Goal: Task Accomplishment & Management: Manage account settings

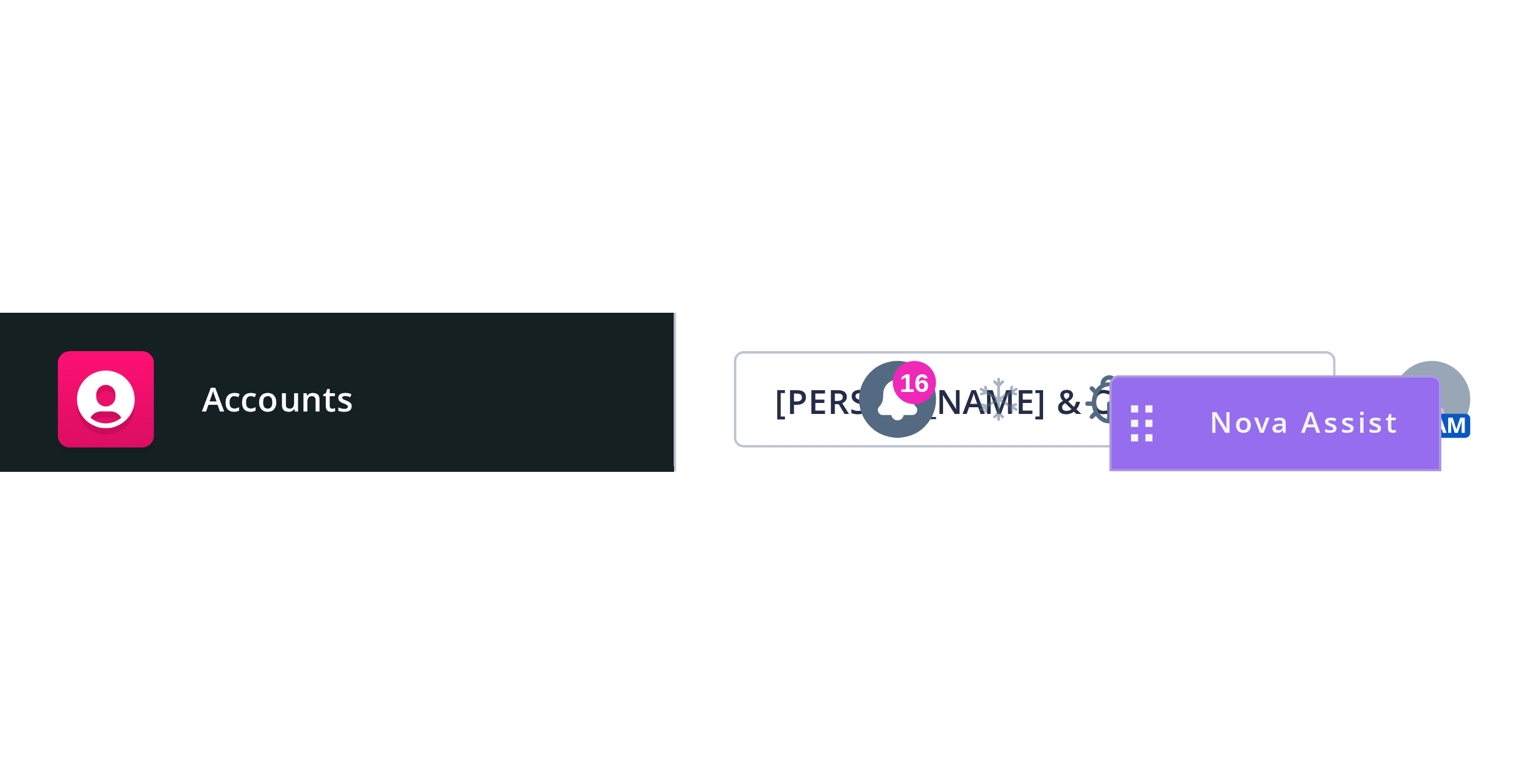
scroll to position [64, 0]
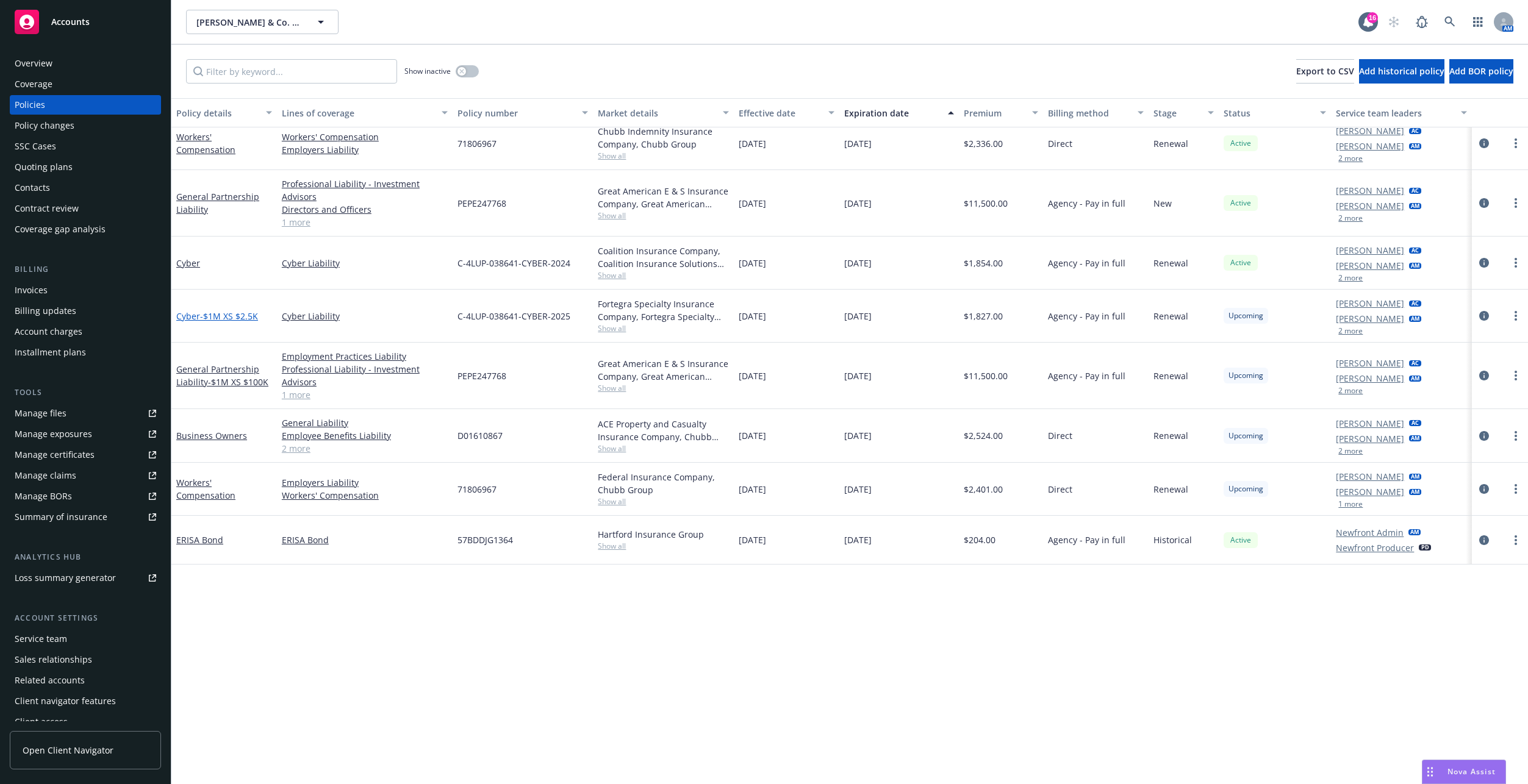
click at [224, 312] on span "- $1M XS $2.5K" at bounding box center [229, 316] width 58 height 12
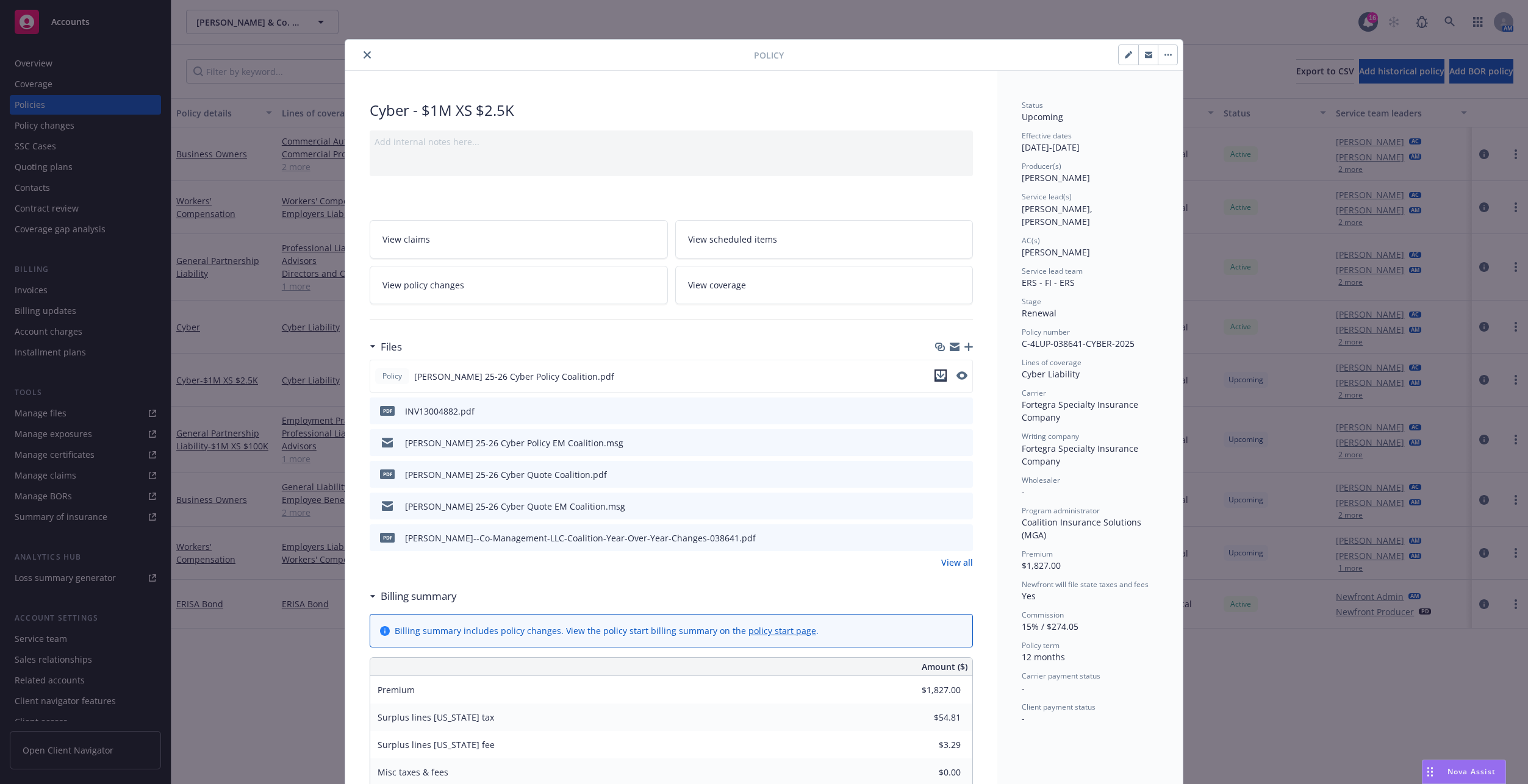
click at [940, 374] on icon "download file" at bounding box center [940, 376] width 10 height 10
click at [360, 55] on button "close" at bounding box center [367, 54] width 15 height 15
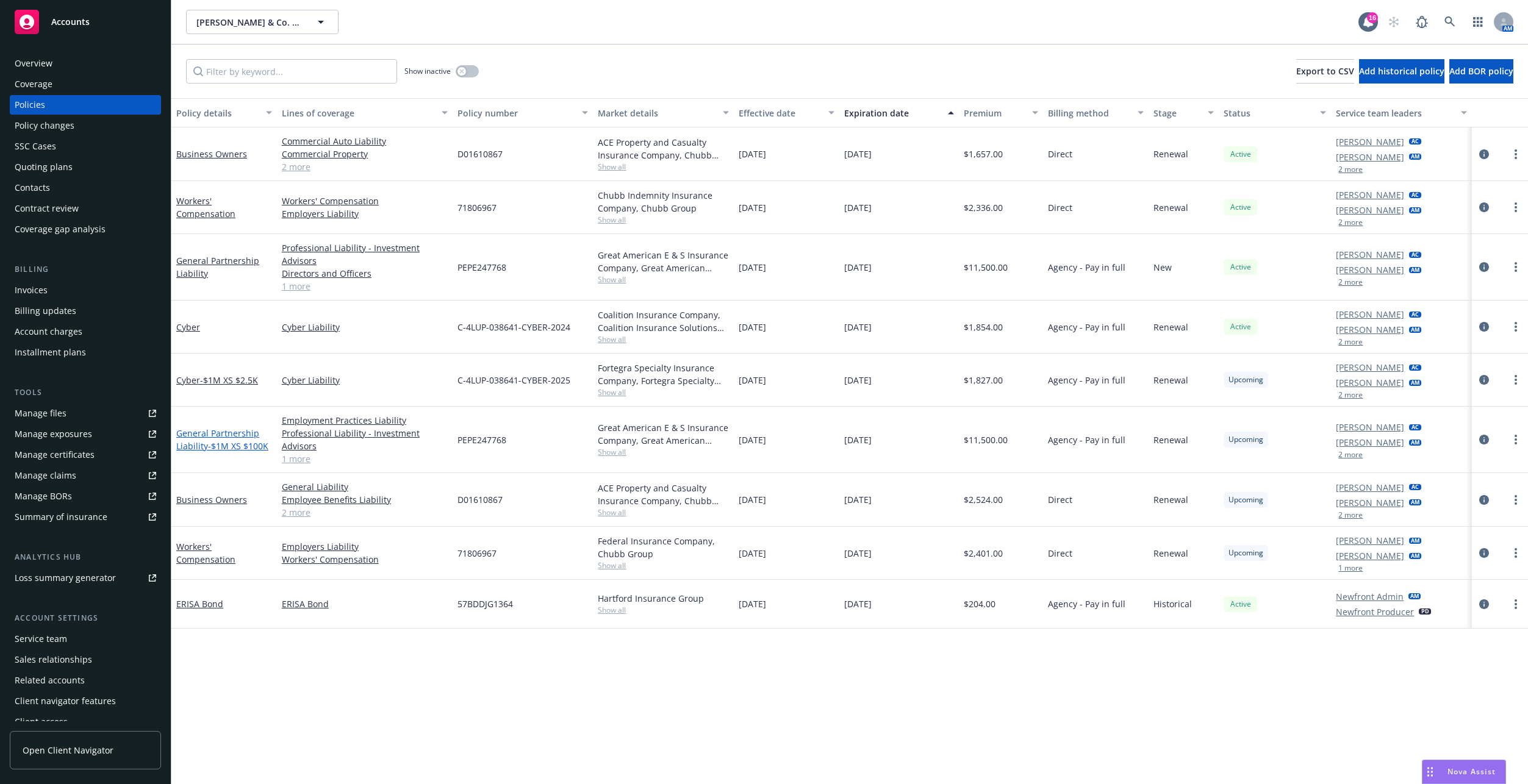
click at [219, 442] on span "- $1M XS $100K" at bounding box center [238, 445] width 60 height 12
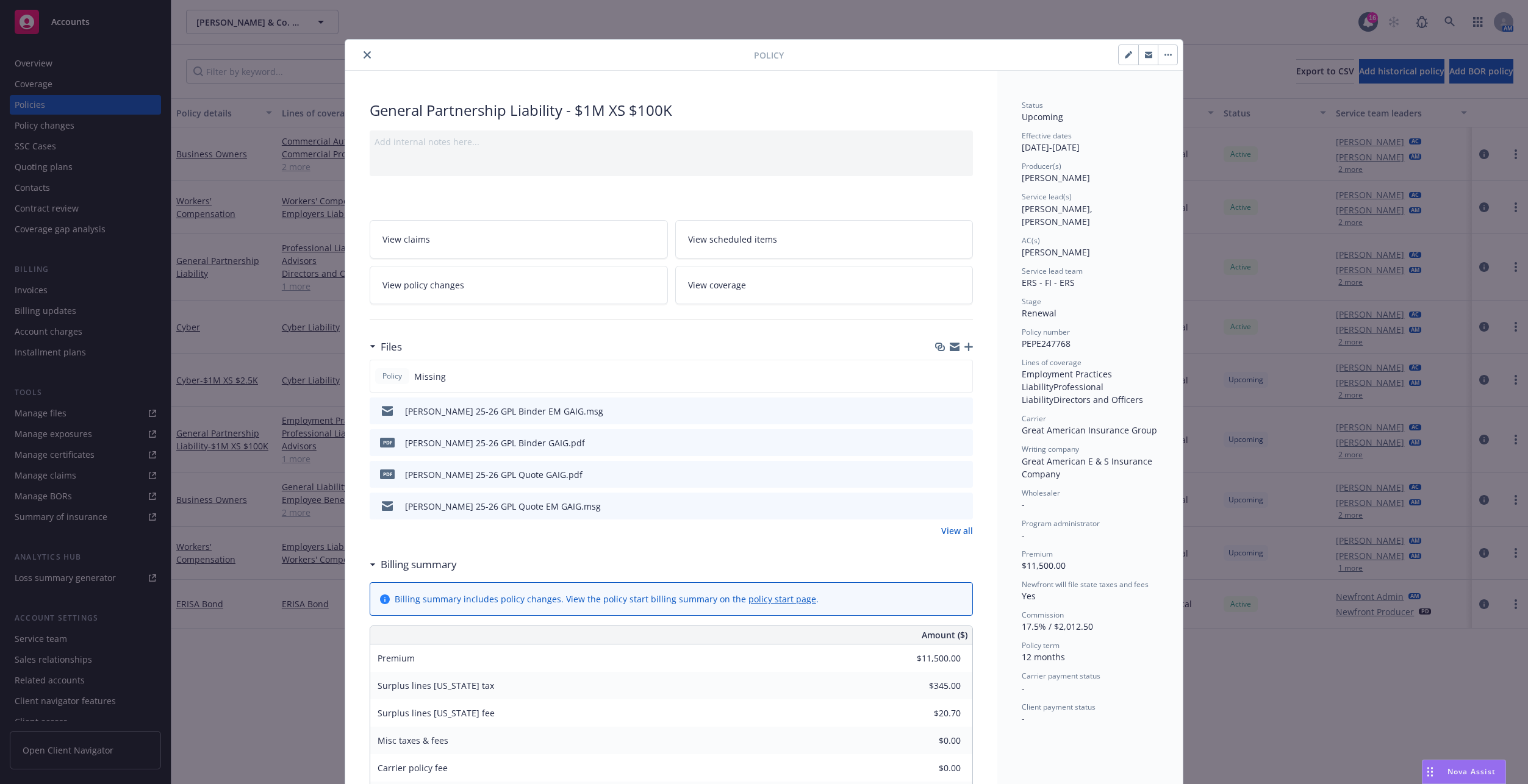
click at [936, 439] on icon "download file" at bounding box center [941, 442] width 10 height 10
click at [284, 108] on div "Policy General Partnership Liability - $1M XS $100K Add internal notes here... …" at bounding box center [764, 392] width 1528 height 784
click at [363, 56] on icon "close" at bounding box center [367, 54] width 7 height 7
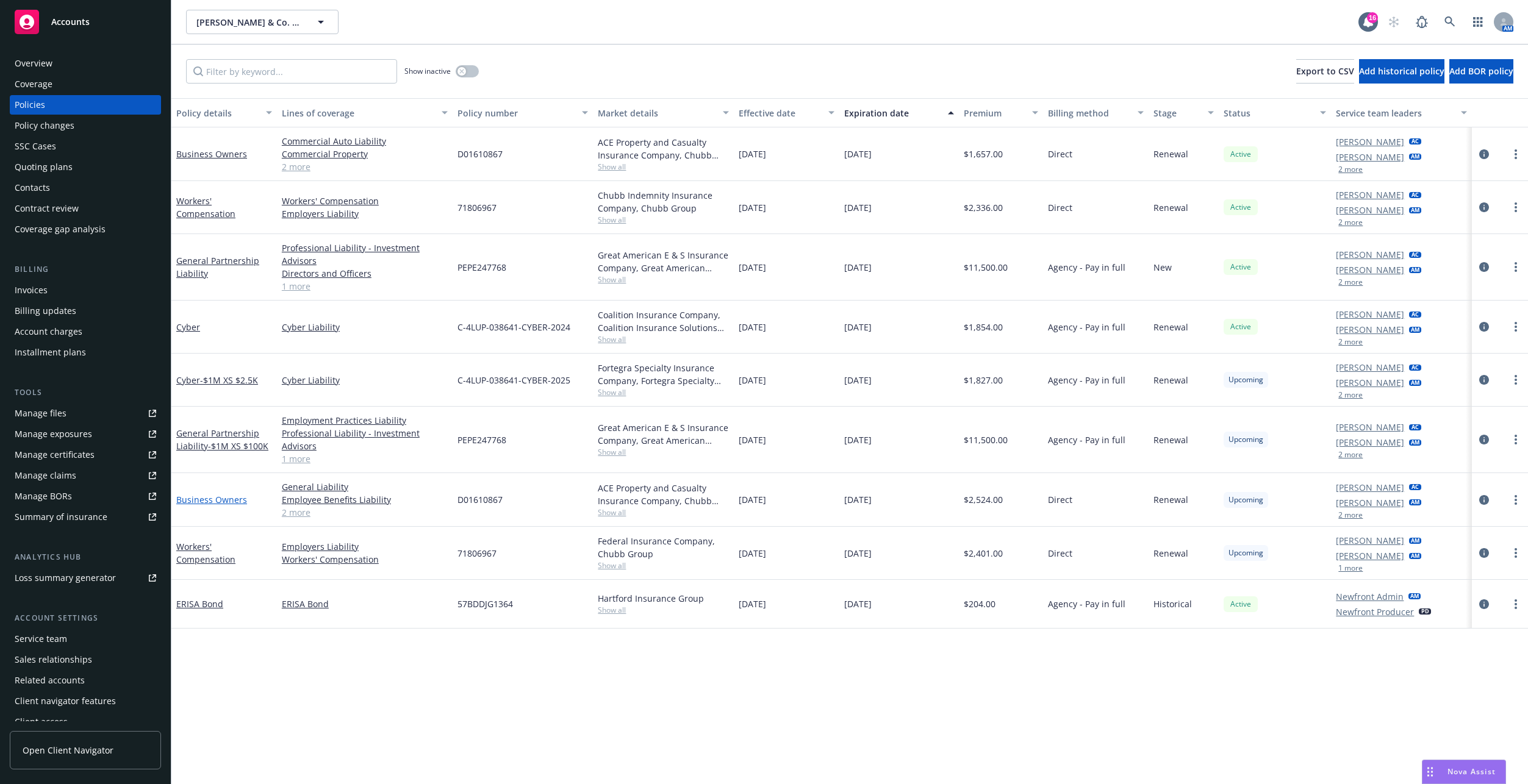
click at [205, 500] on link "Business Owners" at bounding box center [211, 499] width 71 height 12
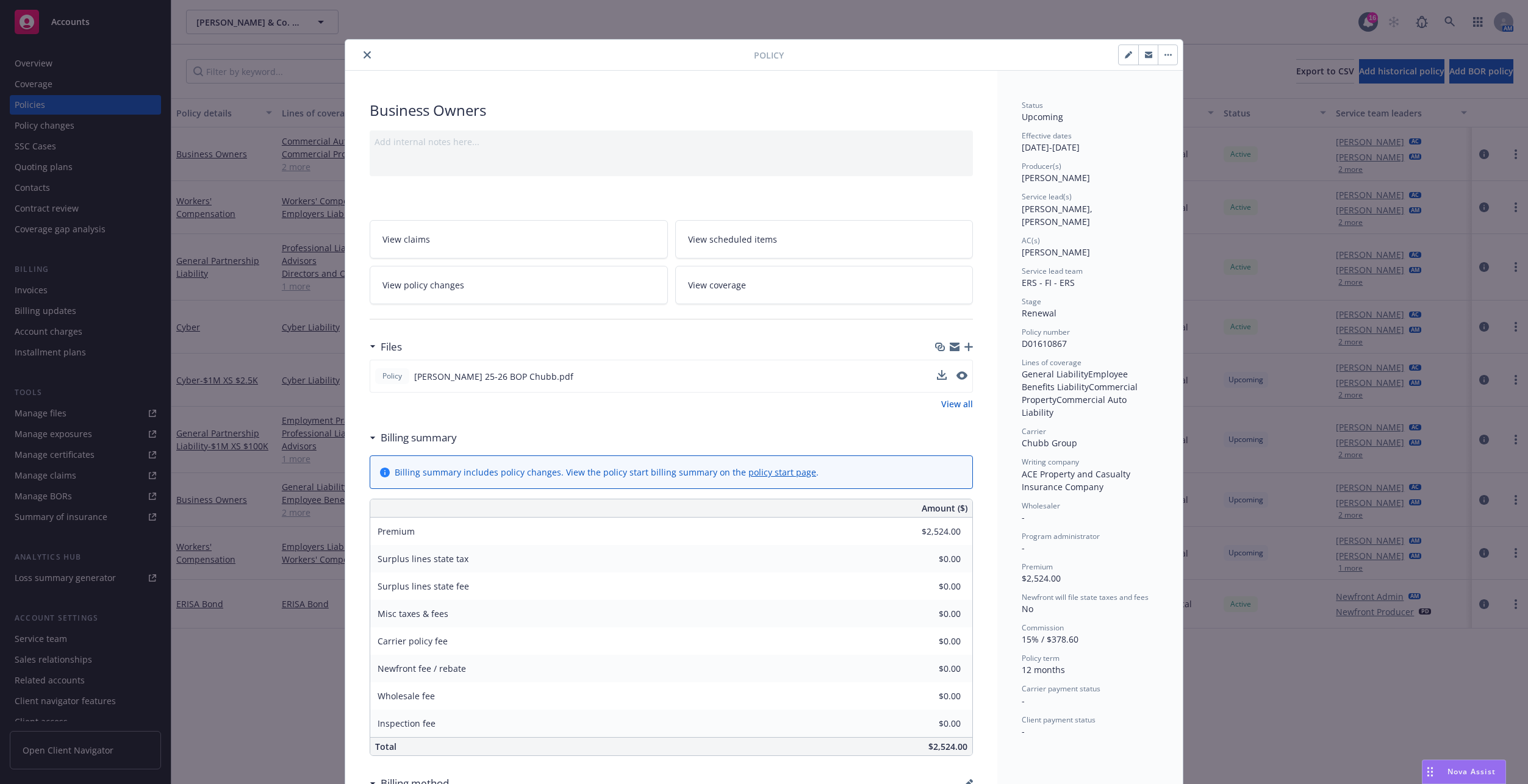
click at [932, 373] on div "Policy Slauson 25-26 BOP Chubb.pdf" at bounding box center [671, 376] width 603 height 33
click at [937, 377] on icon "download file" at bounding box center [941, 374] width 8 height 7
click at [279, 556] on div "Policy Business Owners Add internal notes here... View claims View scheduled it…" at bounding box center [764, 392] width 1528 height 784
click at [232, 553] on div "Policy Business Owners Add internal notes here... View claims View scheduled it…" at bounding box center [764, 392] width 1528 height 784
click at [365, 53] on icon "close" at bounding box center [367, 54] width 7 height 7
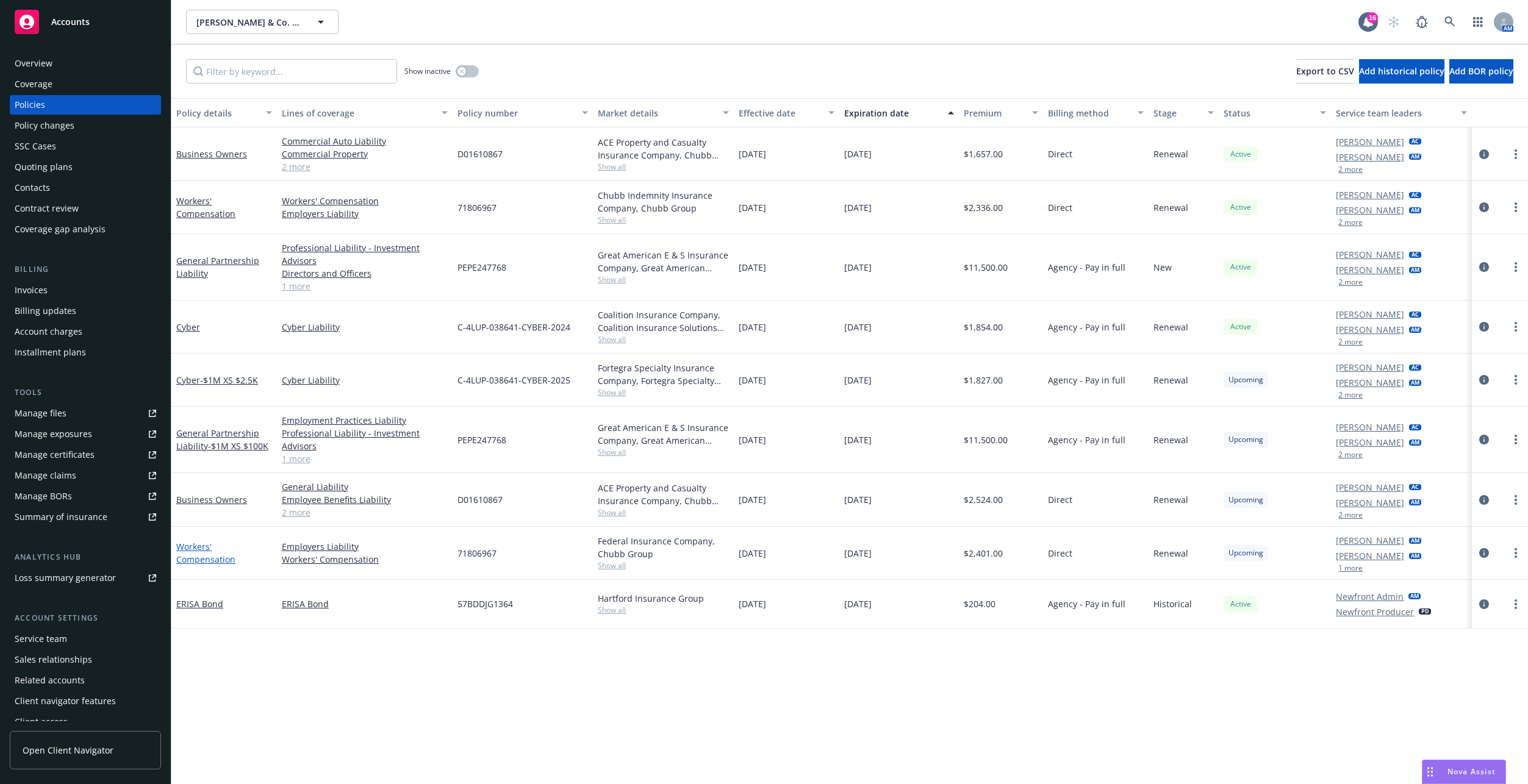
click at [231, 557] on link "Workers' Compensation" at bounding box center [205, 552] width 59 height 24
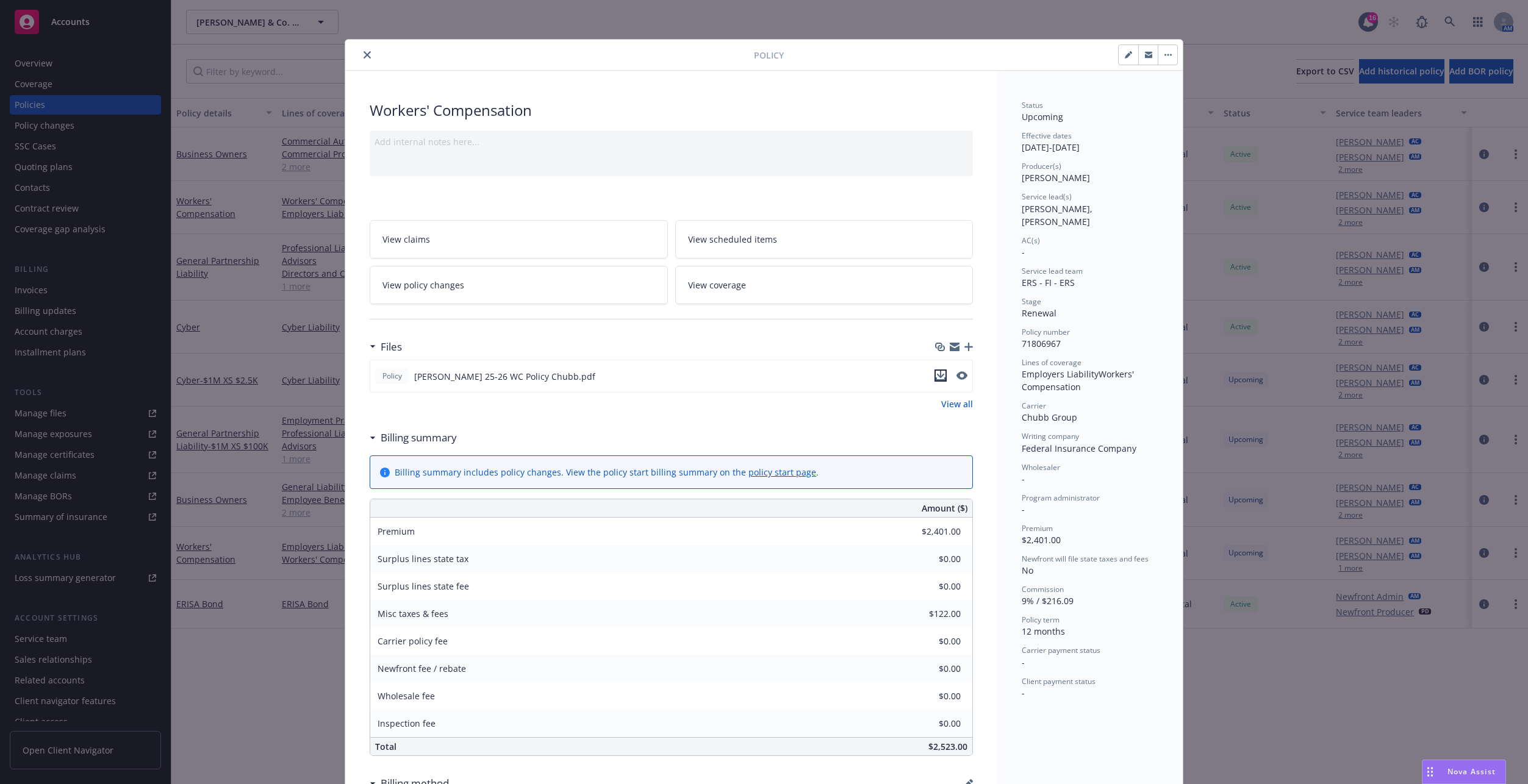
click at [935, 376] on icon "download file" at bounding box center [940, 376] width 10 height 10
click at [360, 59] on button "close" at bounding box center [367, 54] width 15 height 15
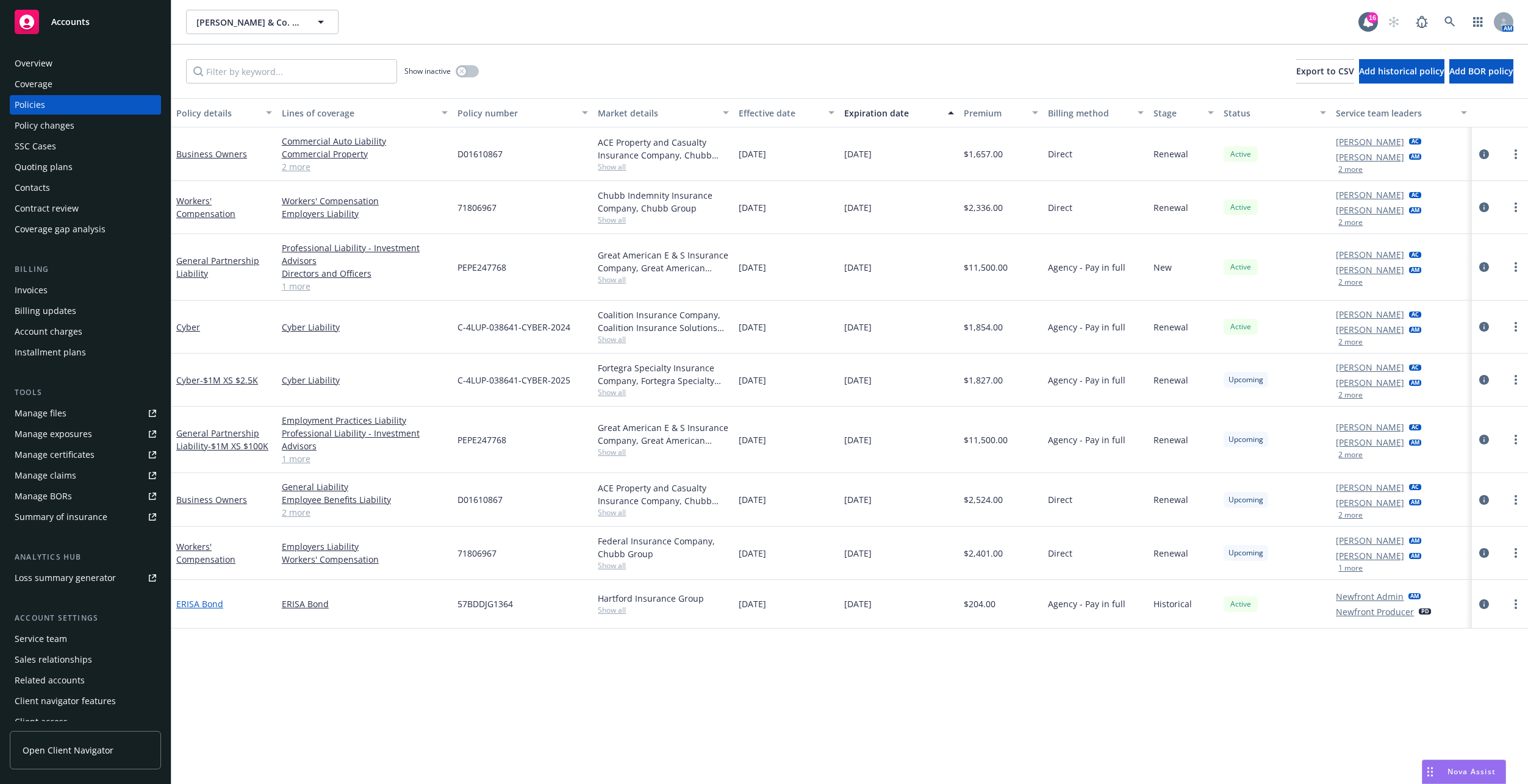
click at [194, 564] on link "ERISA Bond" at bounding box center [199, 603] width 47 height 12
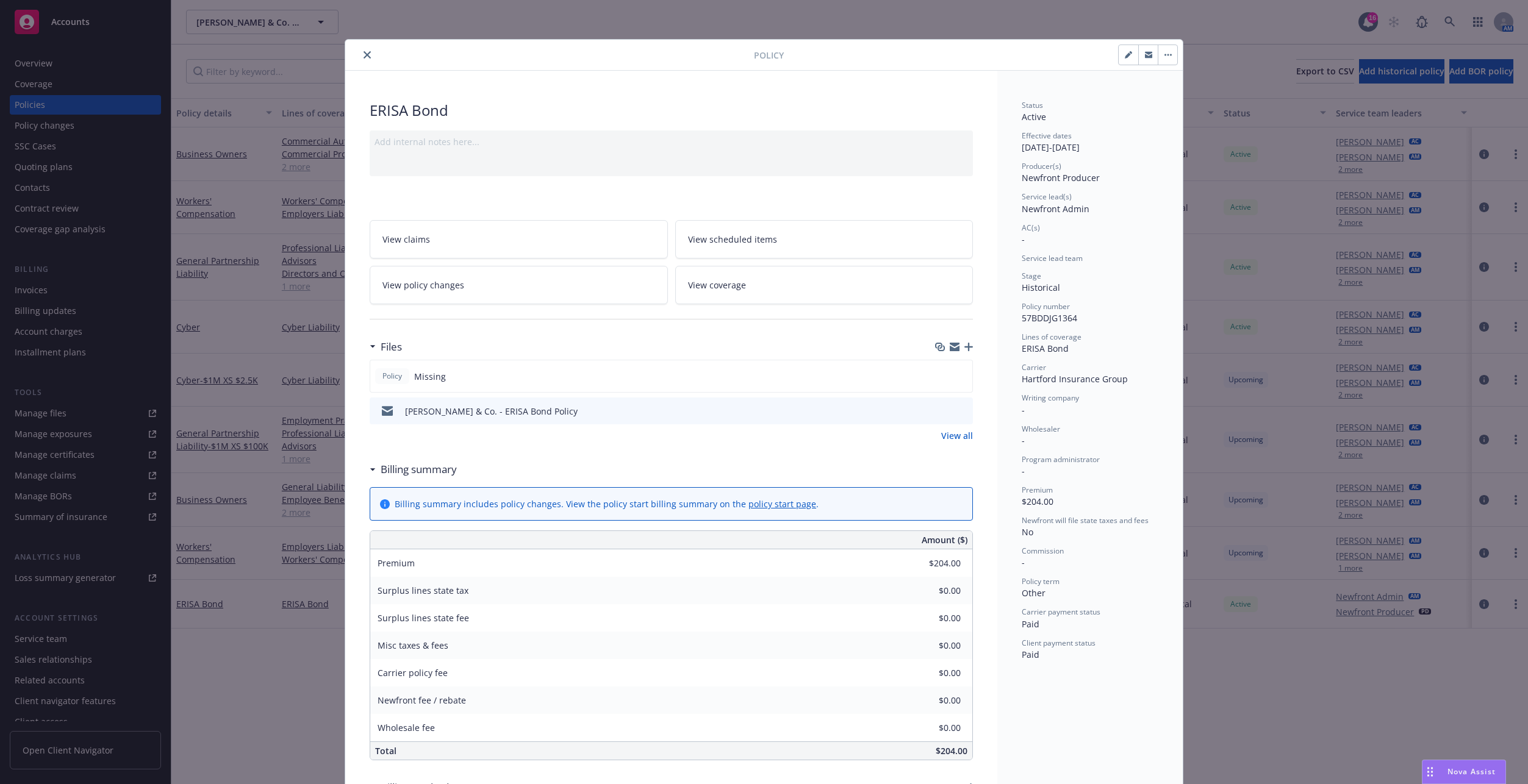
click at [363, 56] on icon "close" at bounding box center [367, 54] width 7 height 7
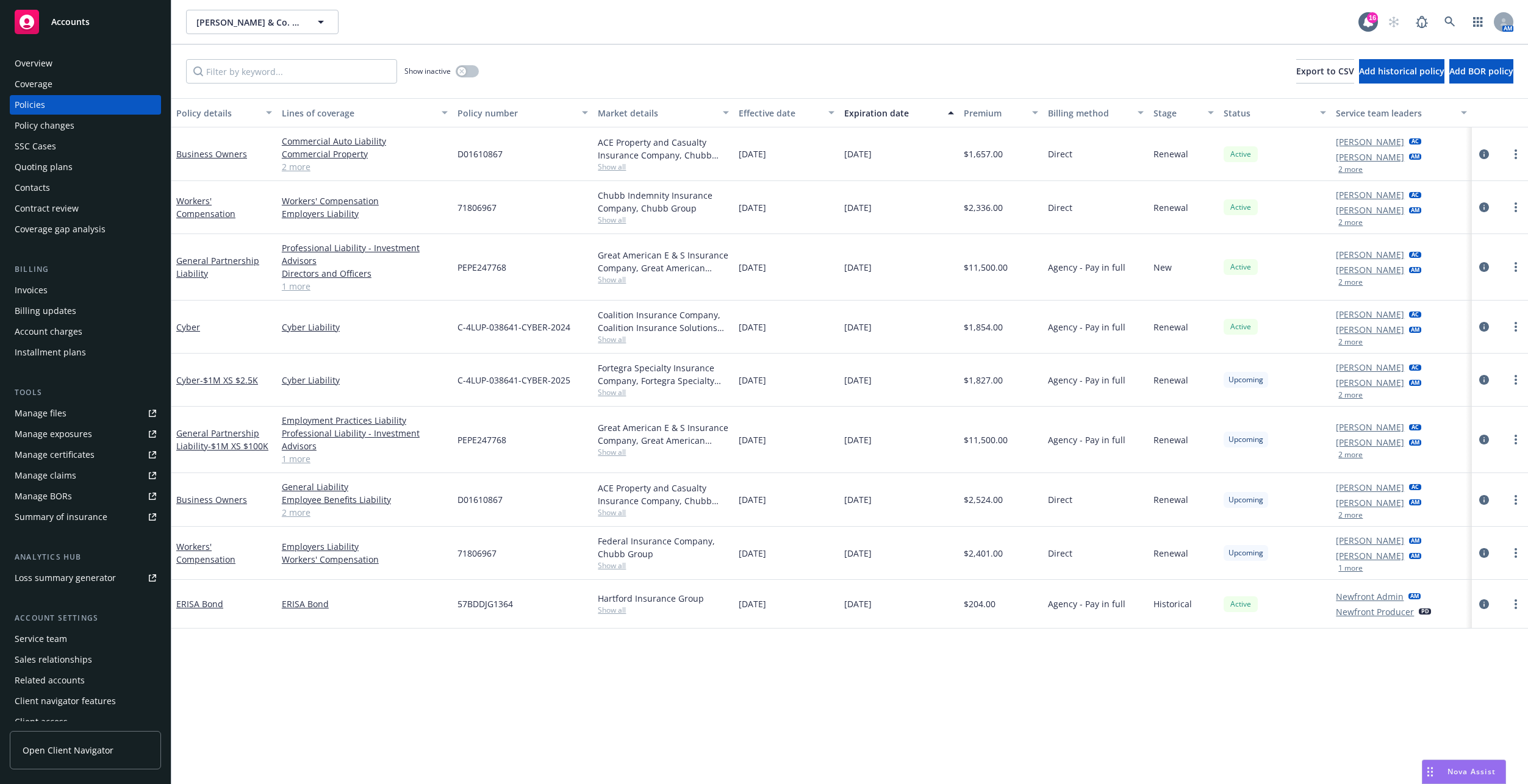
click at [44, 293] on div "Invoices" at bounding box center [31, 290] width 33 height 19
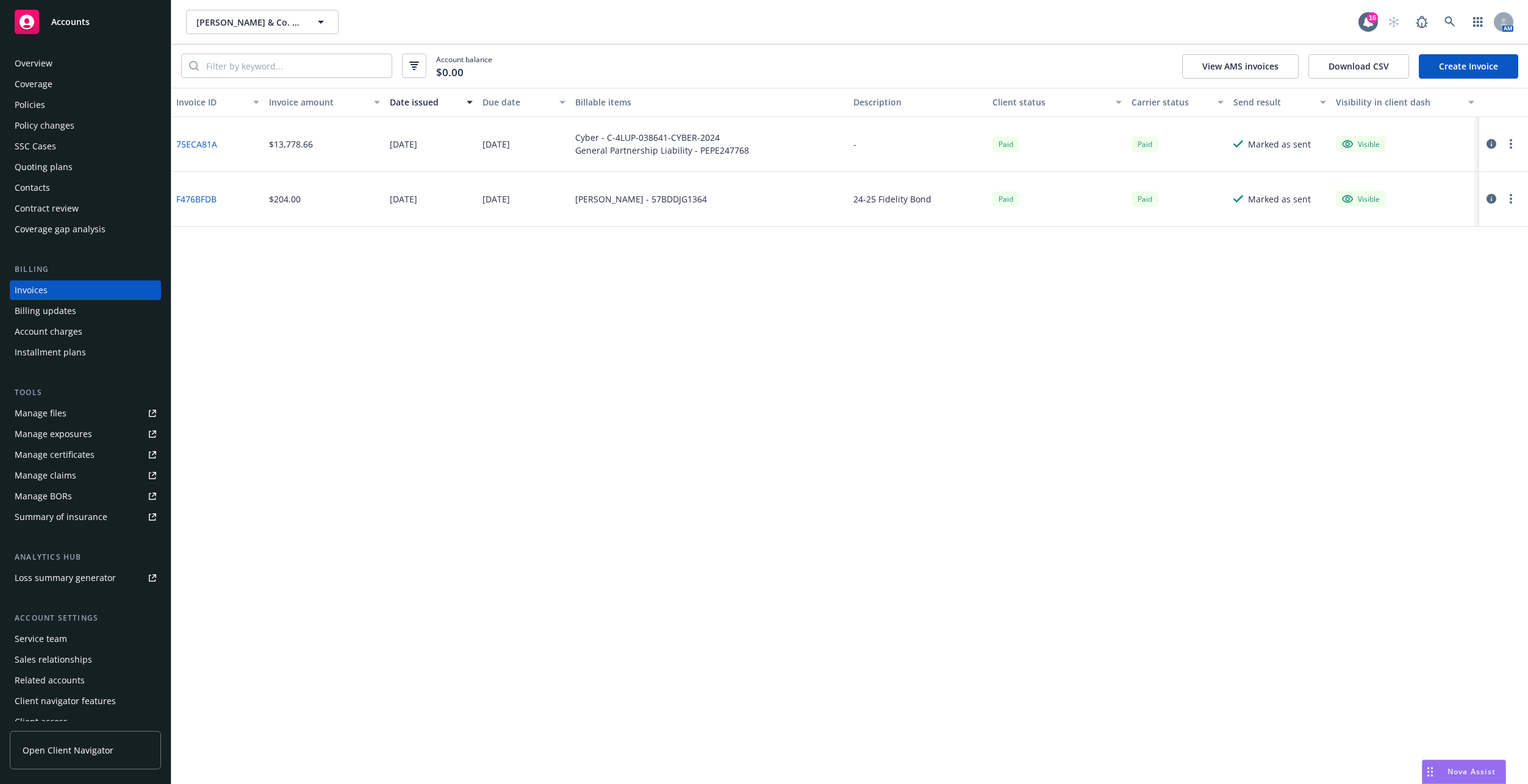
click at [1137, 74] on link "Create Invoice" at bounding box center [1468, 66] width 99 height 24
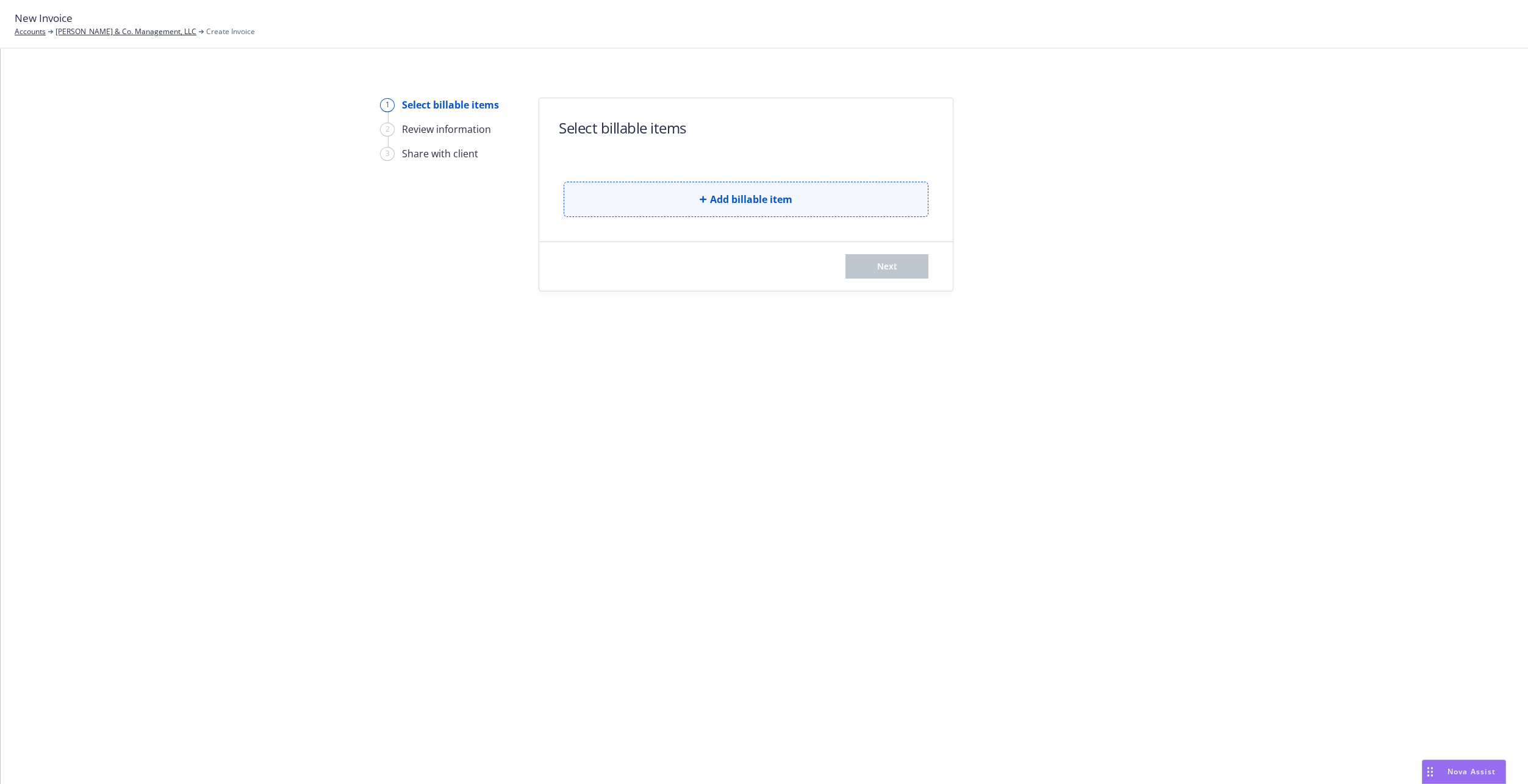
click at [666, 194] on button "Add billable item" at bounding box center [745, 200] width 365 height 36
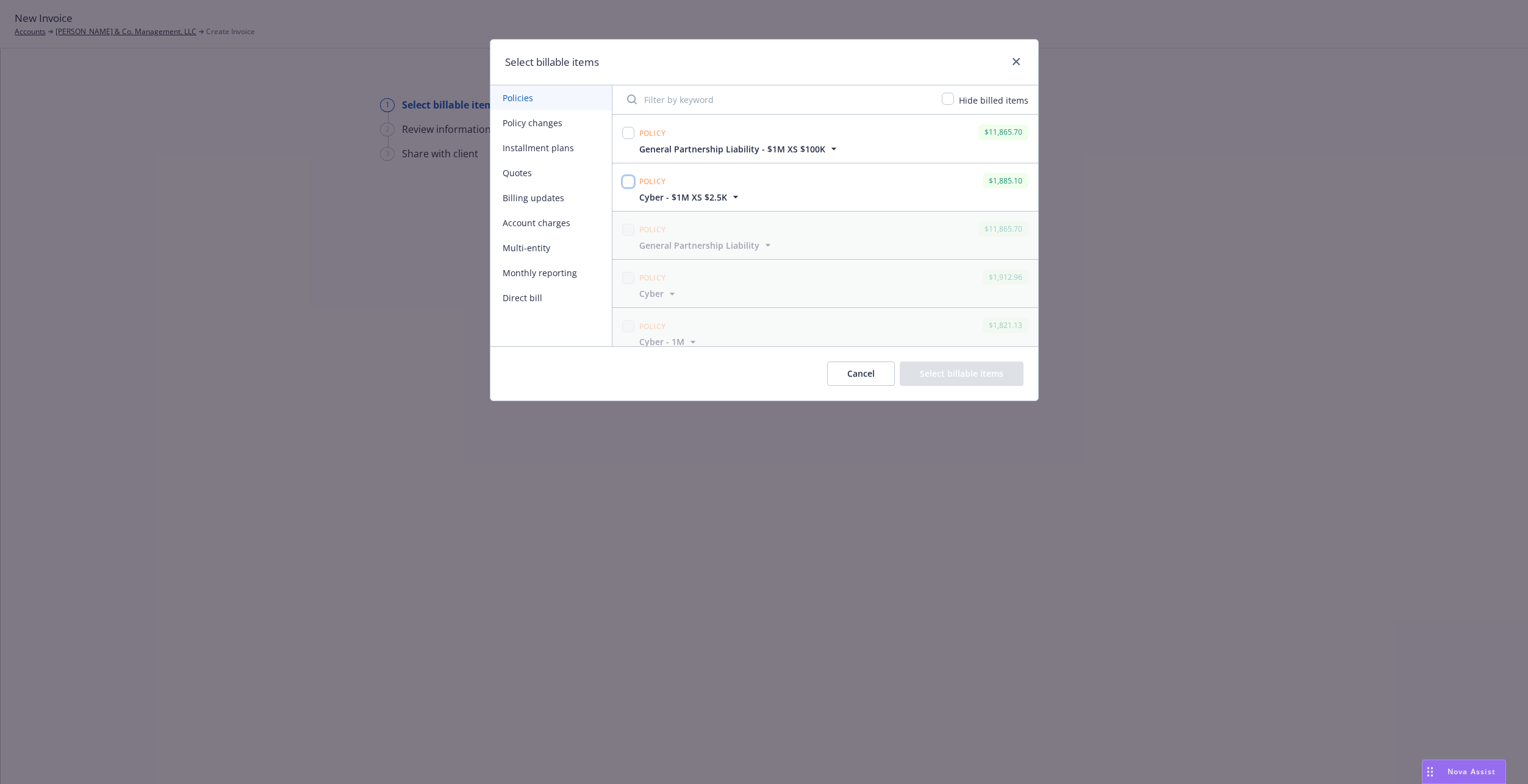
click at [625, 180] on input "checkbox" at bounding box center [628, 182] width 12 height 12
checkbox input "true"
click at [626, 128] on input "checkbox" at bounding box center [628, 133] width 12 height 12
checkbox input "true"
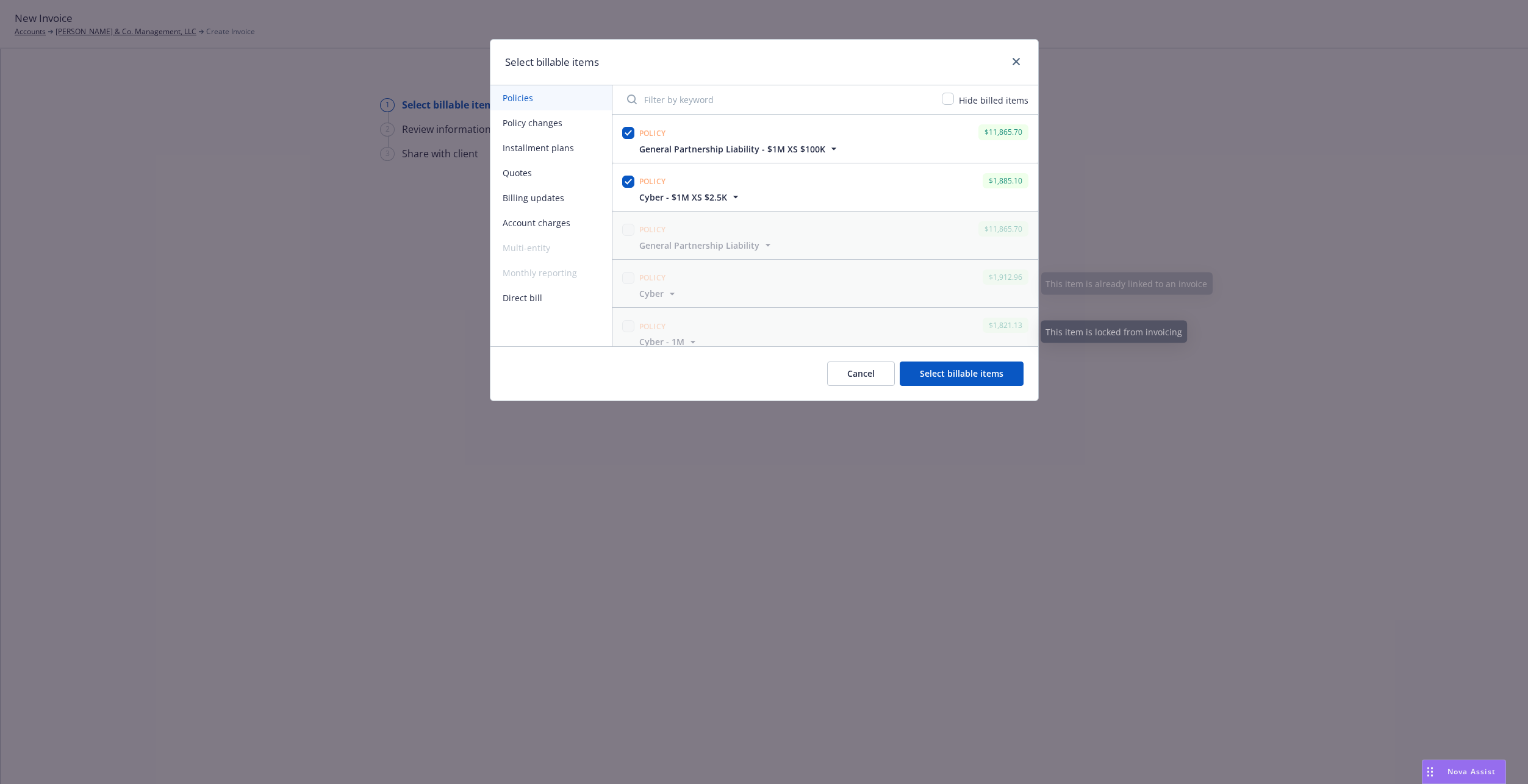
click at [928, 370] on button "Select billable items" at bounding box center [962, 373] width 124 height 24
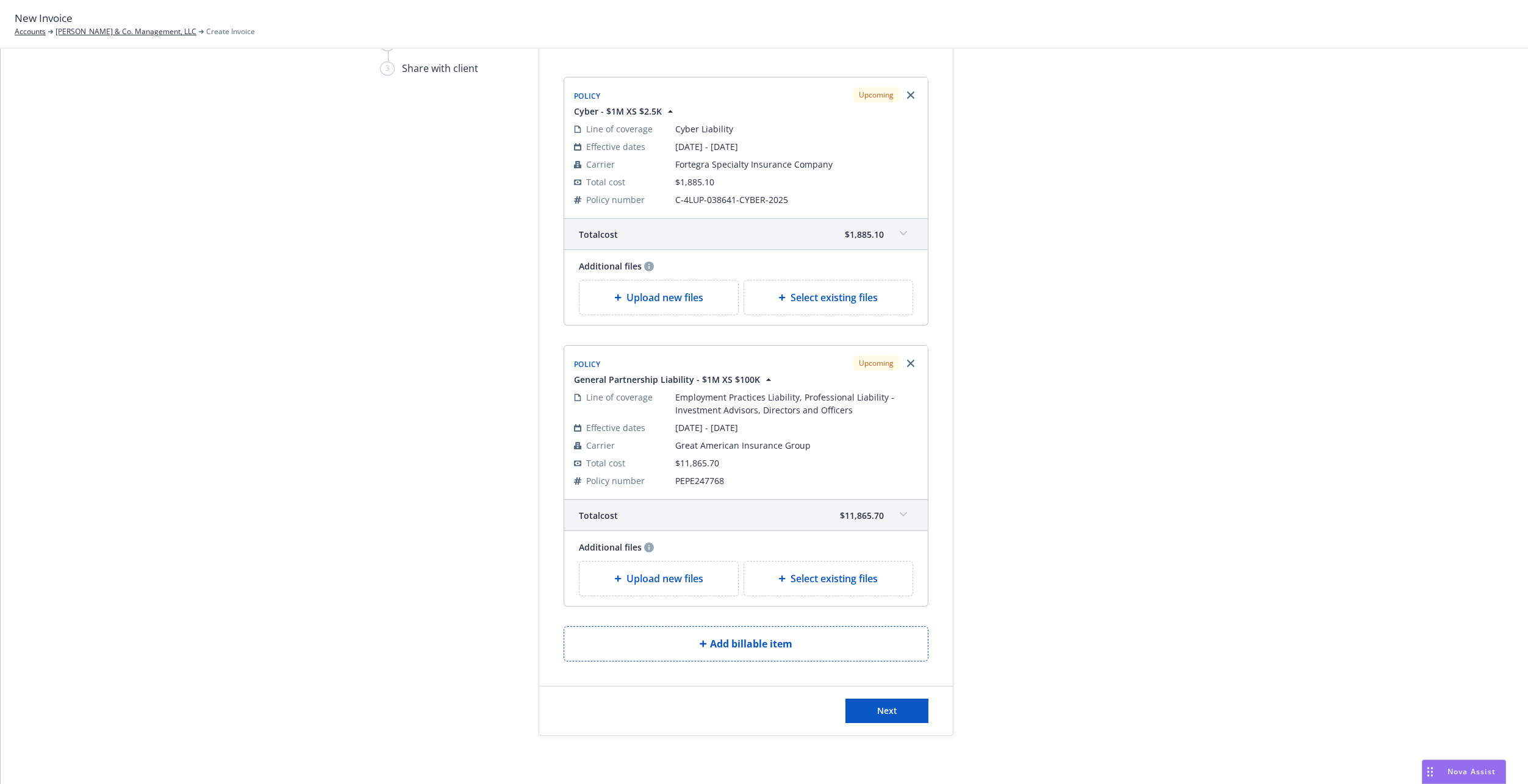
scroll to position [115, 0]
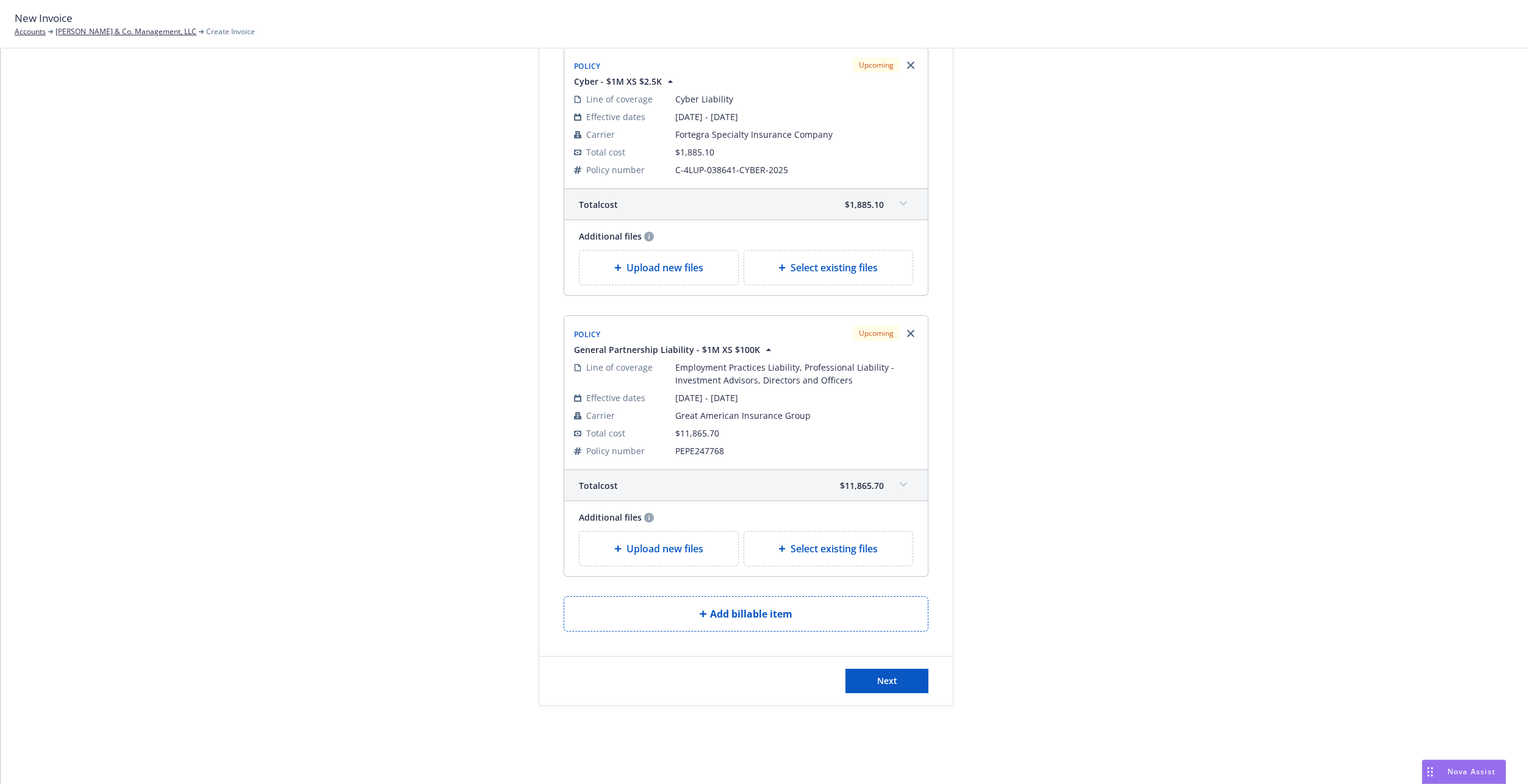
click at [883, 668] on div "Next" at bounding box center [746, 681] width 414 height 49
click at [883, 676] on span "Next" at bounding box center [887, 680] width 20 height 12
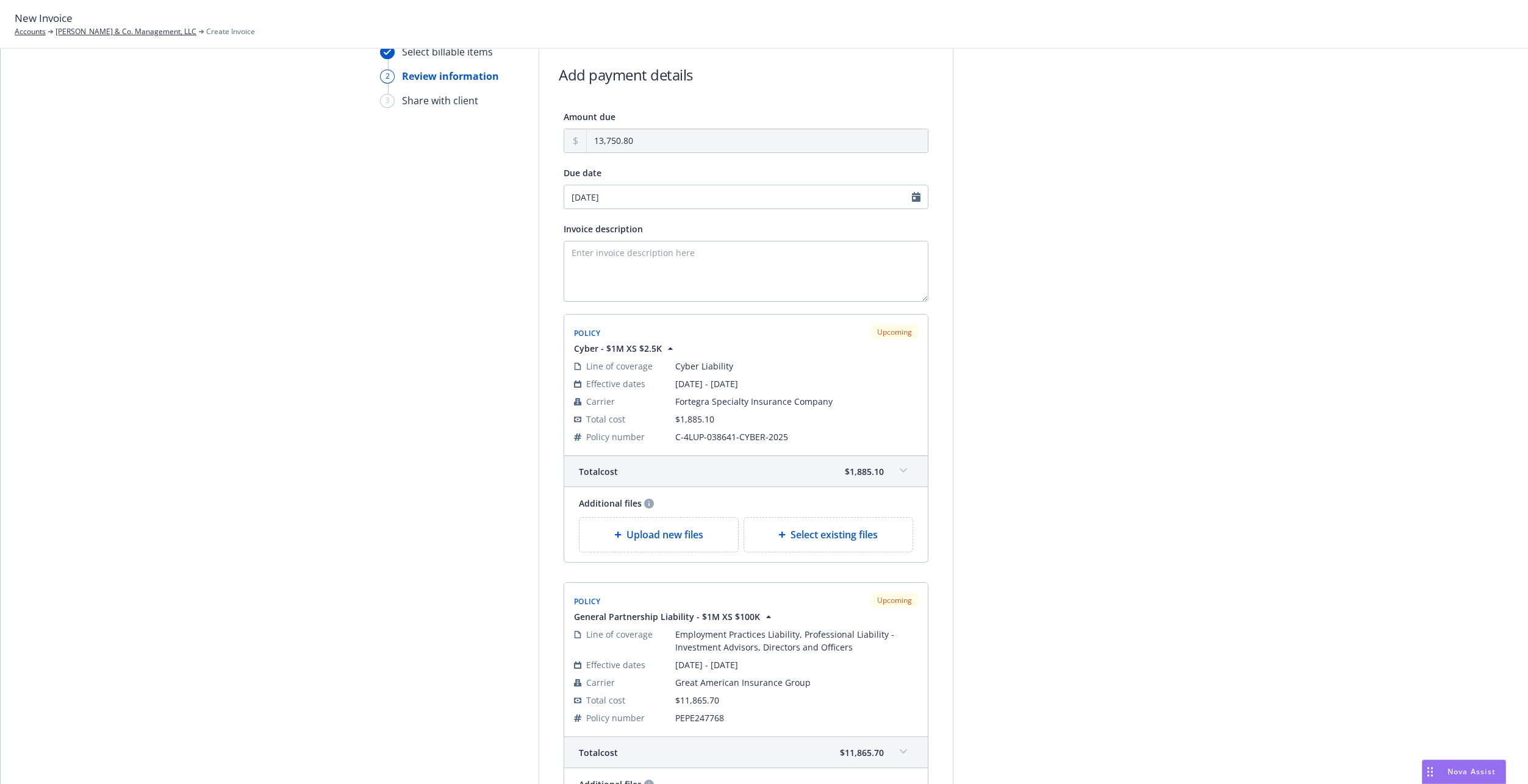
scroll to position [0, 0]
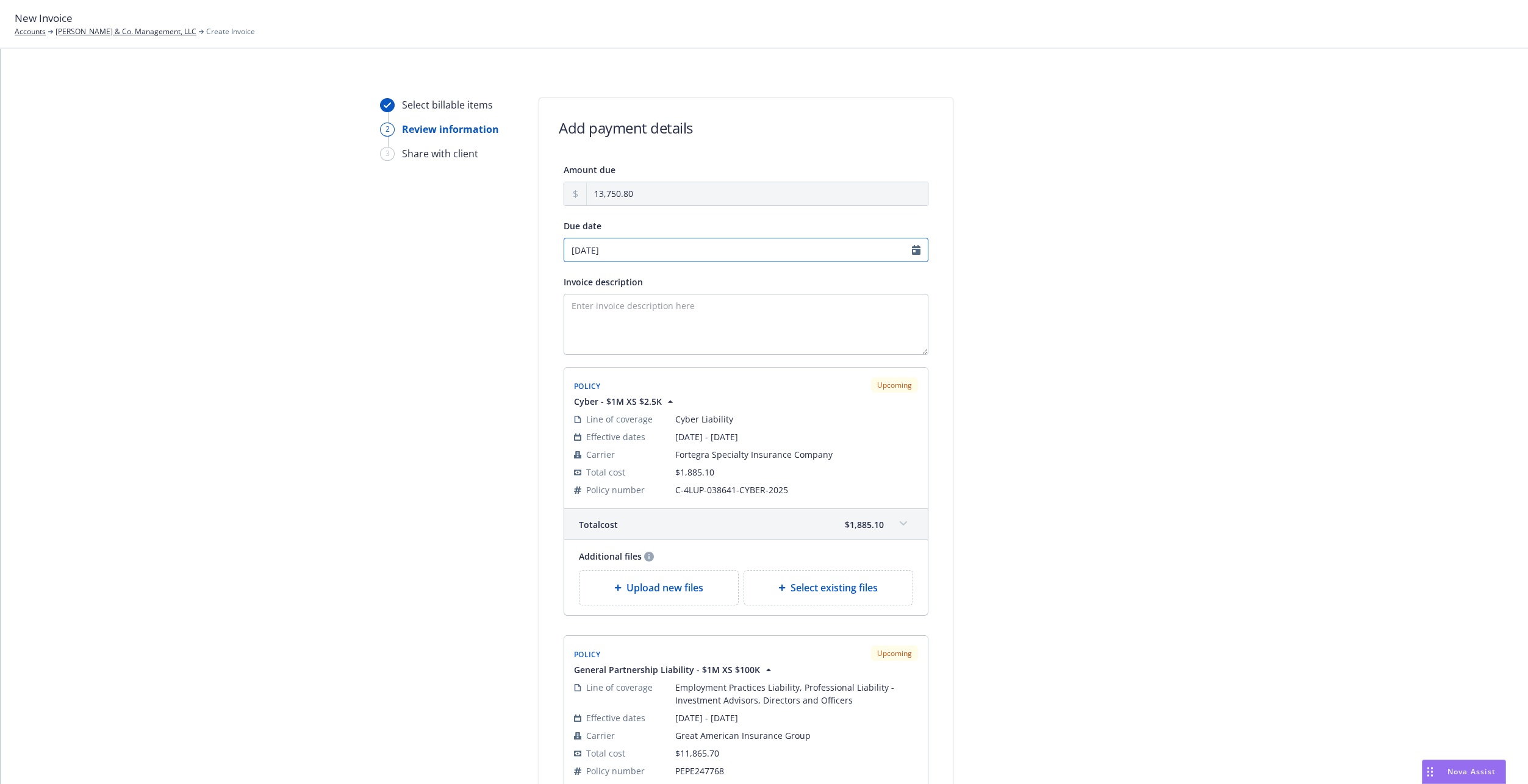
select select "August"
select select "2025"
click at [640, 247] on input "[DATE]" at bounding box center [745, 249] width 365 height 24
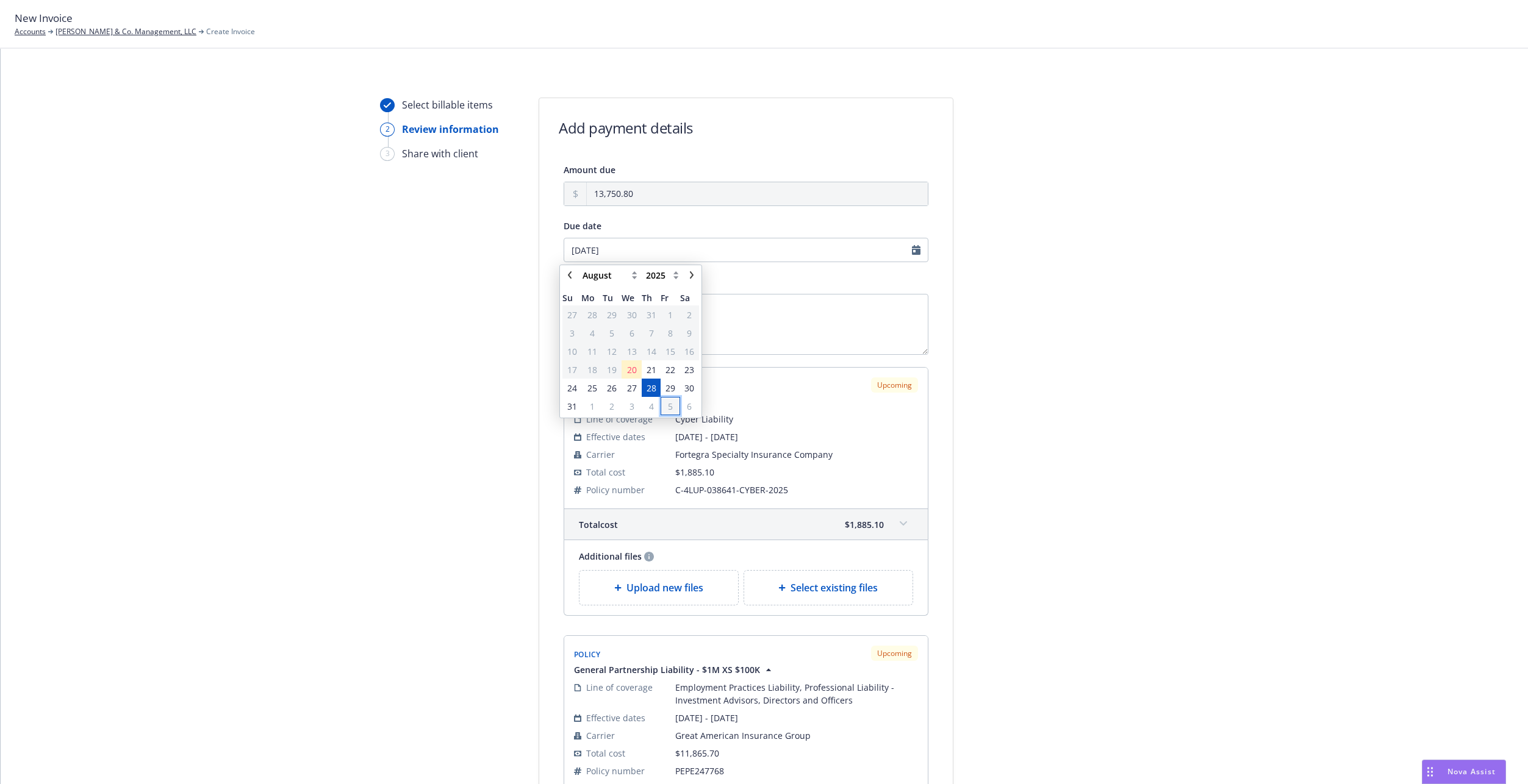
click at [673, 407] on span "5" at bounding box center [669, 407] width 16 height 15
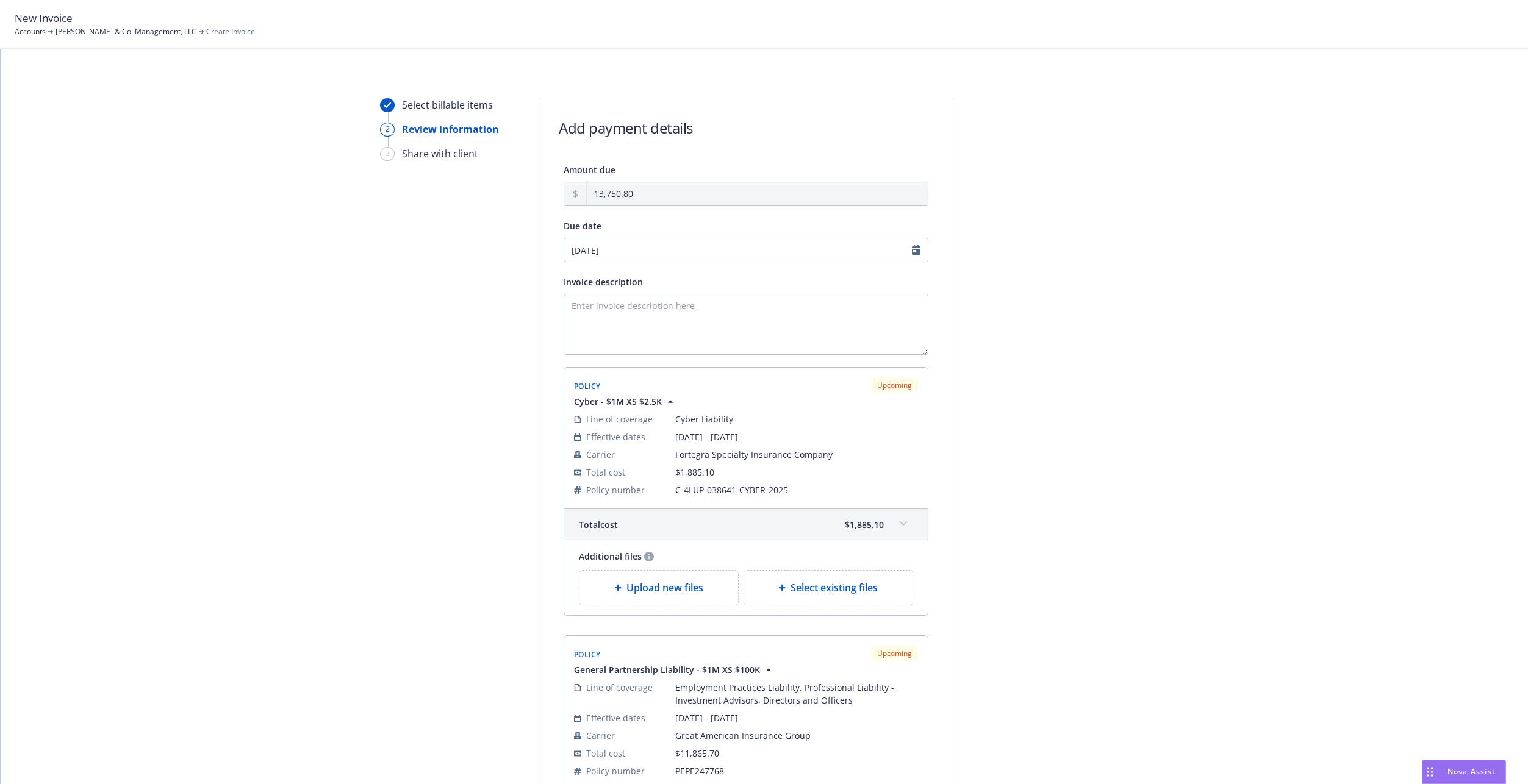
type input "09/05/2025"
click at [648, 332] on textarea "Invoice description" at bounding box center [745, 324] width 365 height 61
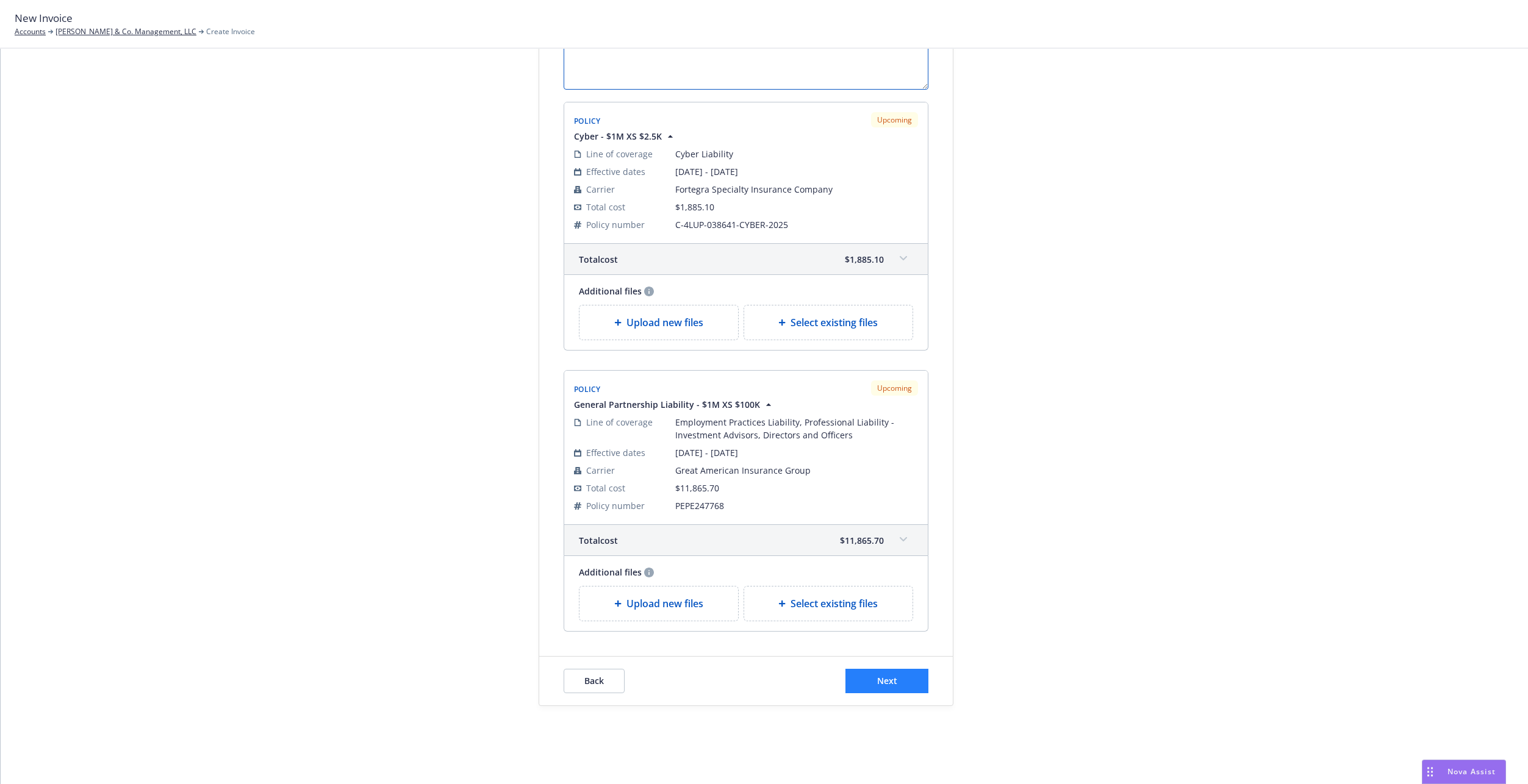
type textarea "2025 D&O, Cyber"
click at [898, 688] on button "Next" at bounding box center [886, 680] width 83 height 24
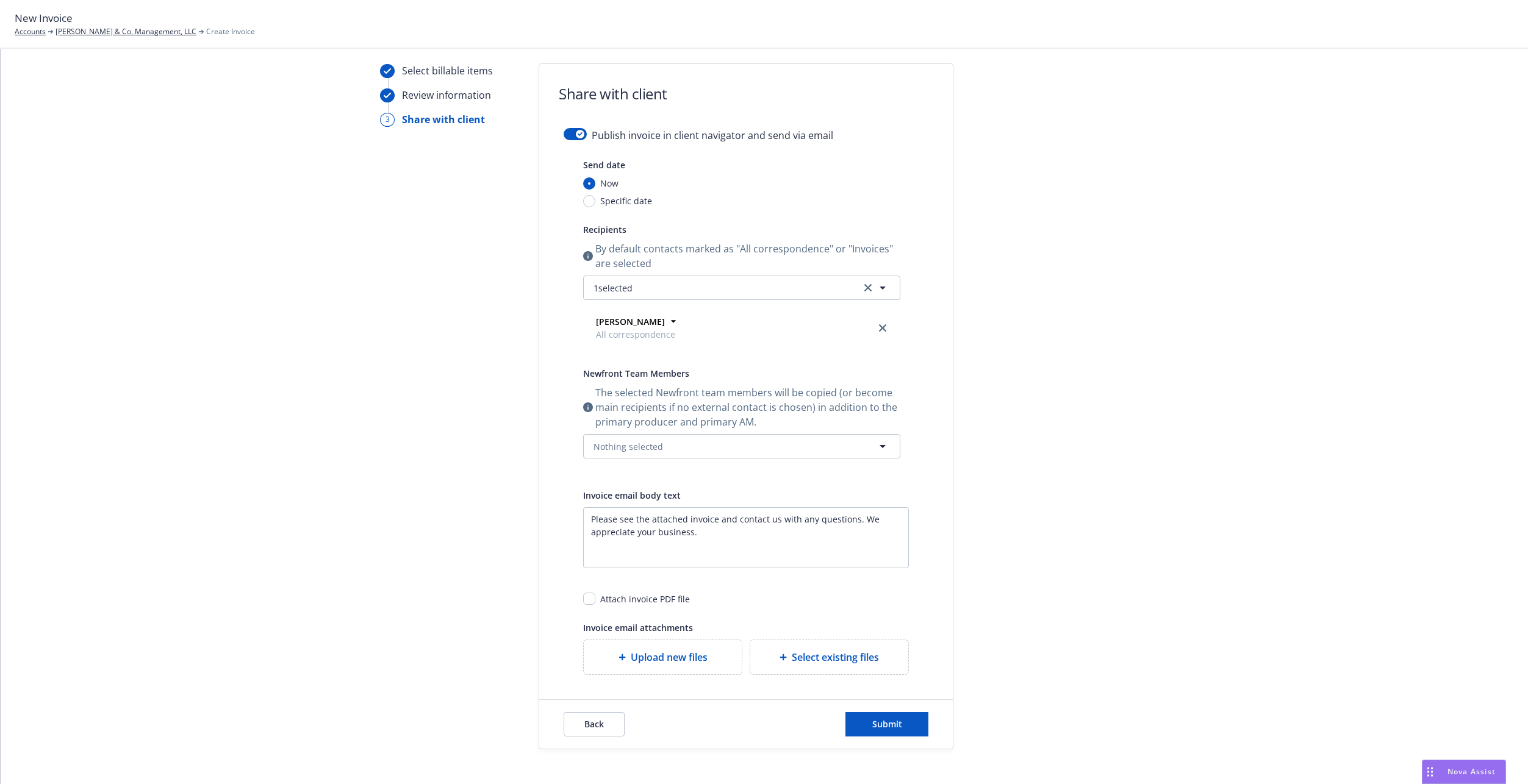
scroll to position [0, 0]
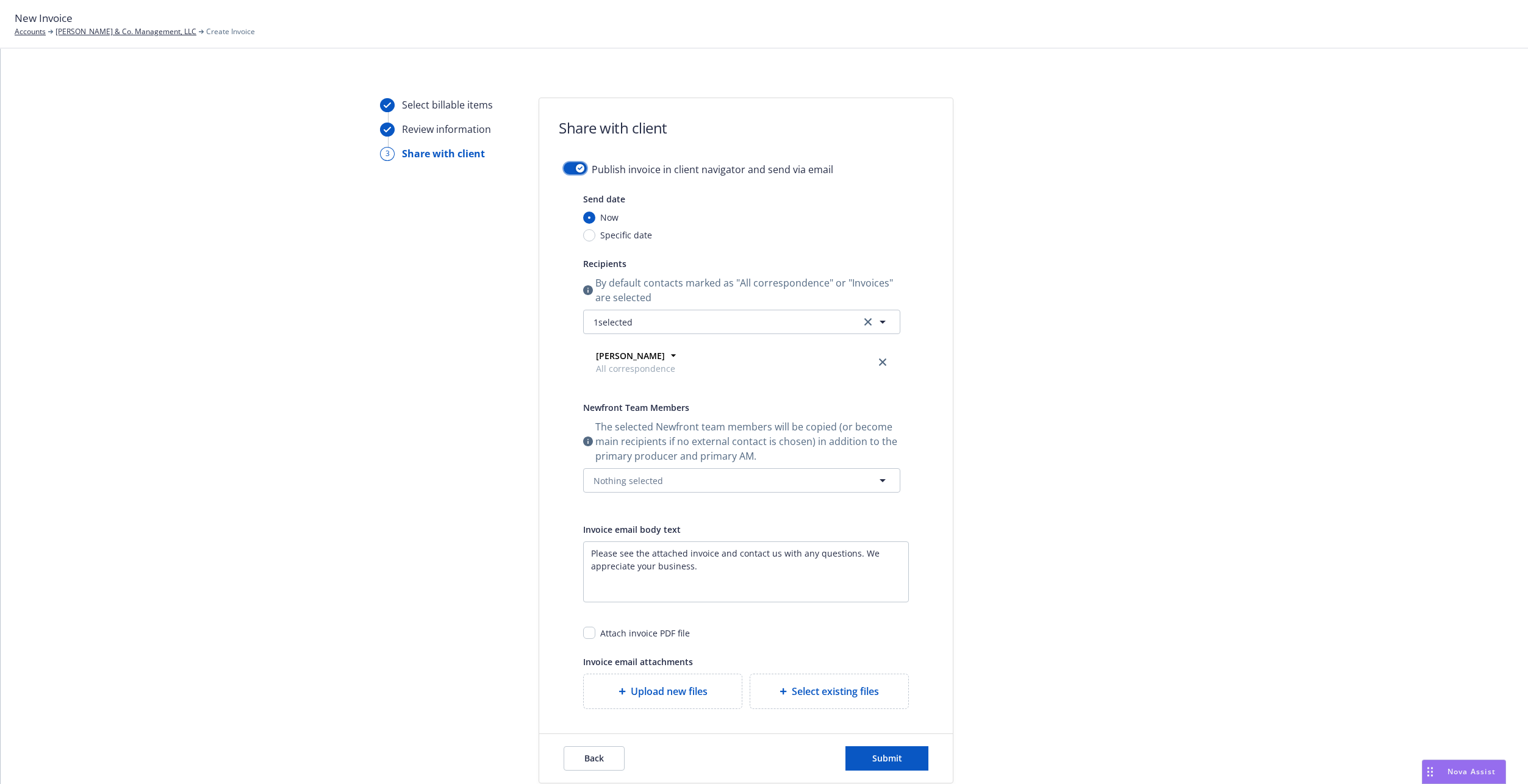
click at [573, 162] on button "button" at bounding box center [575, 168] width 23 height 12
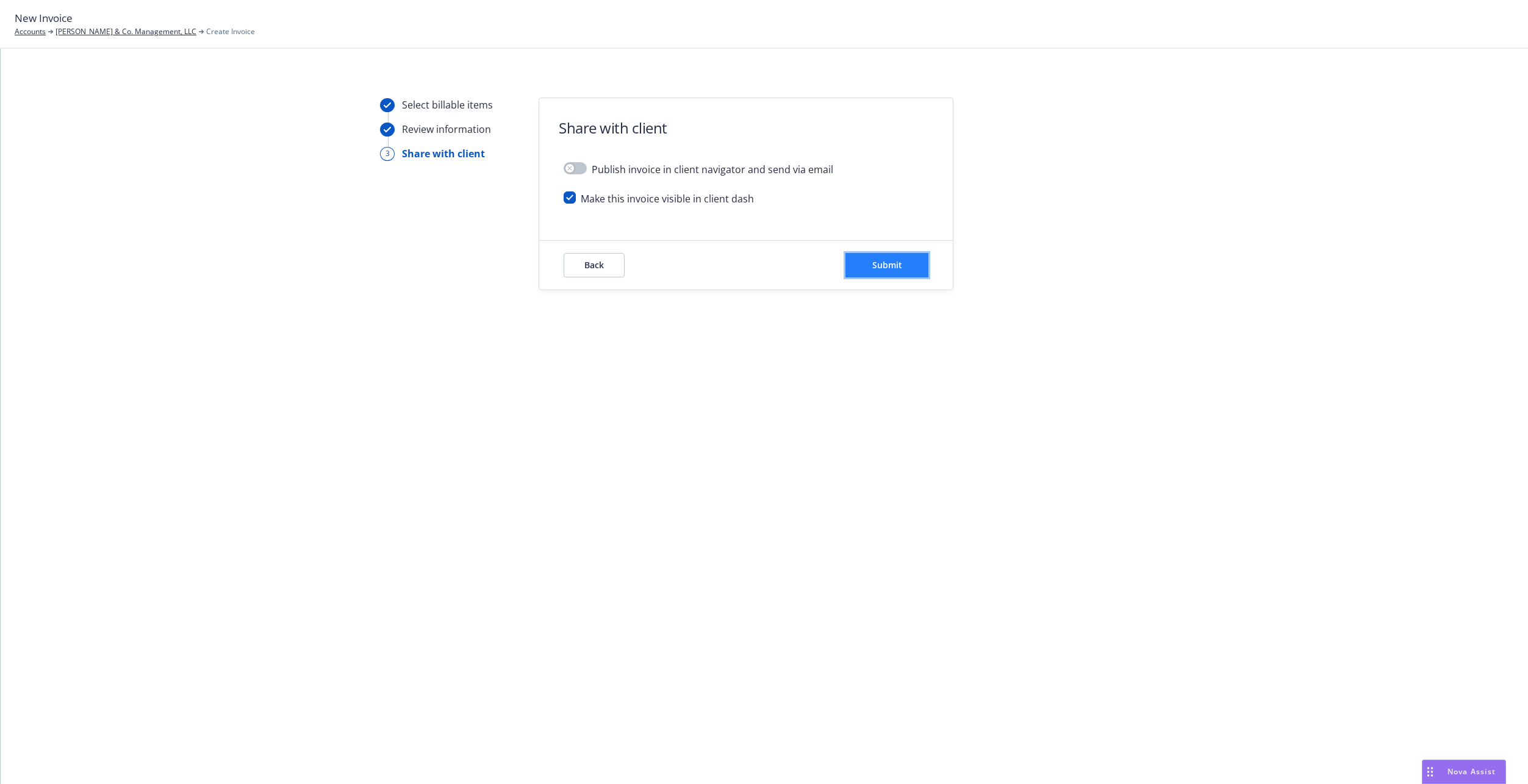
click at [907, 265] on button "Submit" at bounding box center [886, 265] width 83 height 24
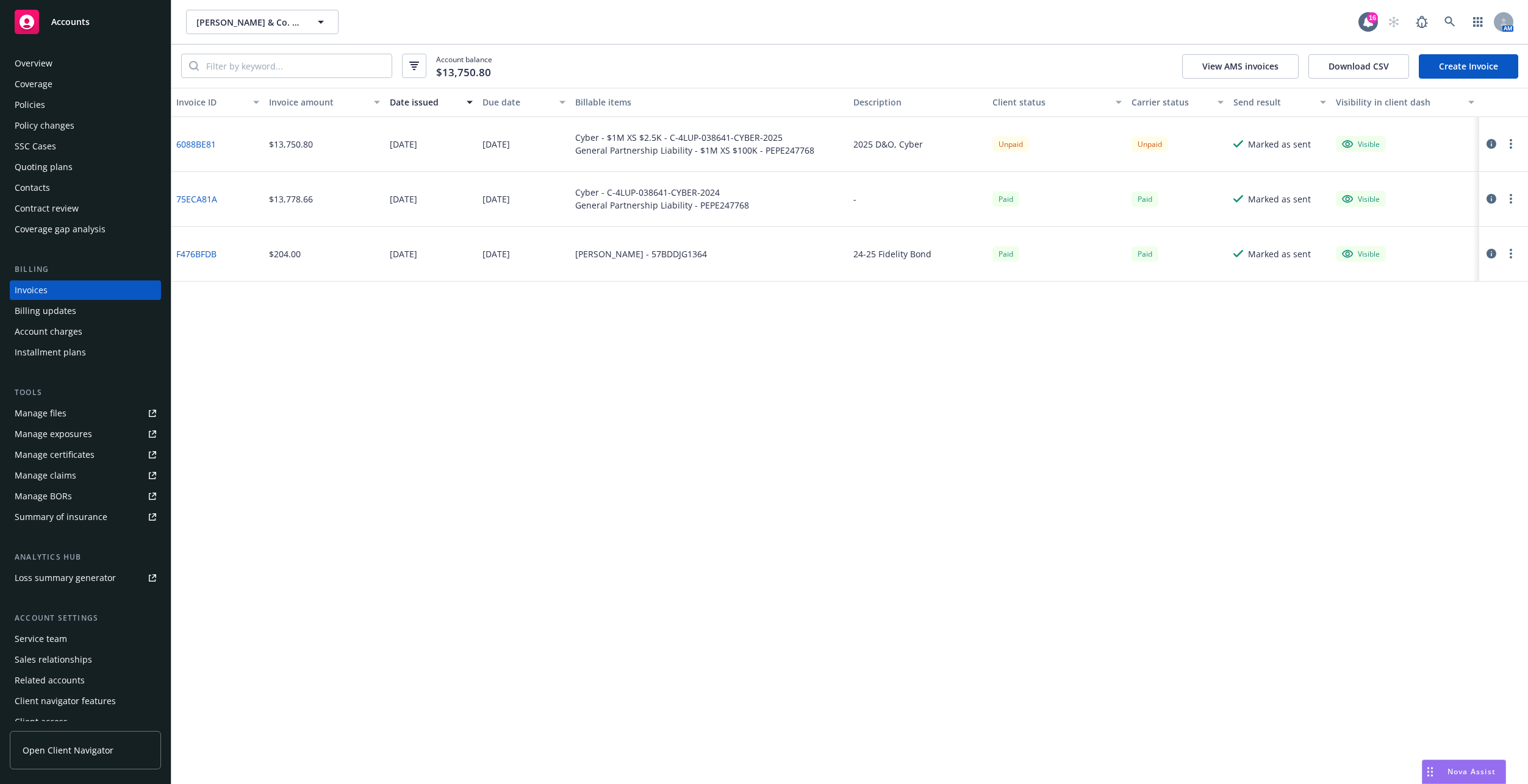
click at [191, 143] on link "6088BE81" at bounding box center [195, 144] width 40 height 13
click at [1510, 146] on icon "button" at bounding box center [1510, 143] width 2 height 10
click at [1442, 312] on link "Copy logging email" at bounding box center [1439, 315] width 156 height 24
click at [52, 187] on div "Contacts" at bounding box center [85, 187] width 142 height 19
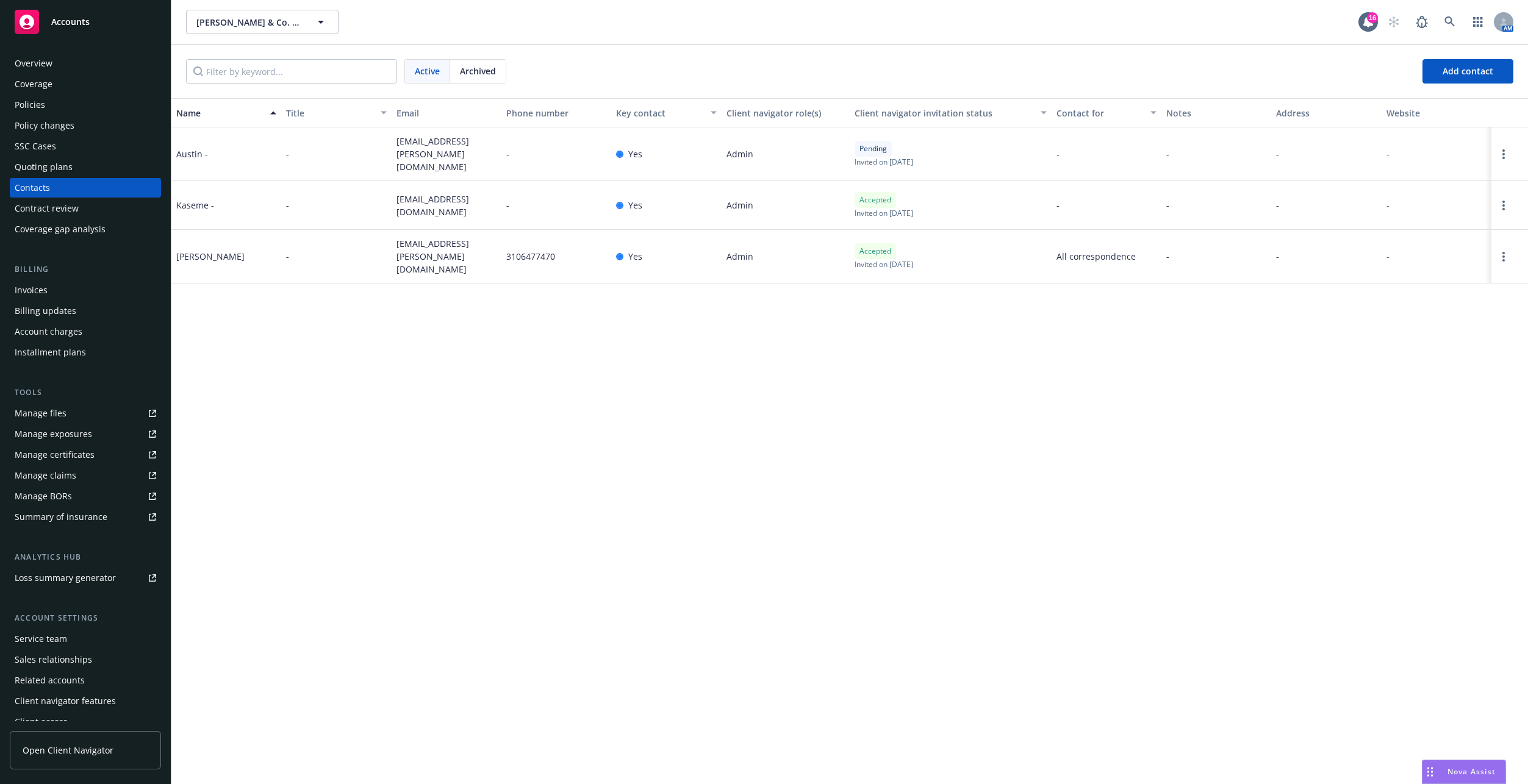
click at [433, 153] on span "austin@slauson.co" at bounding box center [446, 154] width 100 height 39
copy span "austin@slauson.co"
click at [439, 198] on span "kaseme@hazic.com" at bounding box center [446, 205] width 100 height 26
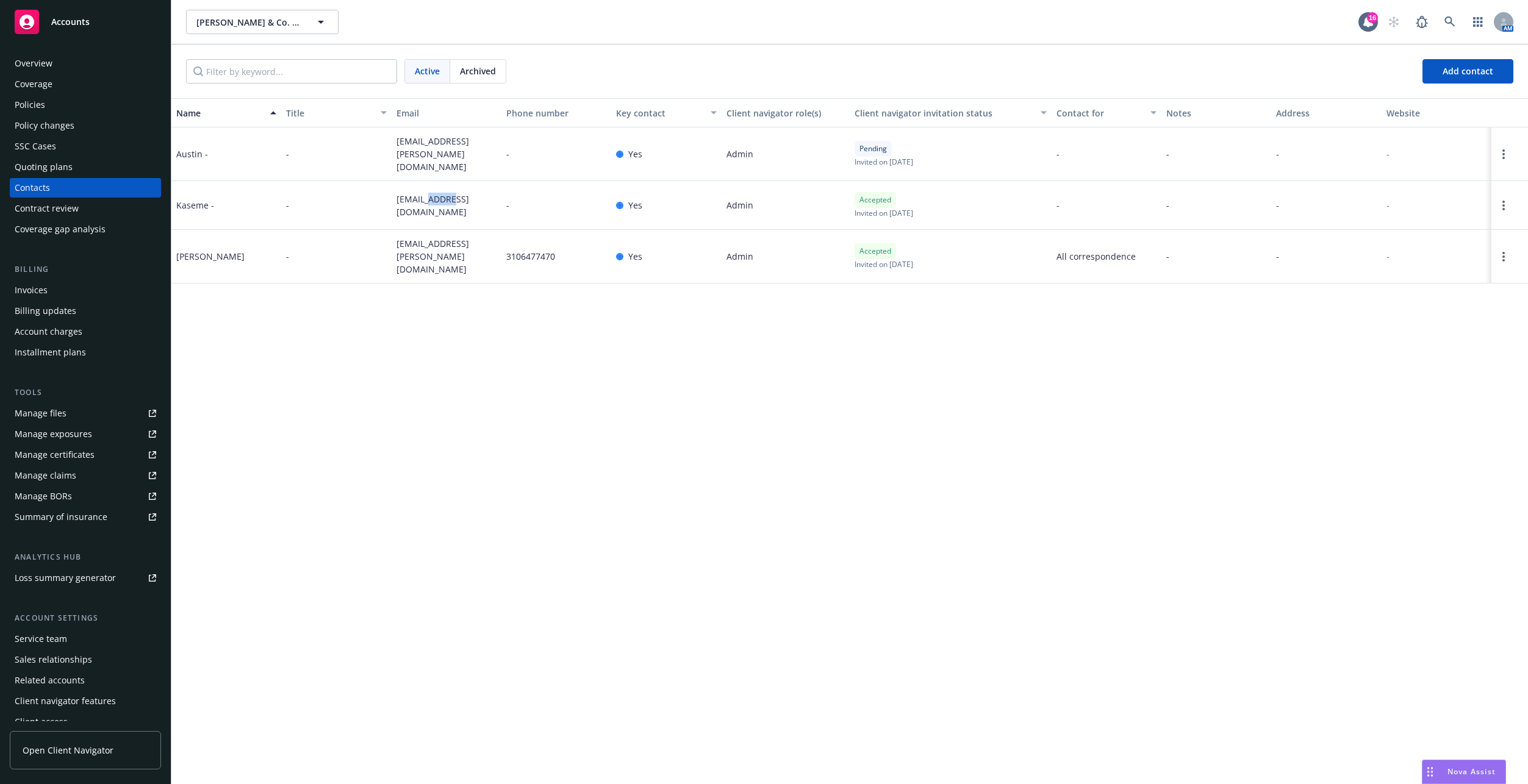
click at [439, 198] on span "kaseme@hazic.com" at bounding box center [446, 205] width 100 height 26
copy span "kaseme@hazic.com"
click at [408, 200] on span "kaseme@hazic.com" at bounding box center [446, 205] width 100 height 26
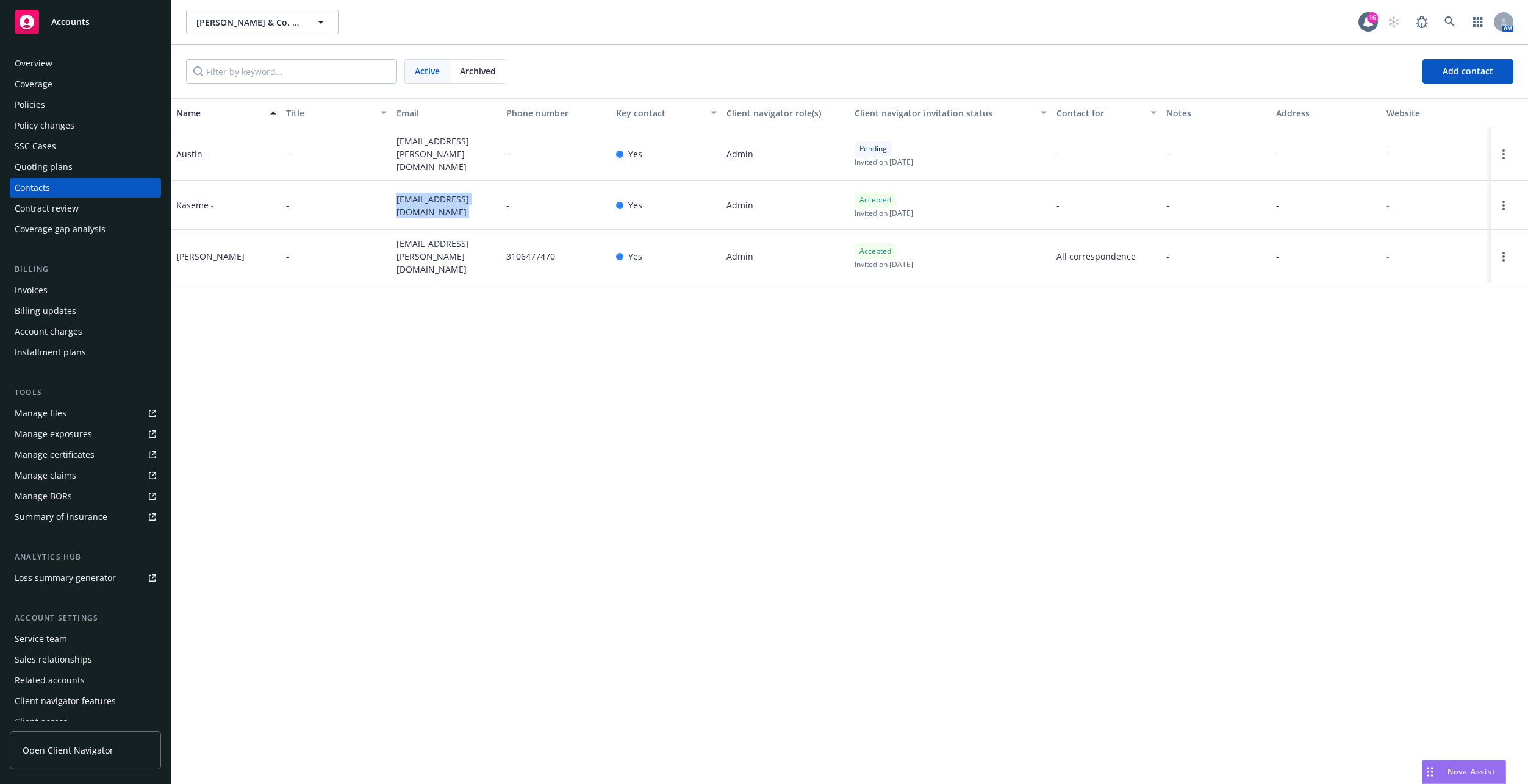
click at [408, 200] on span "kaseme@hazic.com" at bounding box center [446, 205] width 100 height 26
click at [431, 249] on span "ajay@slauson.co" at bounding box center [446, 256] width 100 height 39
copy span "ajay@slauson.co"
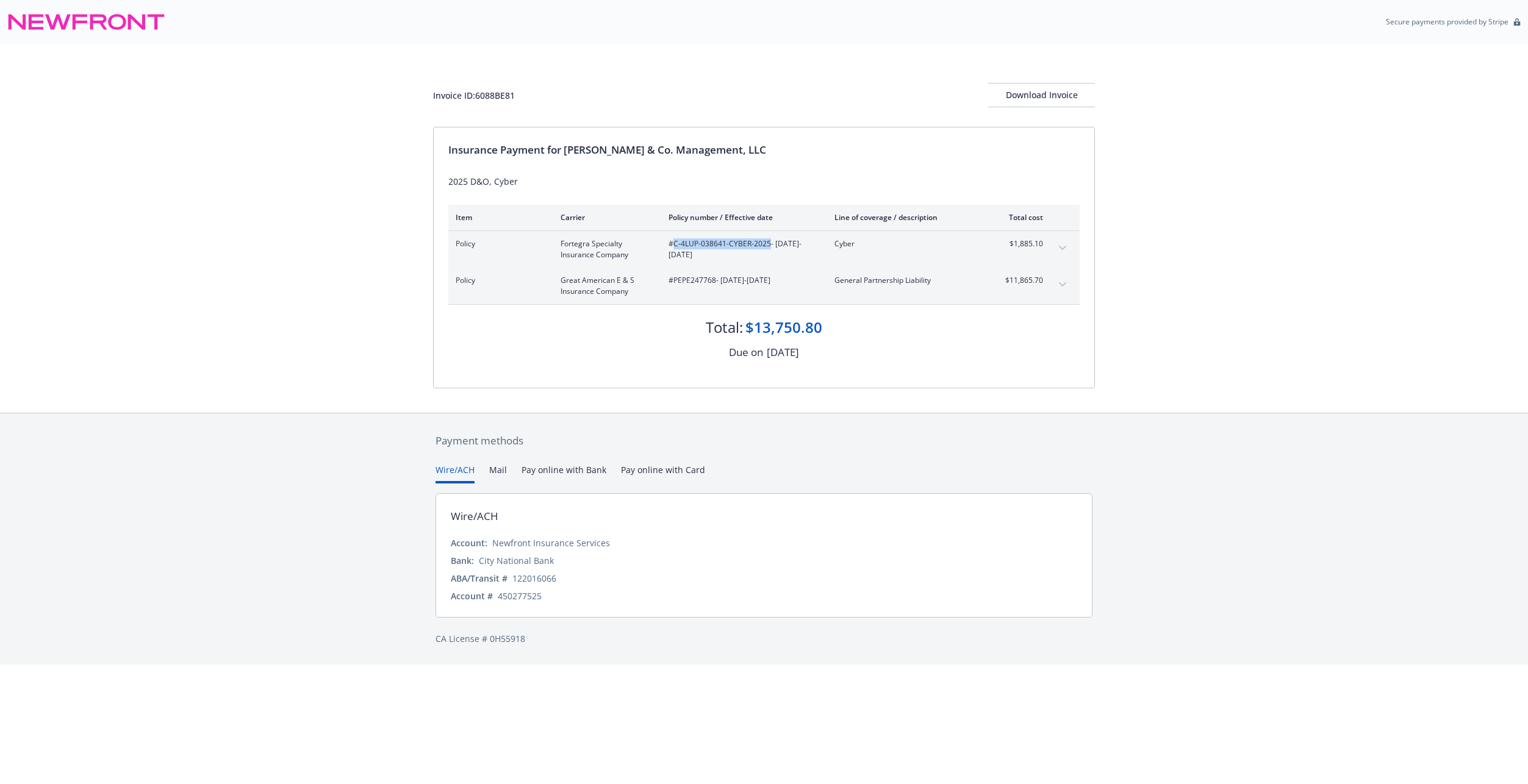
drag, startPoint x: 674, startPoint y: 244, endPoint x: 769, endPoint y: 248, distance: 95.1
click at [769, 248] on span "#C-4LUP-038641-CYBER-2025 - 08/28/2025-08/28/2026" at bounding box center [742, 249] width 146 height 22
copy span "C-4LUP-038641-CYBER-2025"
click at [693, 280] on span "#PEPE247768 - 08/28/2025-08/28/2026" at bounding box center [742, 280] width 146 height 11
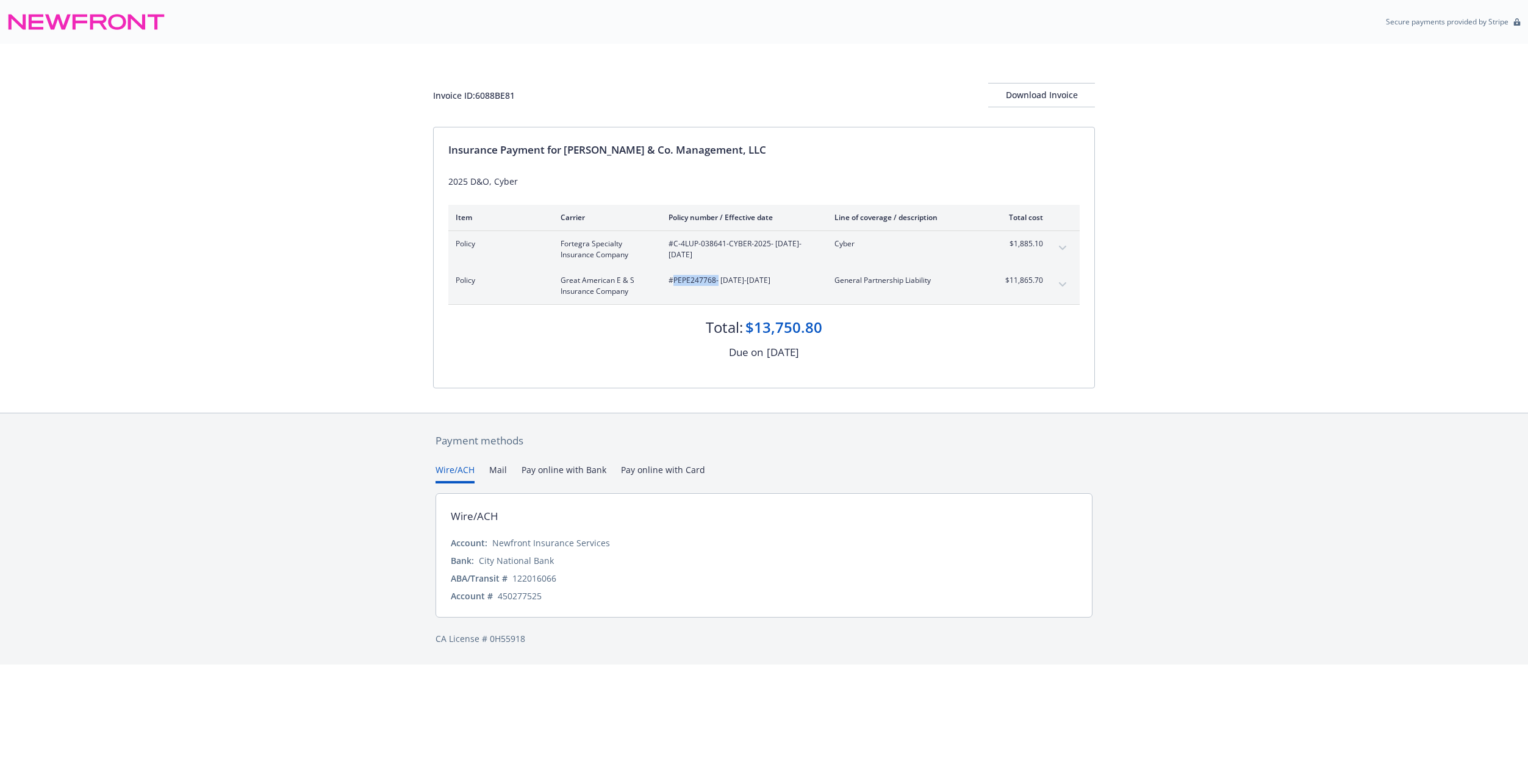
copy span "PEPE247768"
drag, startPoint x: 1000, startPoint y: 246, endPoint x: 1043, endPoint y: 245, distance: 43.0
click at [1043, 245] on div "Policy Fortegra Specialty Insurance Company #C-4LUP-038641-CYBER-2025 - 08/28/2…" at bounding box center [763, 249] width 632 height 36
copy span "$1,885.10"
drag, startPoint x: 1004, startPoint y: 280, endPoint x: 1048, endPoint y: 280, distance: 44.0
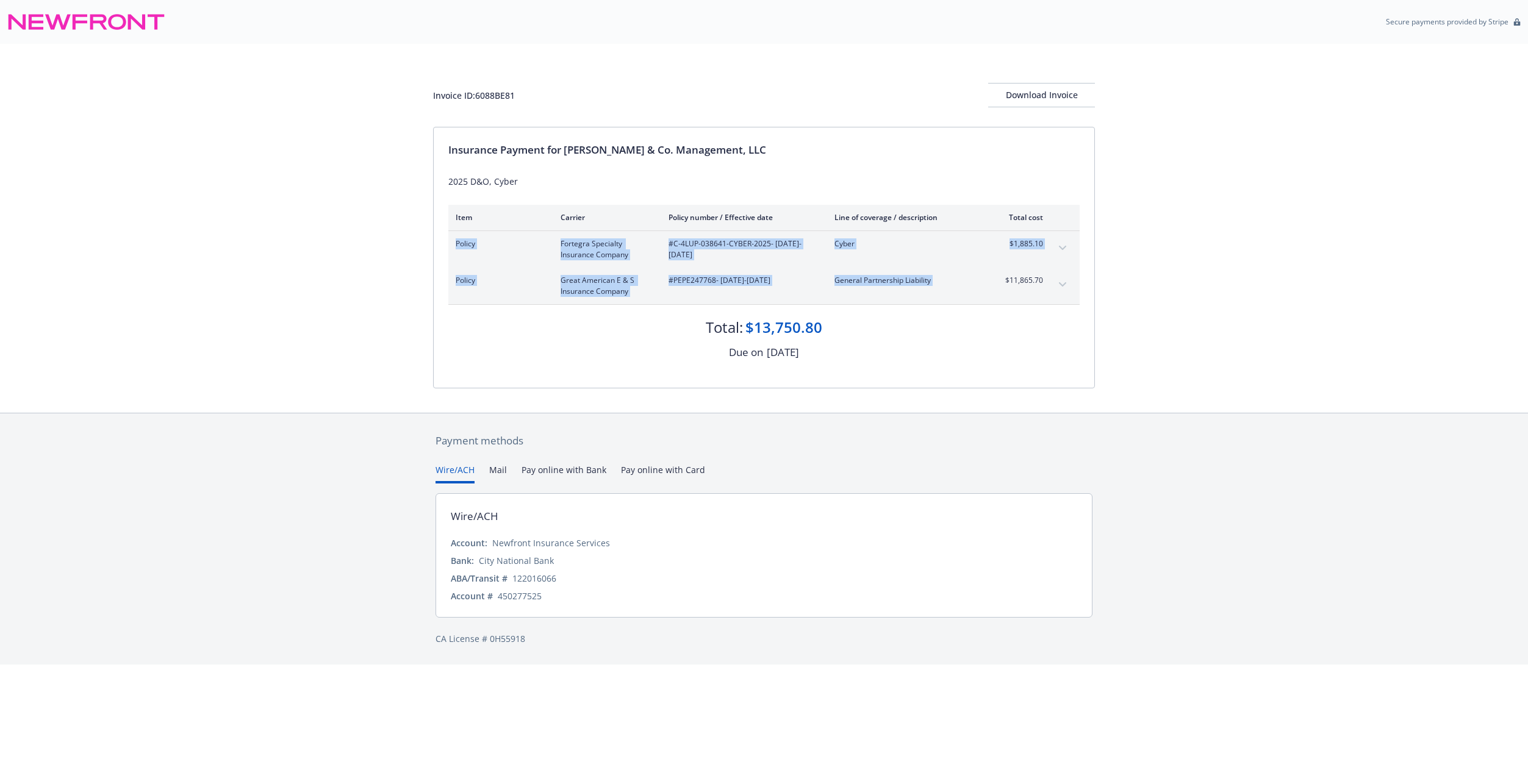
click at [1048, 280] on div "Policy Great American E & S Insurance Company #PEPE247768 - 08/28/2025-08/28/20…" at bounding box center [763, 286] width 632 height 36
copy tbody "Policy Fortegra Specialty Insurance Company #C-4LUP-038641-CYBER-2025 - 08/28/2…"
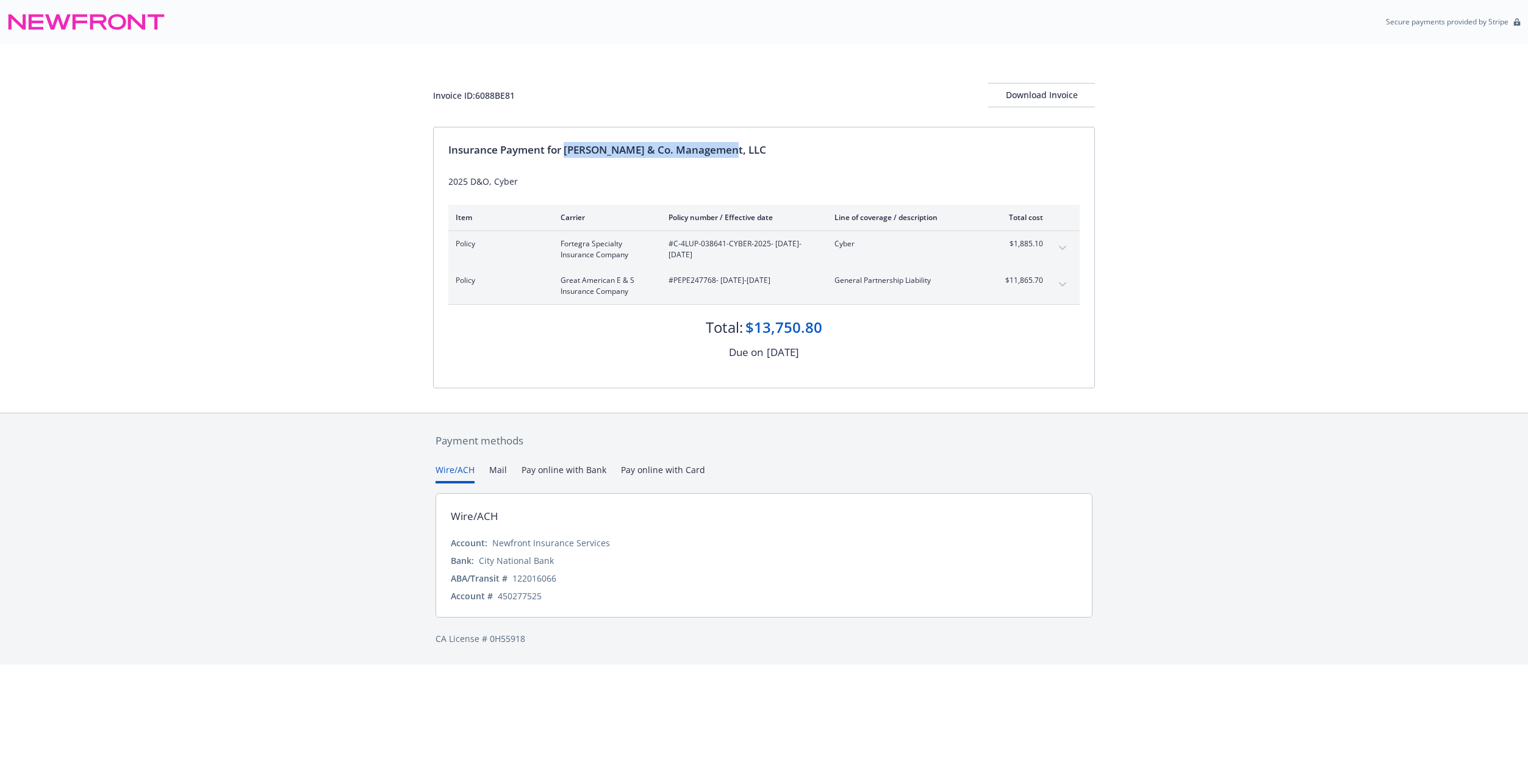
drag, startPoint x: 565, startPoint y: 150, endPoint x: 724, endPoint y: 155, distance: 159.1
click at [724, 155] on div "Insurance Payment for Slauson & Co. Management, LLC" at bounding box center [763, 150] width 632 height 15
copy div "[PERSON_NAME] & Co. Management, LLC"
click at [0, 50] on div "Invoice ID: 6088BE81 Download Invoice Insurance Payment for Slauson & Co. Manag…" at bounding box center [764, 229] width 1528 height 369
drag, startPoint x: 519, startPoint y: 92, endPoint x: 394, endPoint y: 93, distance: 125.0
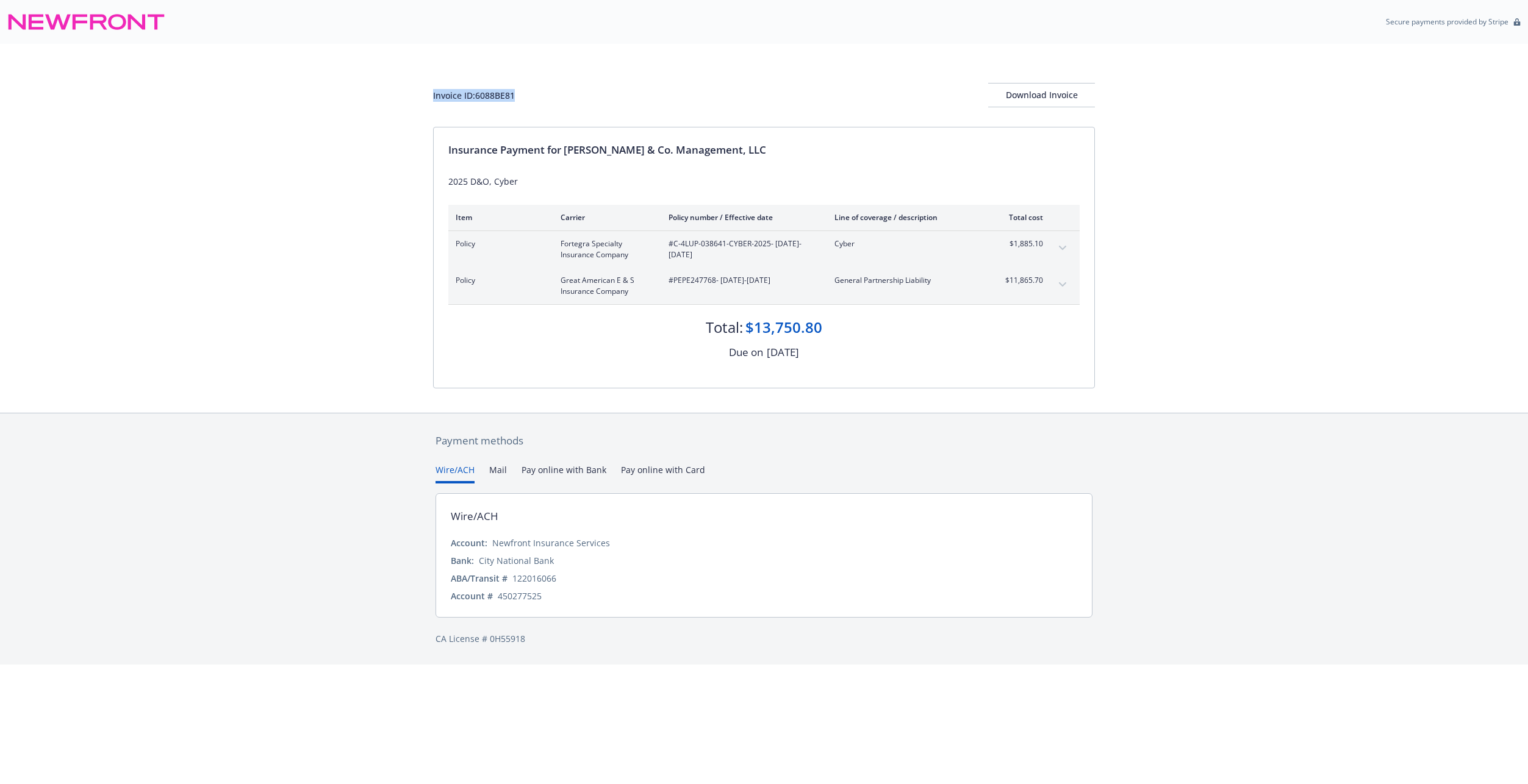
click at [394, 93] on div "Invoice ID: 6088BE81 Download Invoice Insurance Payment for Slauson & Co. Manag…" at bounding box center [764, 229] width 1528 height 369
copy div "Invoice ID: 6088BE81"
click at [1003, 98] on button "Download Invoice" at bounding box center [1041, 95] width 107 height 24
click at [1061, 247] on icon "expand content" at bounding box center [1062, 248] width 7 height 5
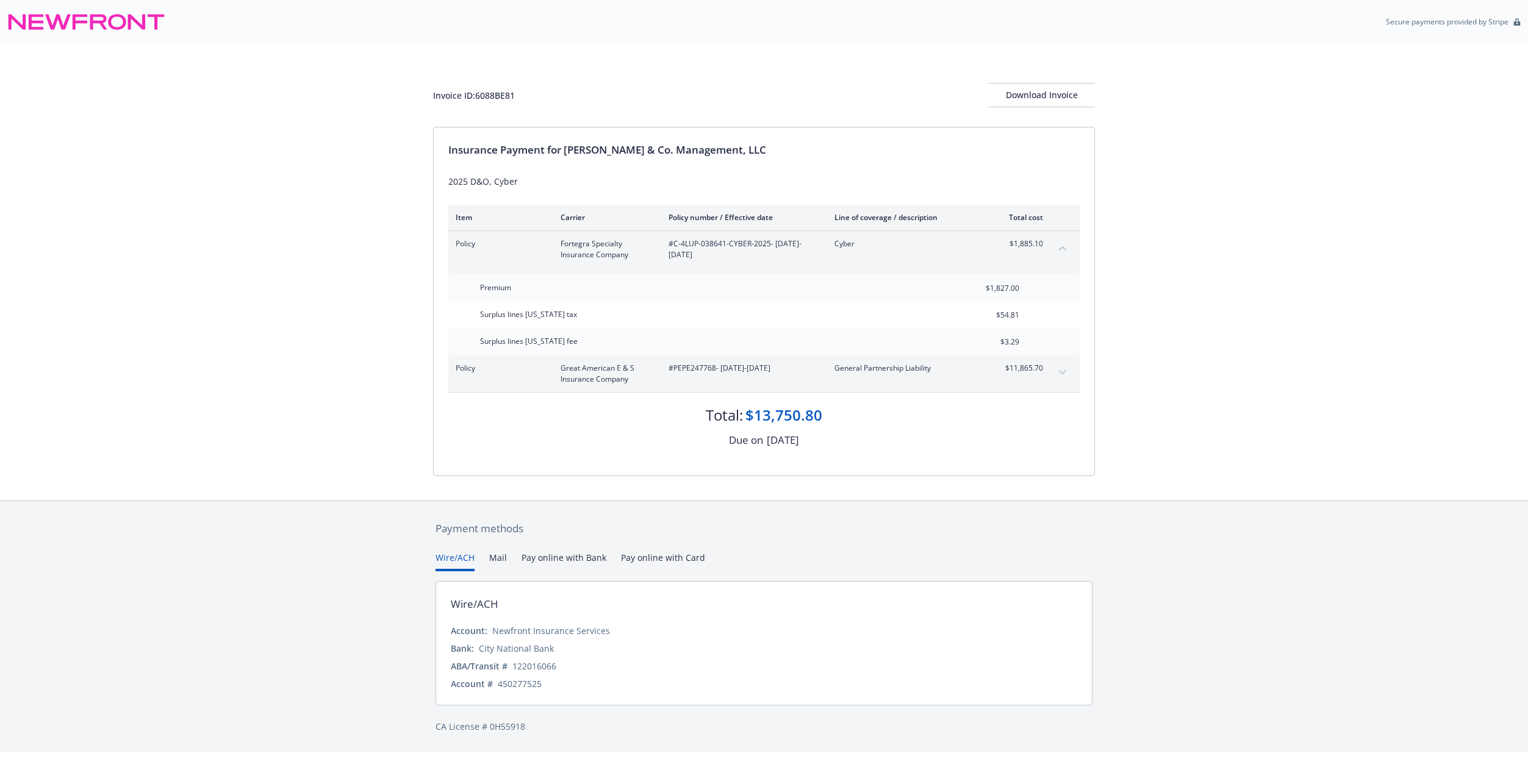
click at [1067, 373] on button "expand content" at bounding box center [1062, 372] width 19 height 19
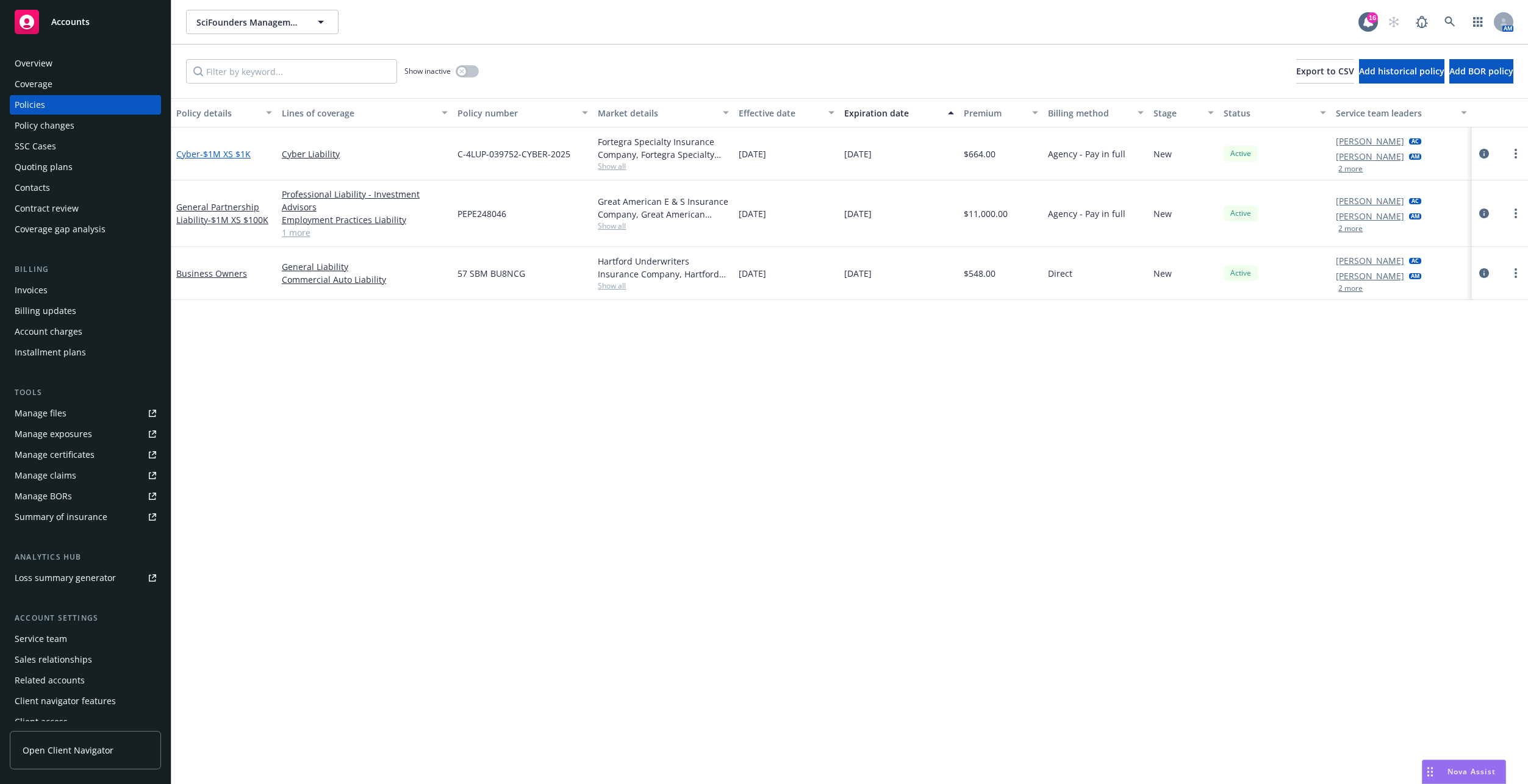
click at [217, 152] on span "- $1M XS $1K" at bounding box center [225, 153] width 50 height 12
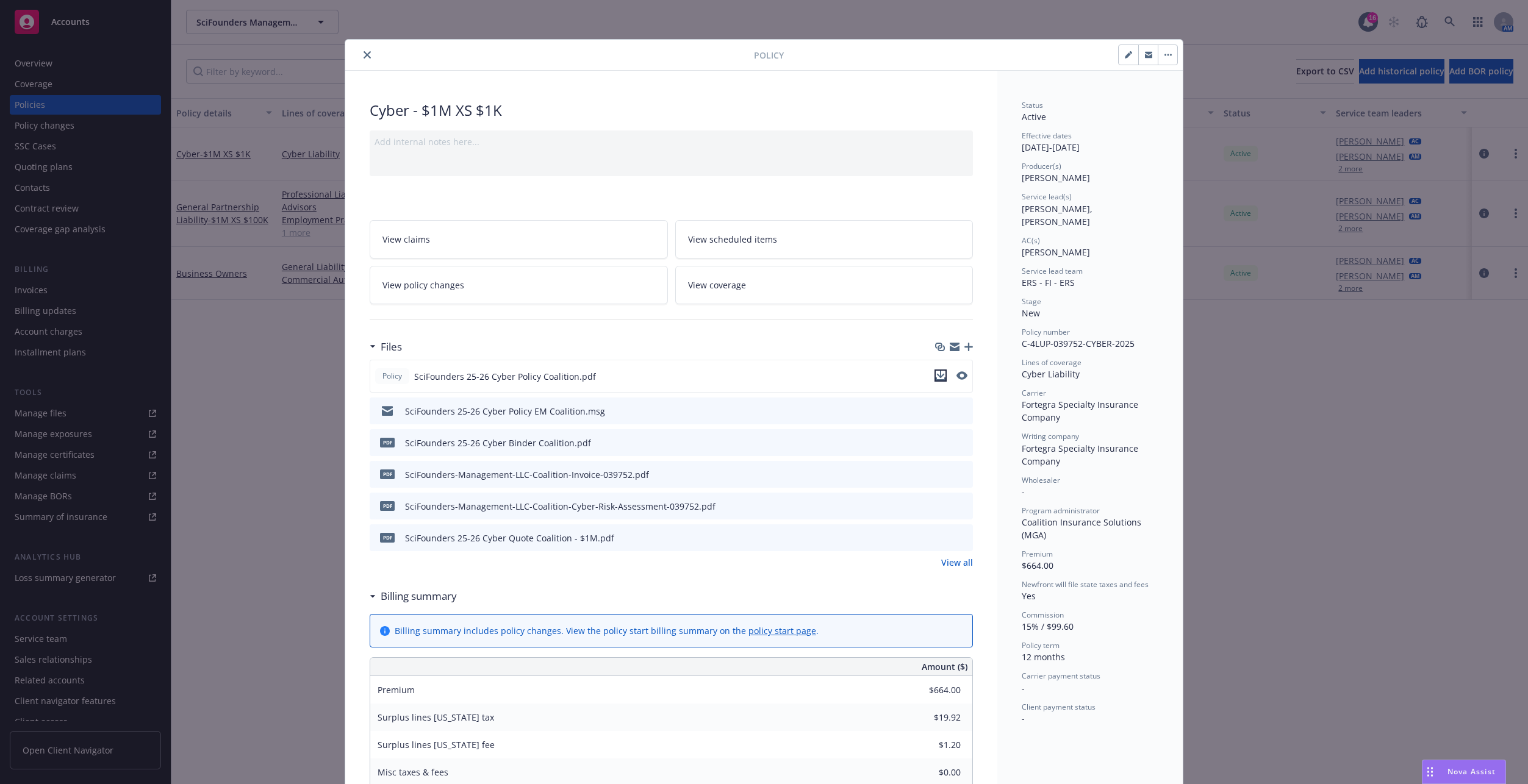
click at [937, 377] on icon "download file" at bounding box center [941, 374] width 8 height 7
click at [264, 360] on div "Policy Cyber - $1M XS $1K Add internal notes here... View claims View scheduled…" at bounding box center [764, 392] width 1528 height 784
click at [363, 51] on icon "close" at bounding box center [367, 54] width 7 height 7
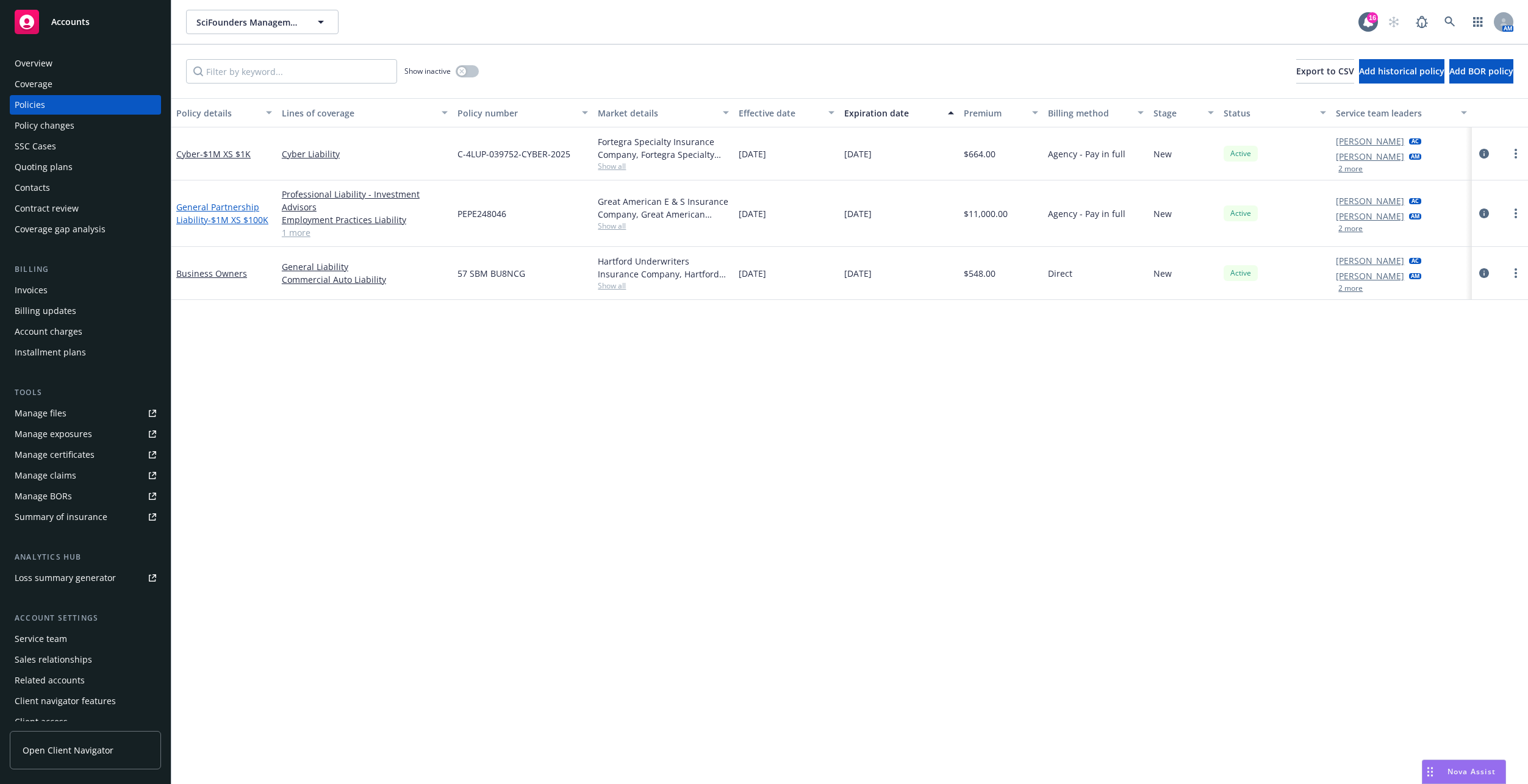
click at [232, 215] on span "- $1M XS $100K" at bounding box center [238, 219] width 60 height 12
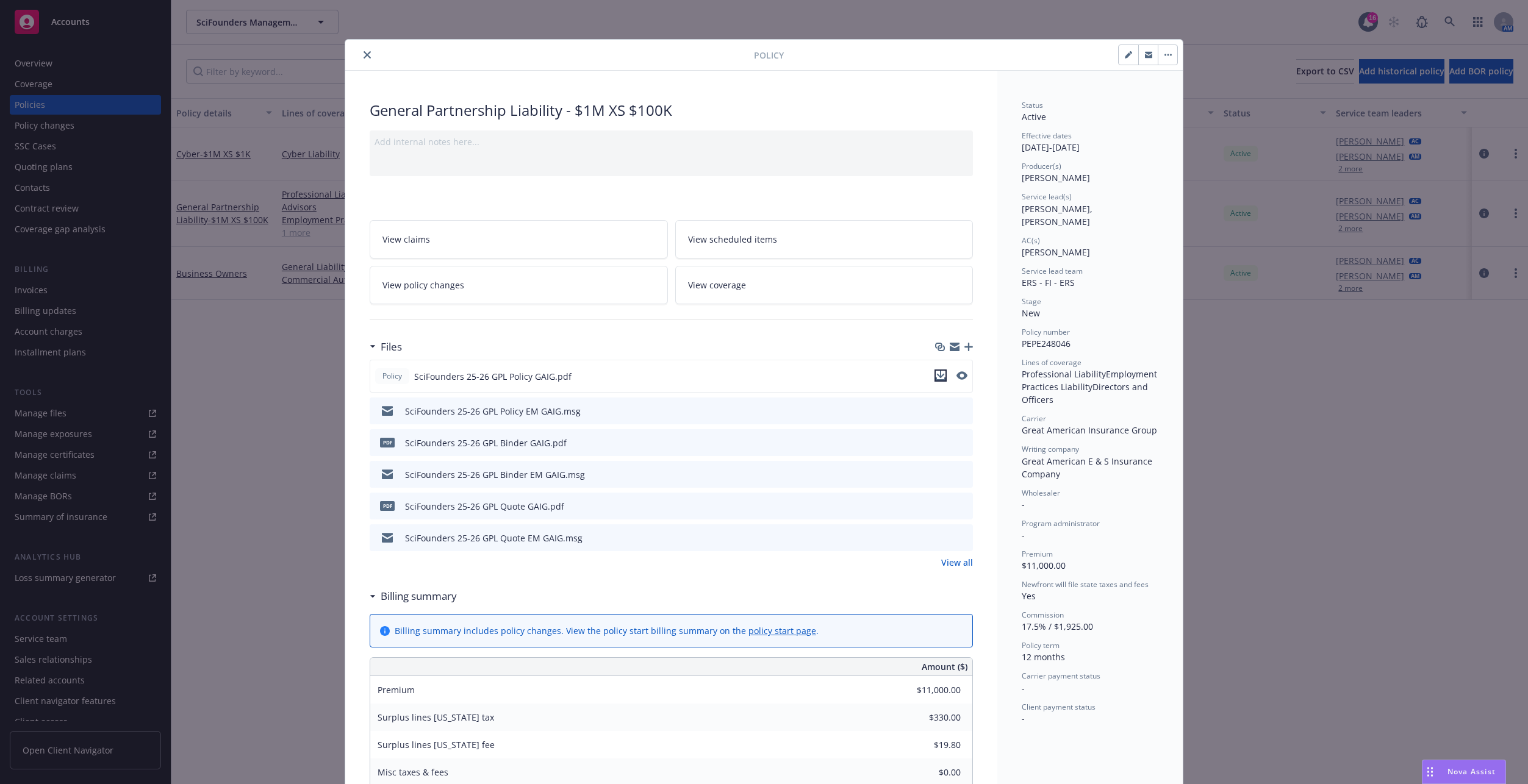
click at [938, 377] on icon "download file" at bounding box center [940, 376] width 10 height 10
click at [314, 411] on div "Policy General Partnership Liability - $1M XS $100K Add internal notes here... …" at bounding box center [764, 392] width 1528 height 784
click at [364, 53] on icon "close" at bounding box center [367, 54] width 7 height 7
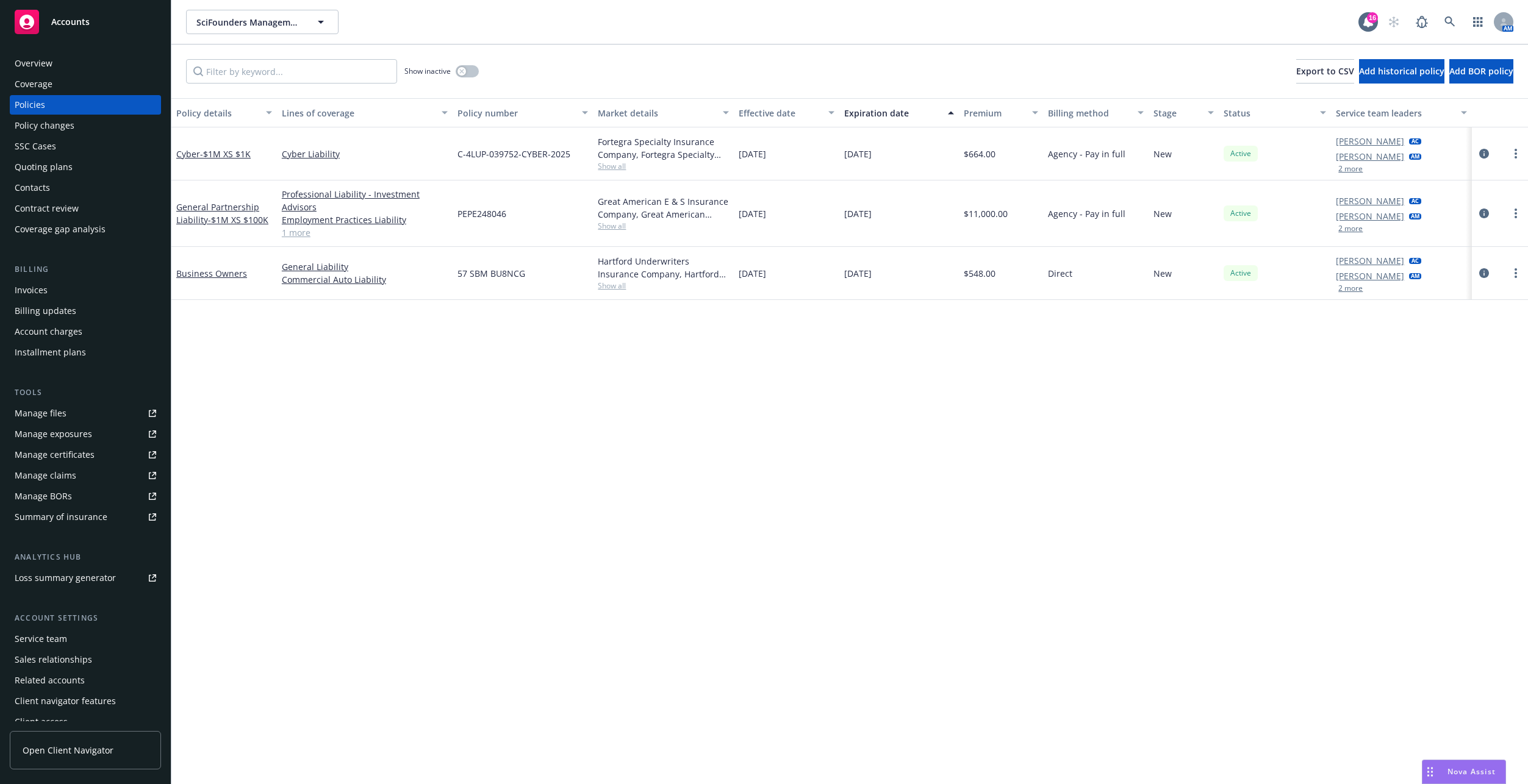
click at [230, 267] on div "Business Owners" at bounding box center [224, 273] width 96 height 13
click at [228, 274] on link "Business Owners" at bounding box center [211, 273] width 71 height 12
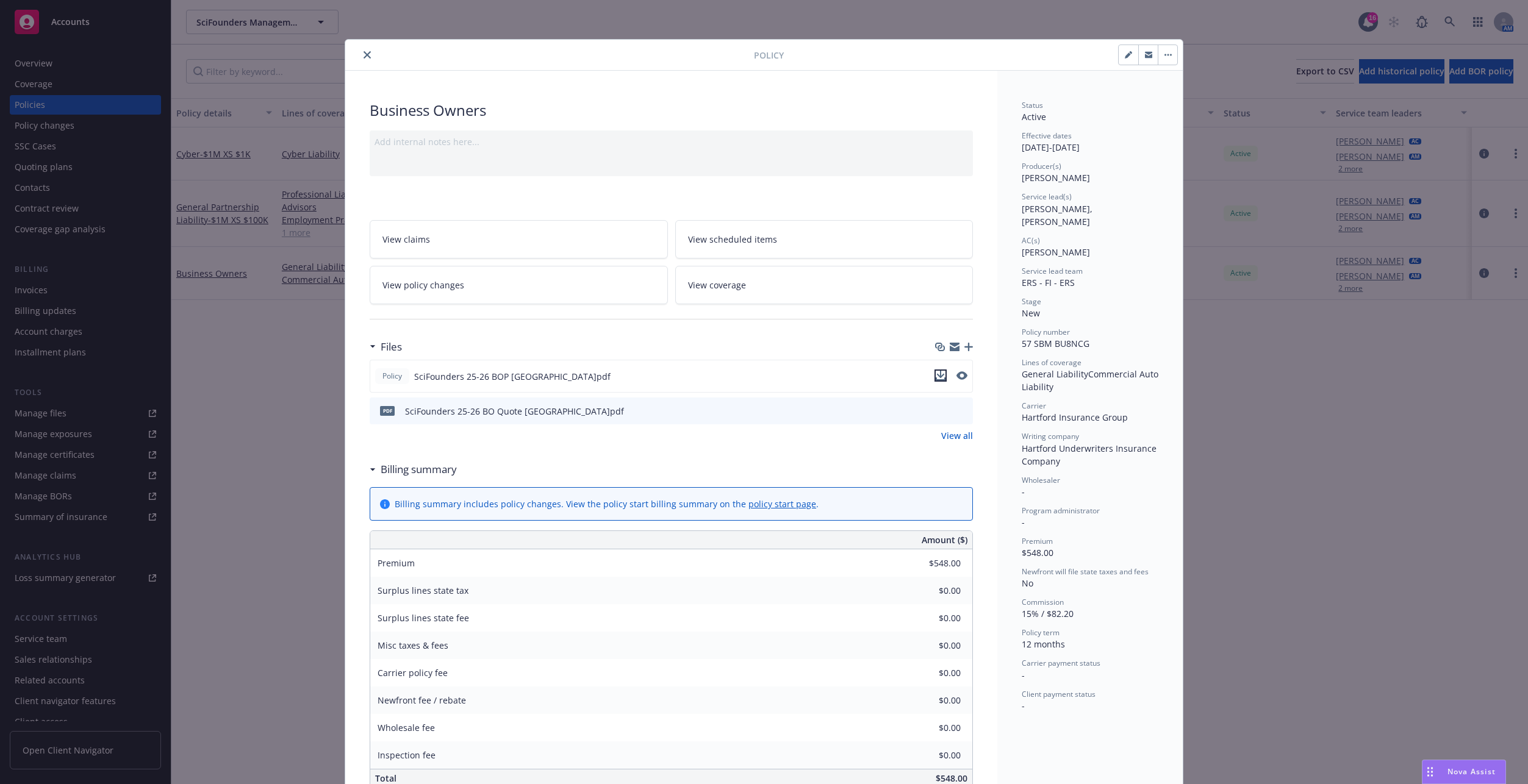
click at [938, 375] on icon "download file" at bounding box center [941, 374] width 8 height 7
click at [356, 51] on div at bounding box center [552, 54] width 404 height 15
click at [363, 53] on icon "close" at bounding box center [367, 54] width 7 height 7
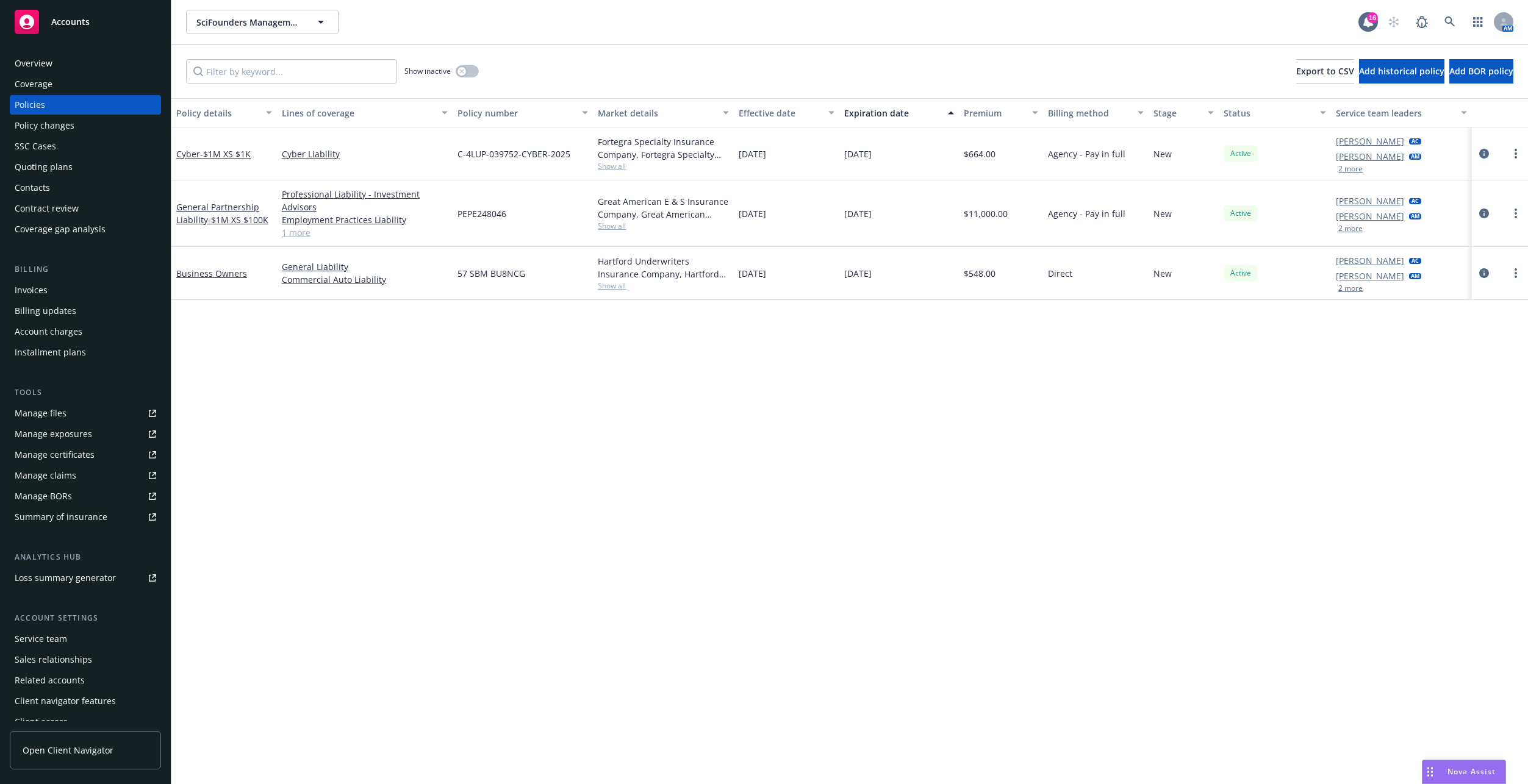
click at [48, 64] on div "Overview" at bounding box center [33, 63] width 38 height 19
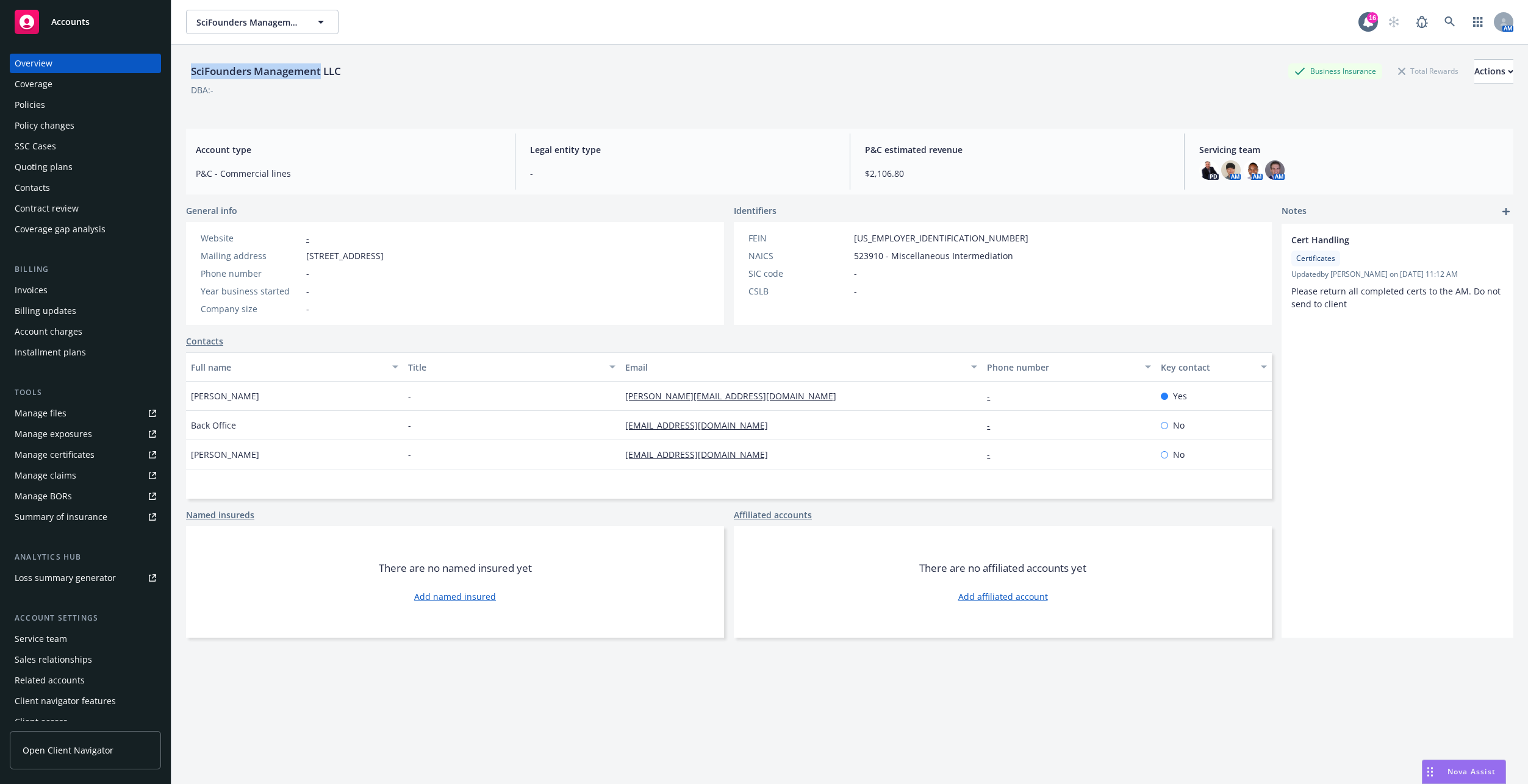
drag, startPoint x: 321, startPoint y: 72, endPoint x: 181, endPoint y: 71, distance: 140.0
click at [181, 71] on div "SciFounders Management LLC Business Insurance Total Rewards Actions DBA: - Acco…" at bounding box center [849, 436] width 1356 height 784
drag, startPoint x: 181, startPoint y: 71, endPoint x: 231, endPoint y: 70, distance: 50.0
copy div "SciFounders Management"
click at [35, 110] on div "Policies" at bounding box center [29, 105] width 30 height 19
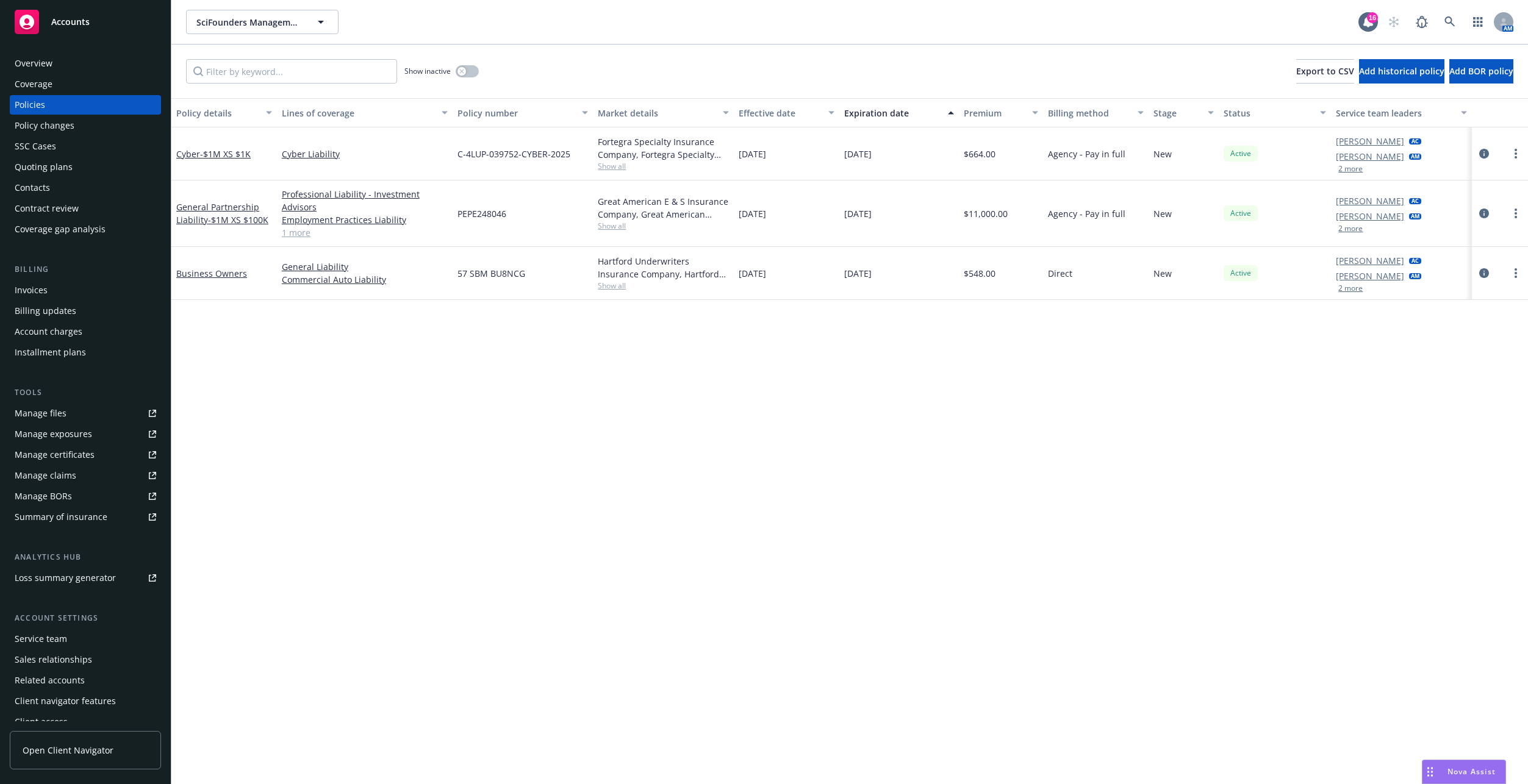
click at [51, 287] on div "Invoices" at bounding box center [85, 290] width 142 height 19
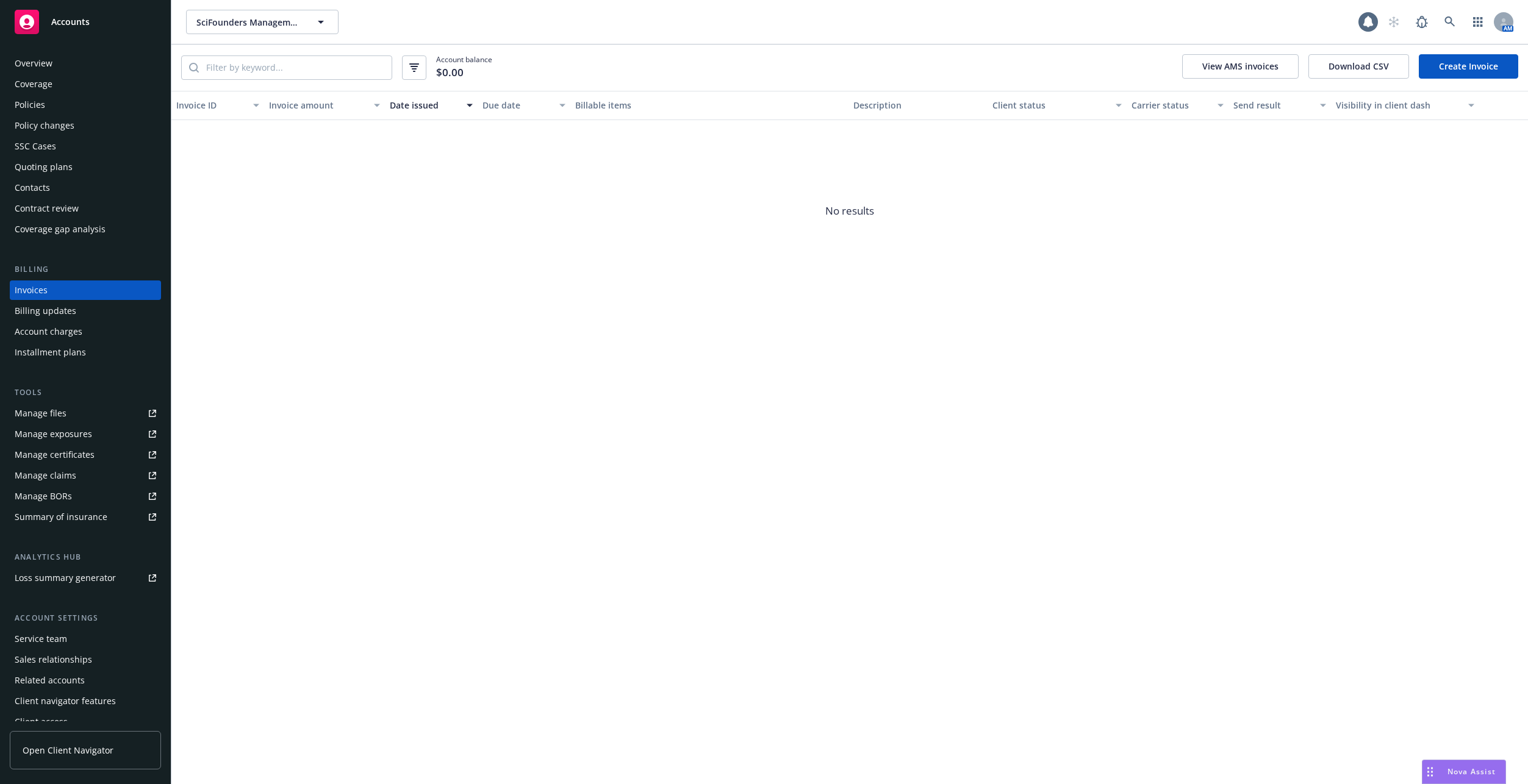
click at [1474, 59] on link "Create Invoice" at bounding box center [1468, 66] width 99 height 24
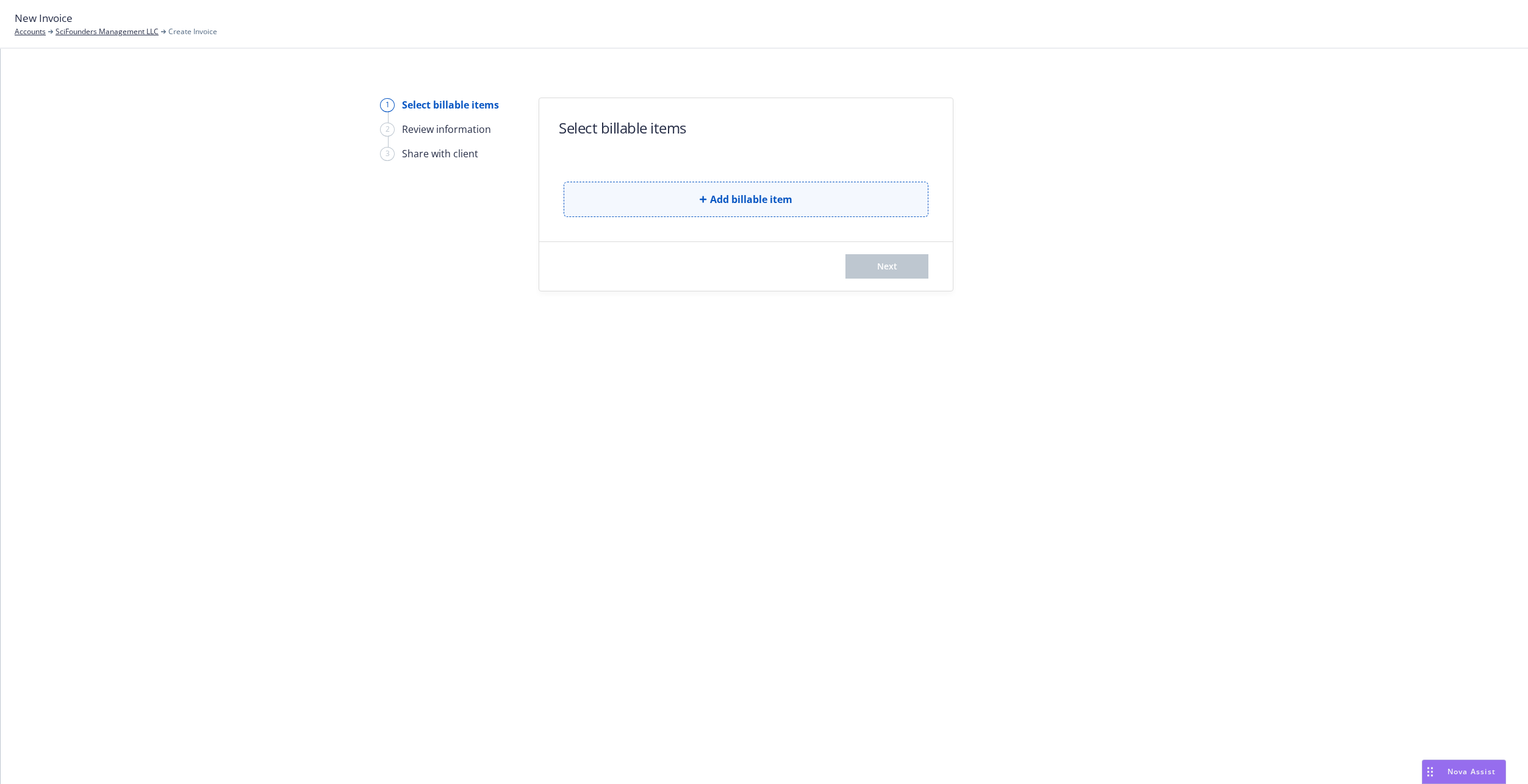
click at [671, 189] on button "Add billable item" at bounding box center [745, 200] width 365 height 36
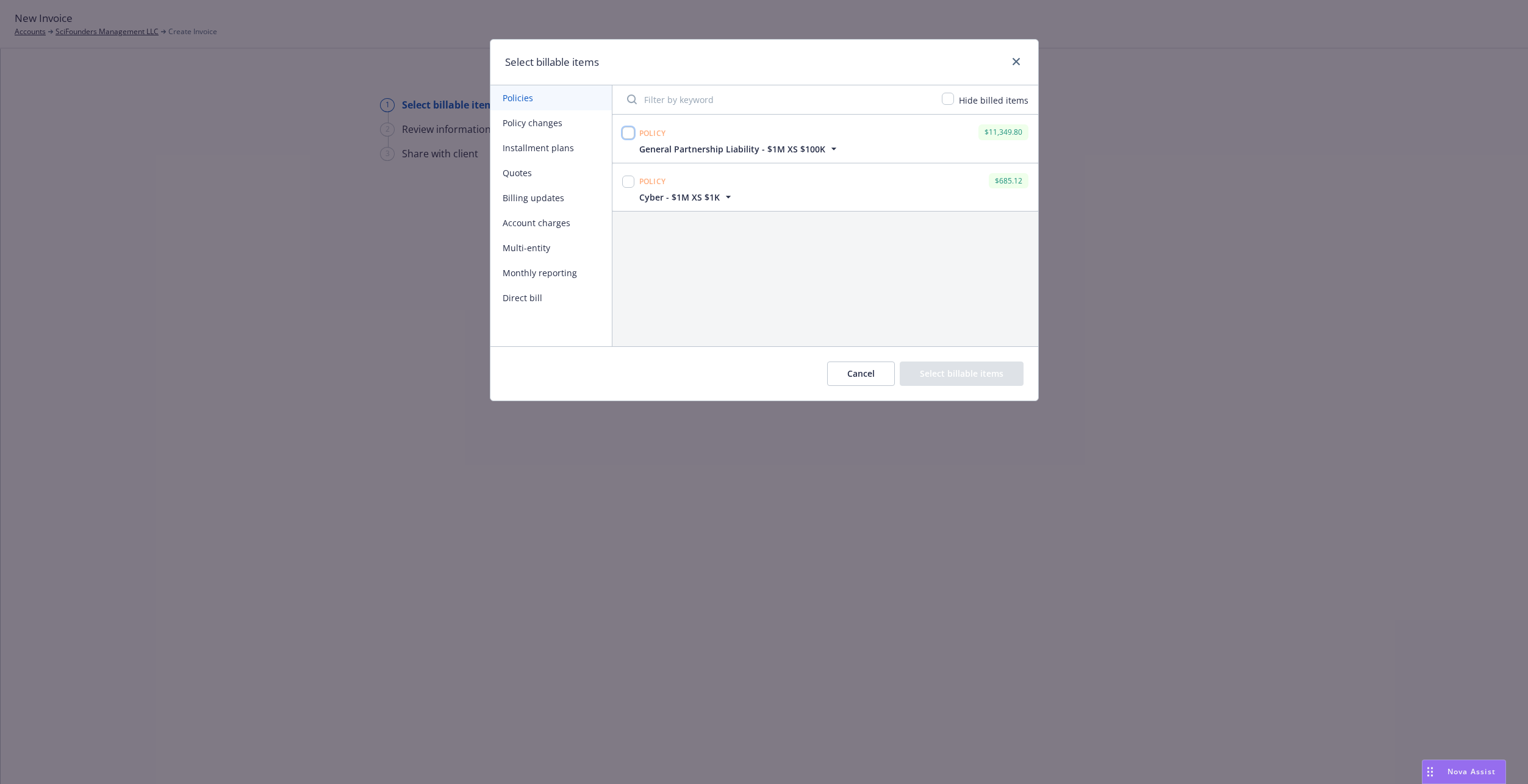
click at [630, 135] on input "checkbox" at bounding box center [628, 133] width 12 height 12
checkbox input "true"
click at [620, 187] on div at bounding box center [628, 187] width 17 height 33
click at [626, 181] on input "checkbox" at bounding box center [628, 182] width 12 height 12
checkbox input "true"
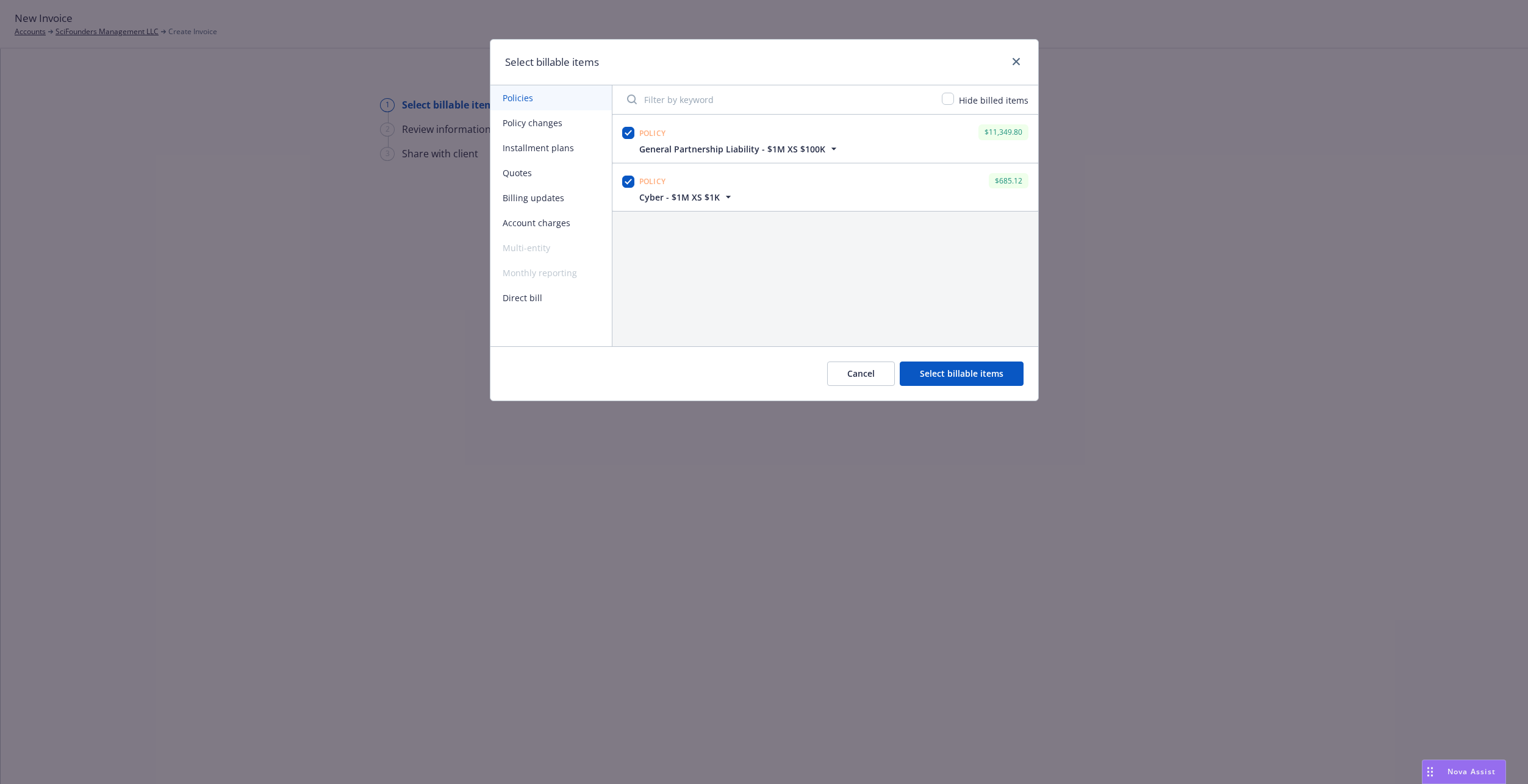
click at [948, 377] on button "Select billable items" at bounding box center [962, 373] width 124 height 24
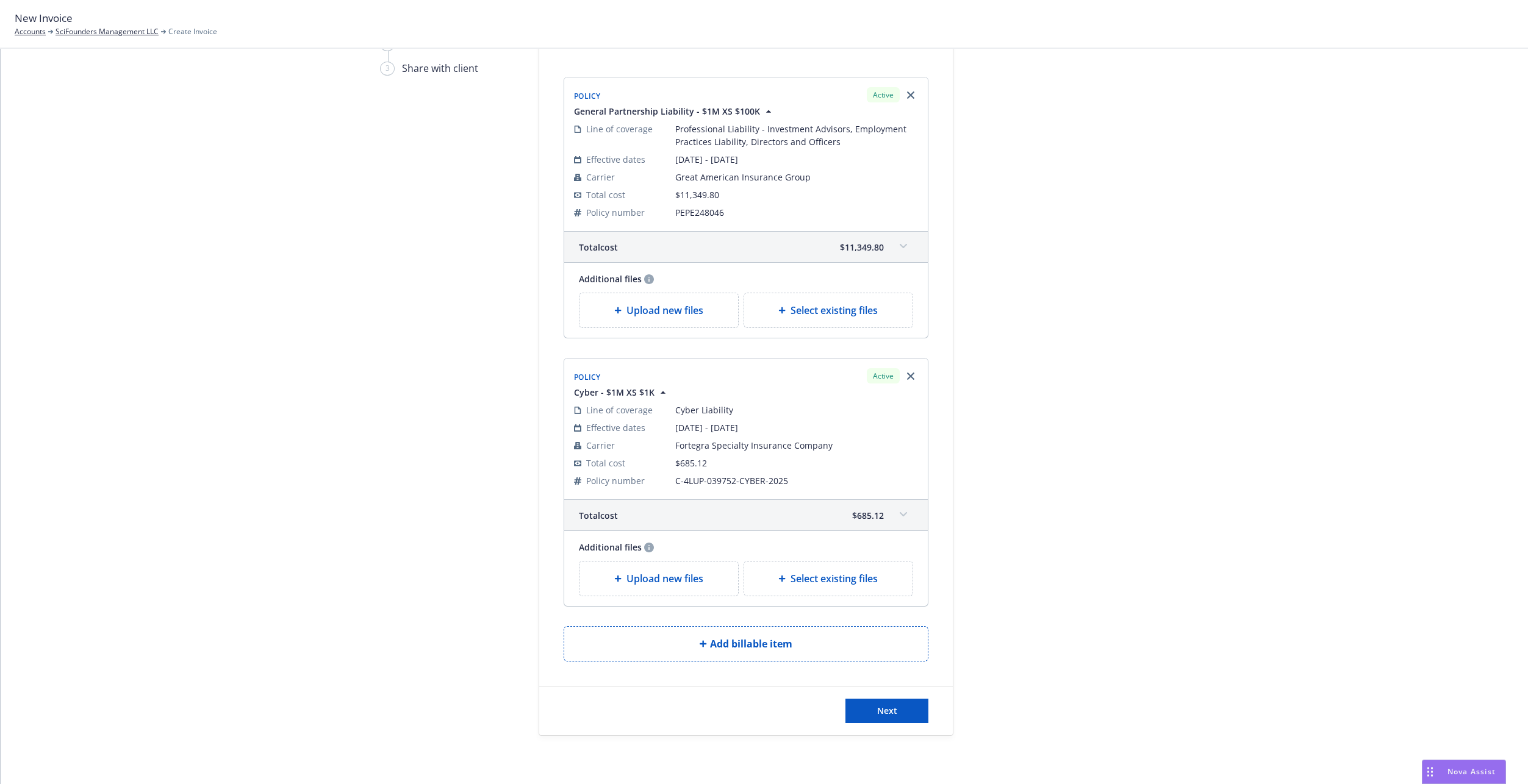
scroll to position [115, 0]
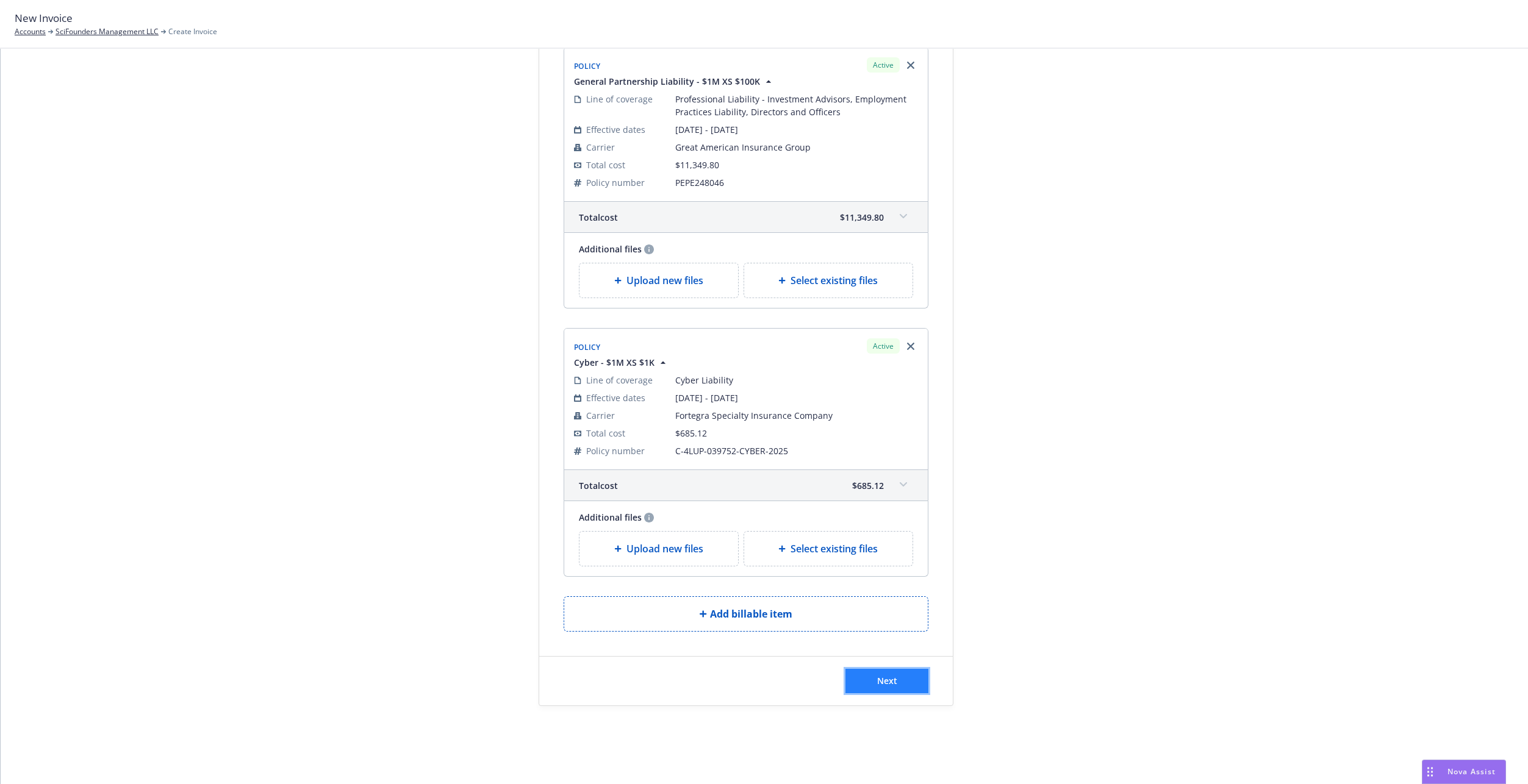
click at [877, 685] on span "Next" at bounding box center [887, 680] width 20 height 12
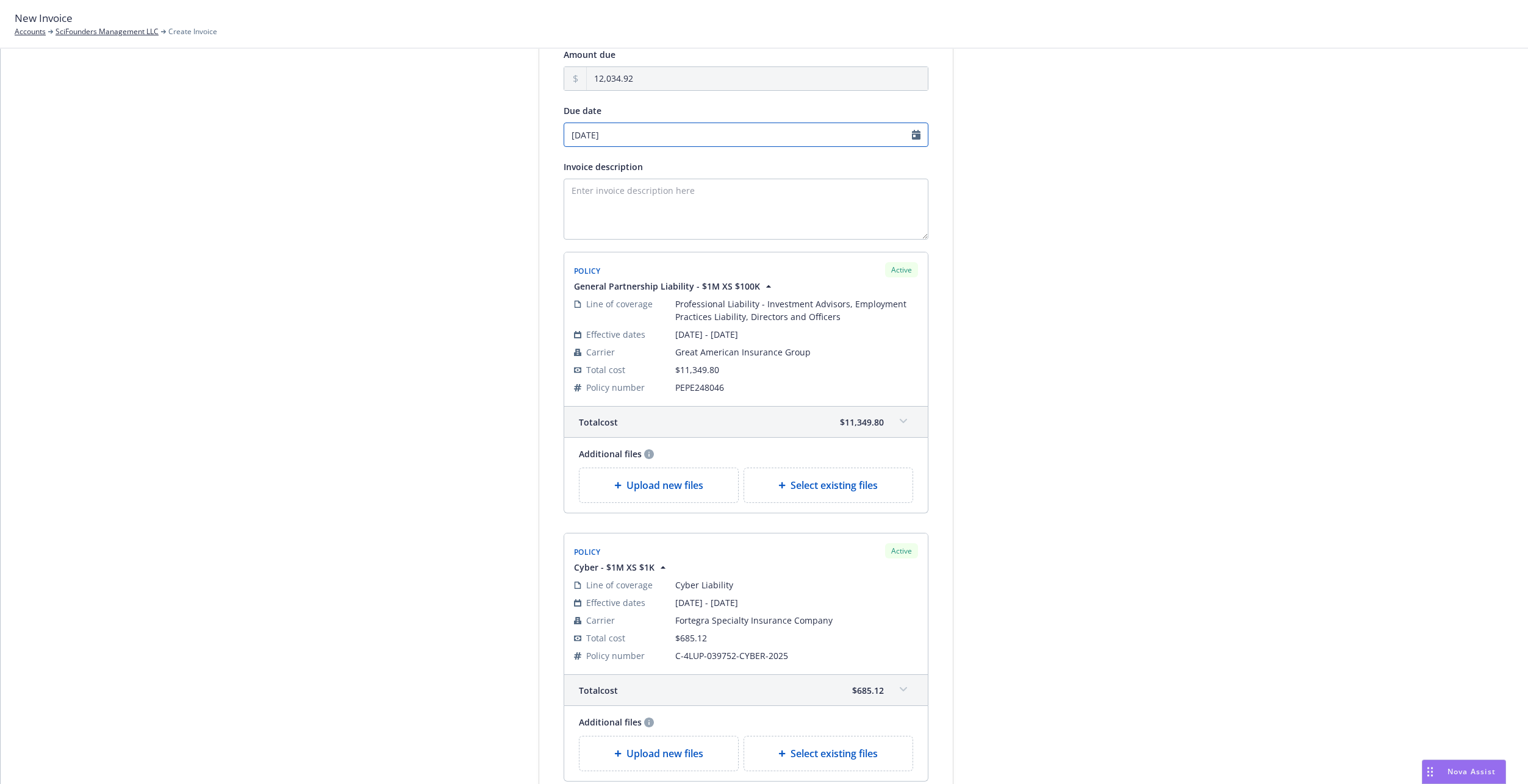
click at [674, 126] on input "09/03/2025" at bounding box center [745, 134] width 365 height 24
select select "September"
select select "2025"
click at [665, 196] on span "5" at bounding box center [669, 200] width 16 height 15
type input "09/05/2025"
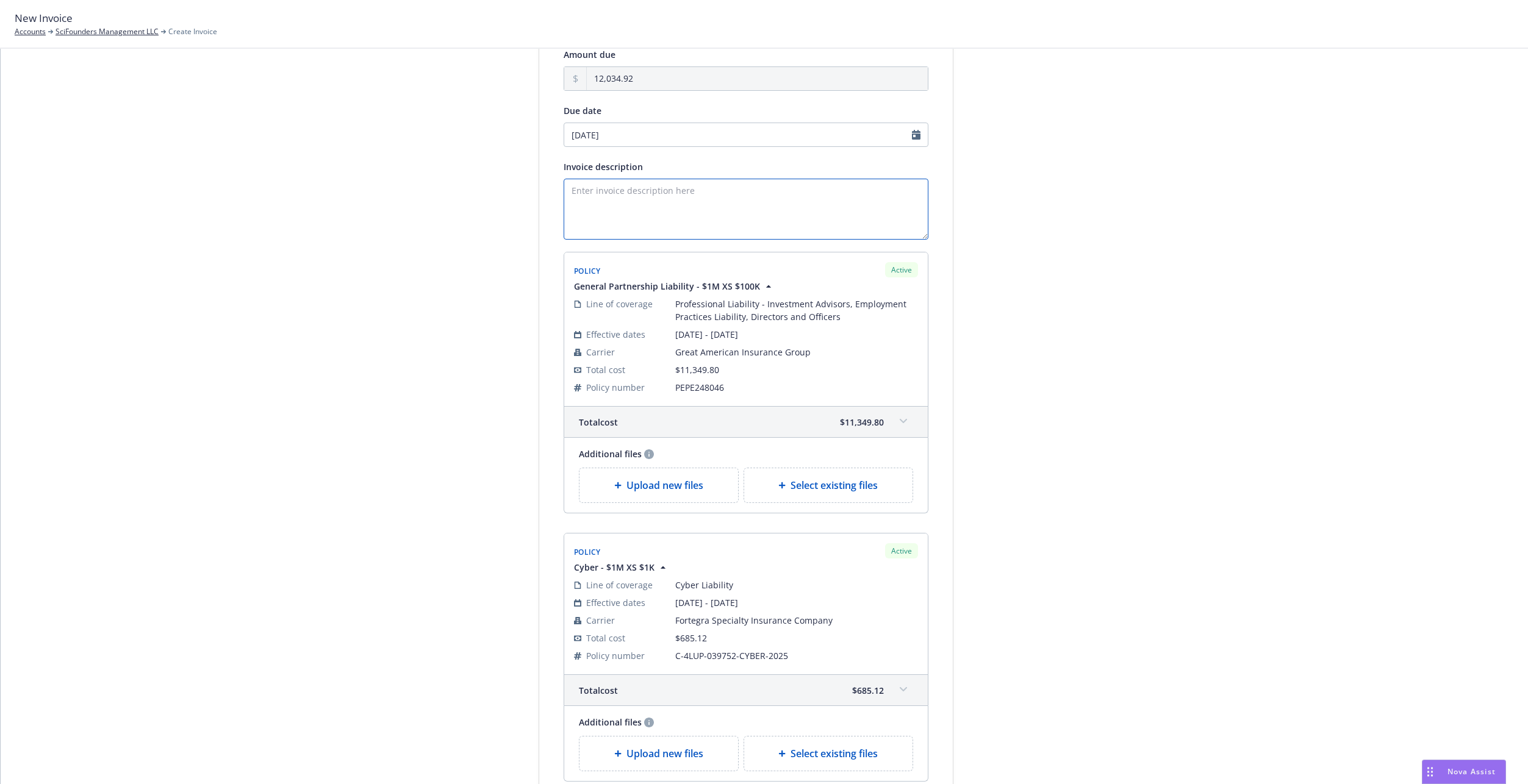
click at [679, 204] on textarea "Invoice description" at bounding box center [745, 209] width 365 height 61
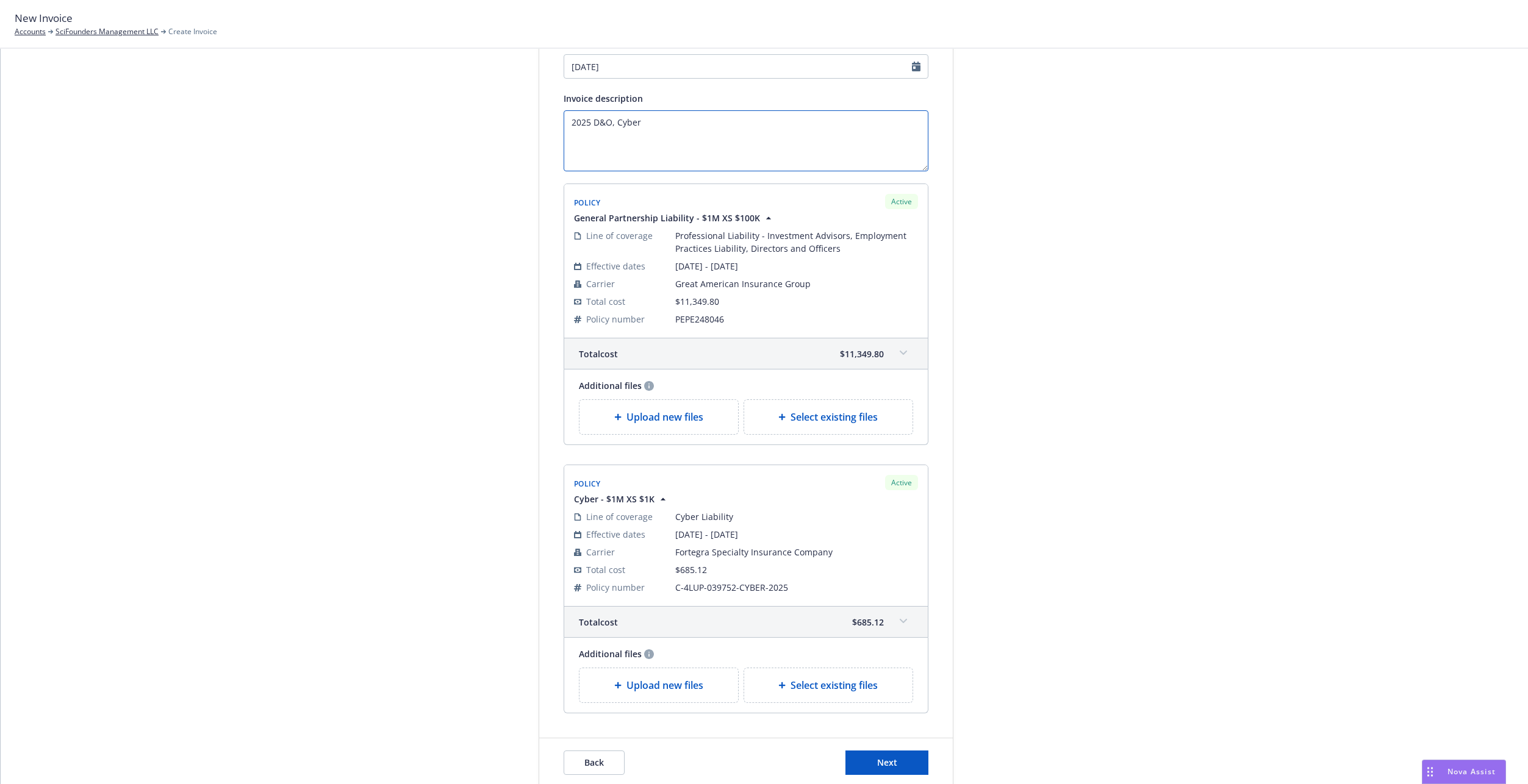
scroll to position [265, 0]
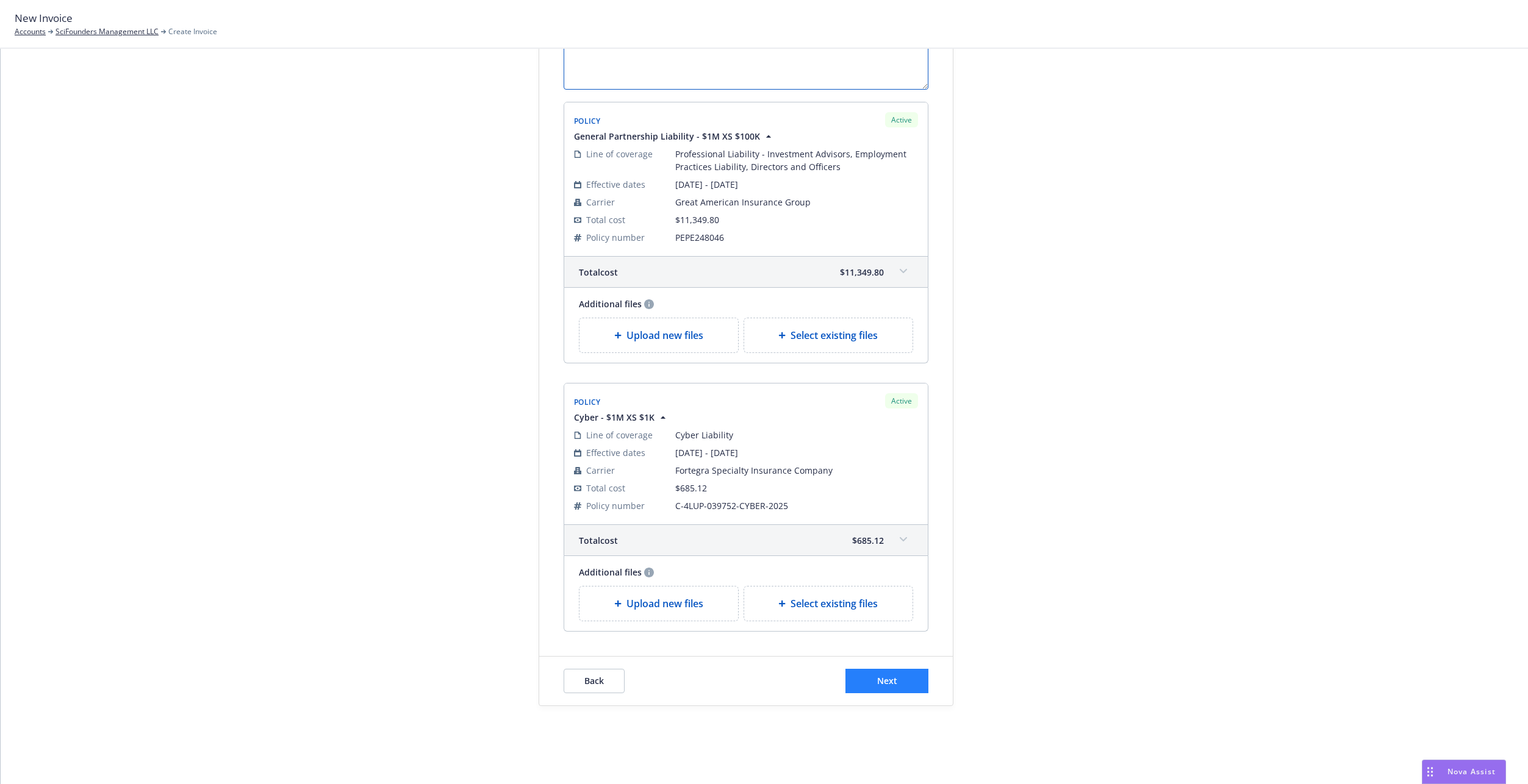
type textarea "2025 D&O, Cyber"
click at [901, 675] on button "Next" at bounding box center [886, 680] width 83 height 24
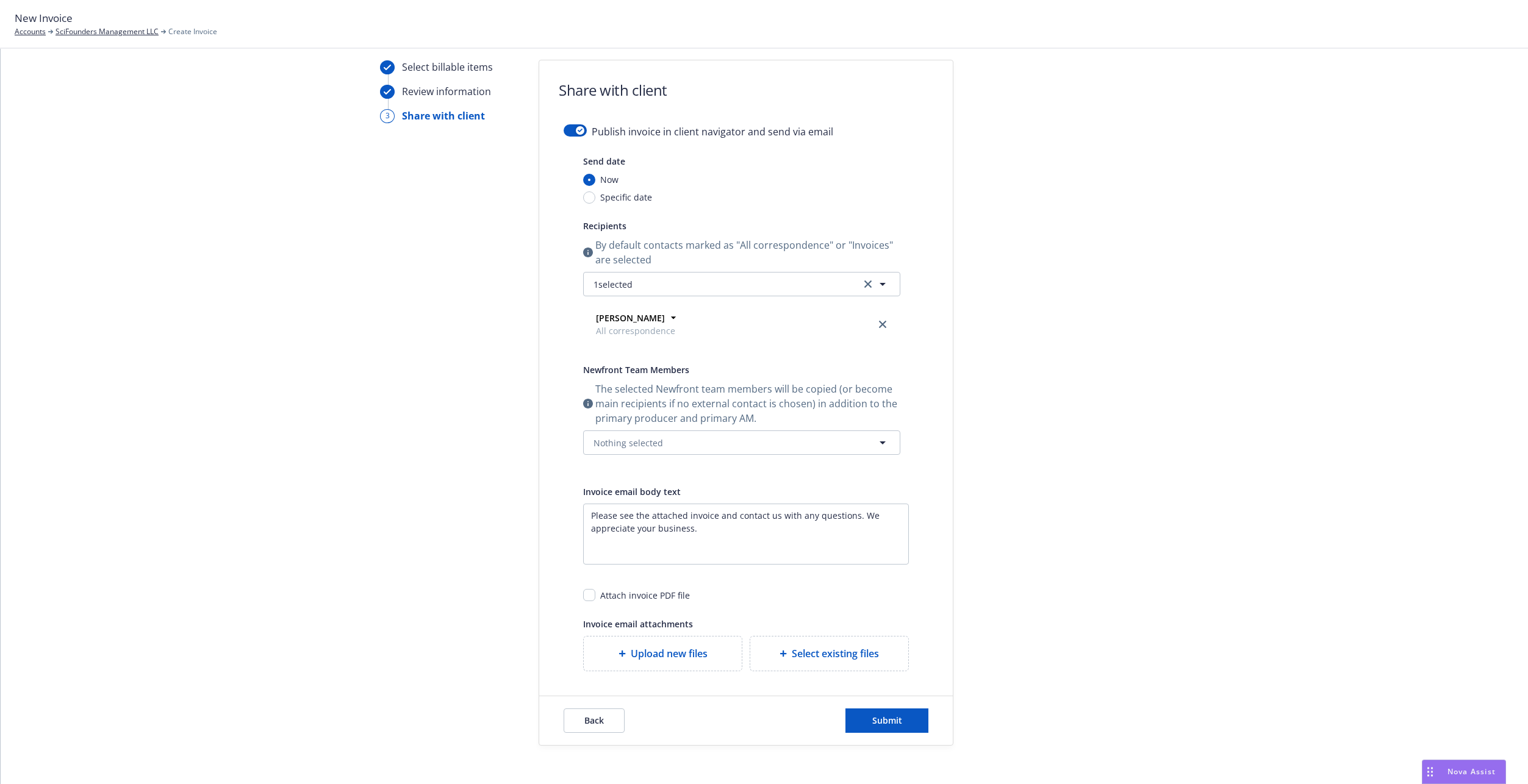
scroll to position [0, 0]
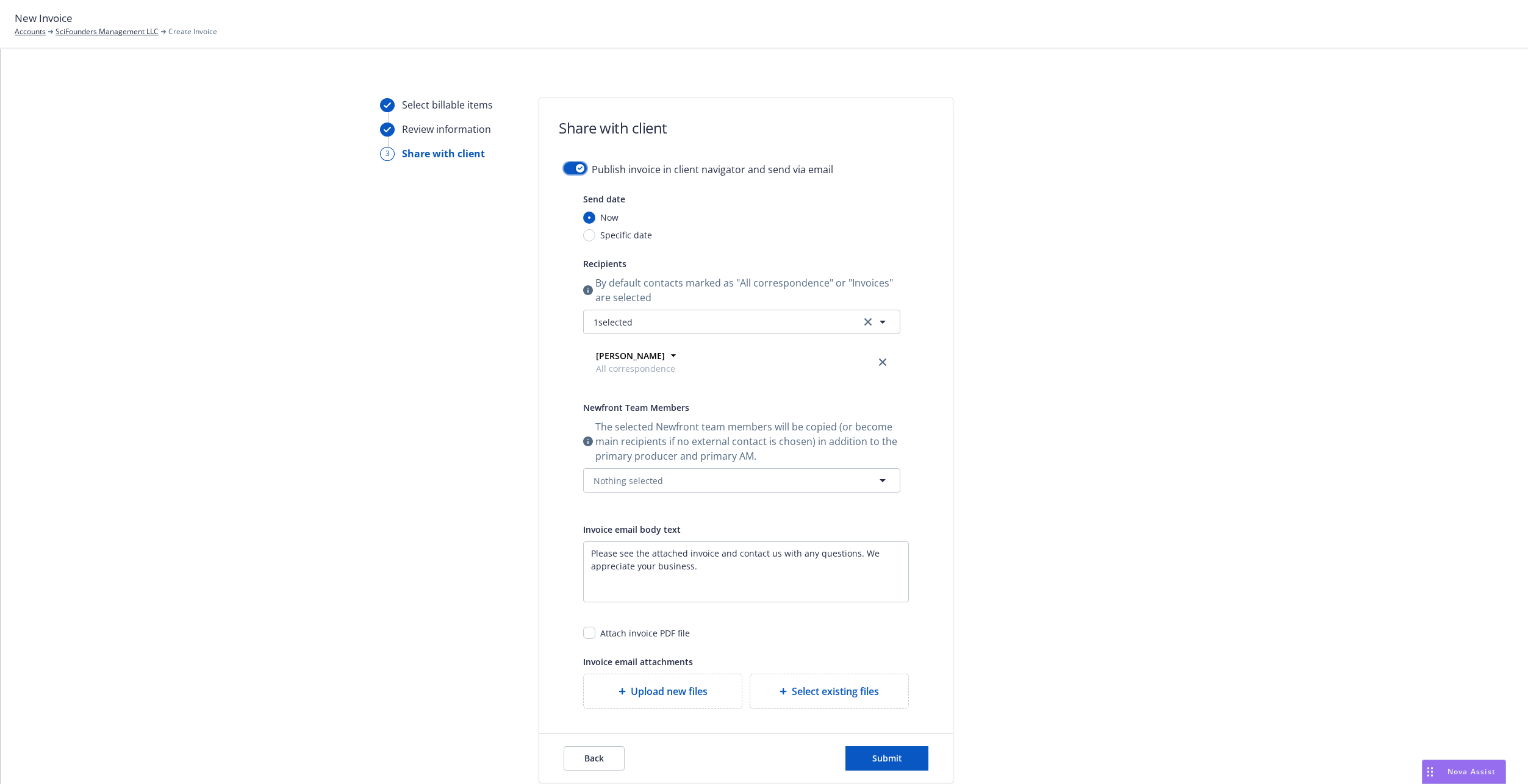
click at [576, 165] on div "button" at bounding box center [580, 168] width 9 height 9
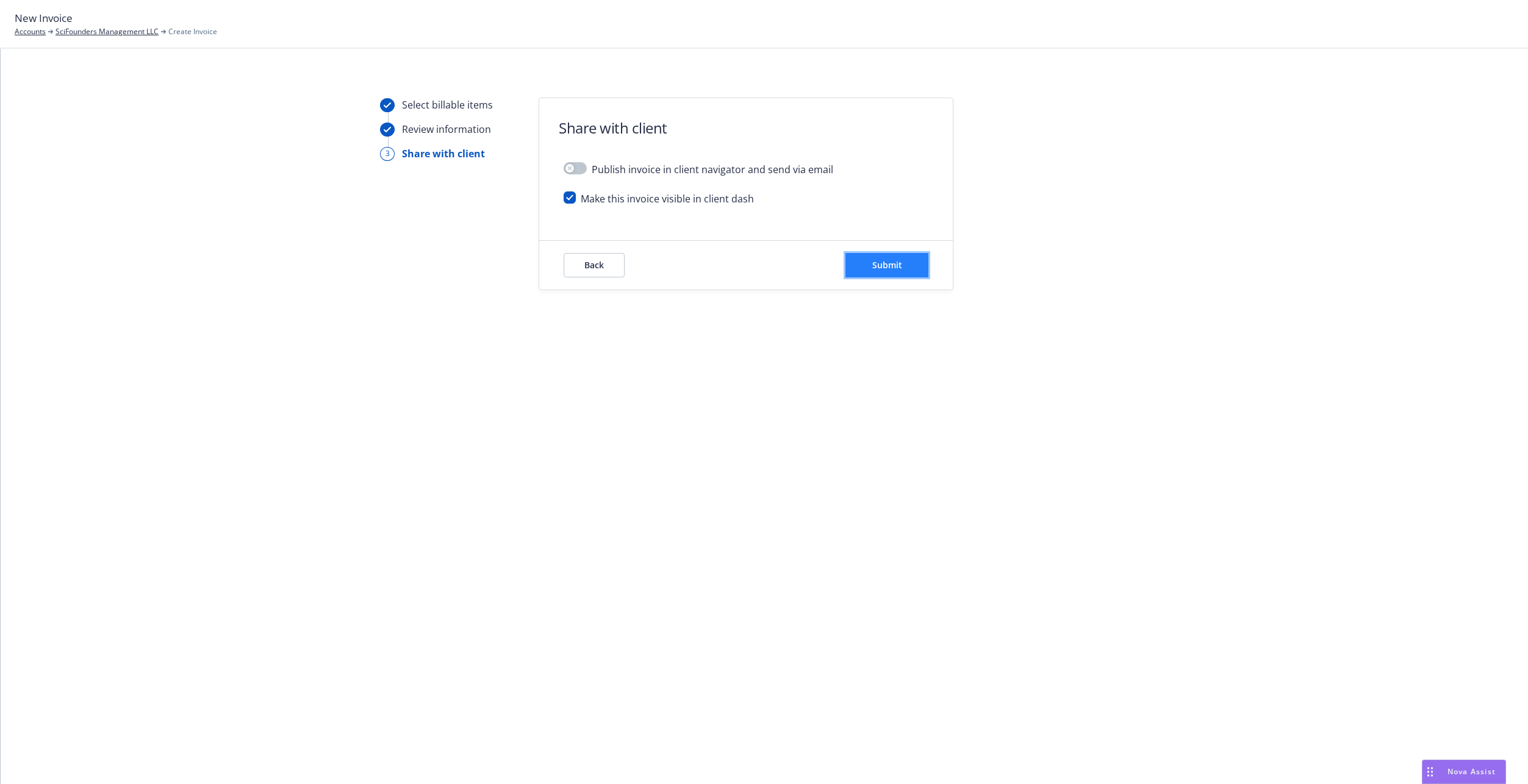
click at [880, 260] on span "Submit" at bounding box center [886, 264] width 30 height 12
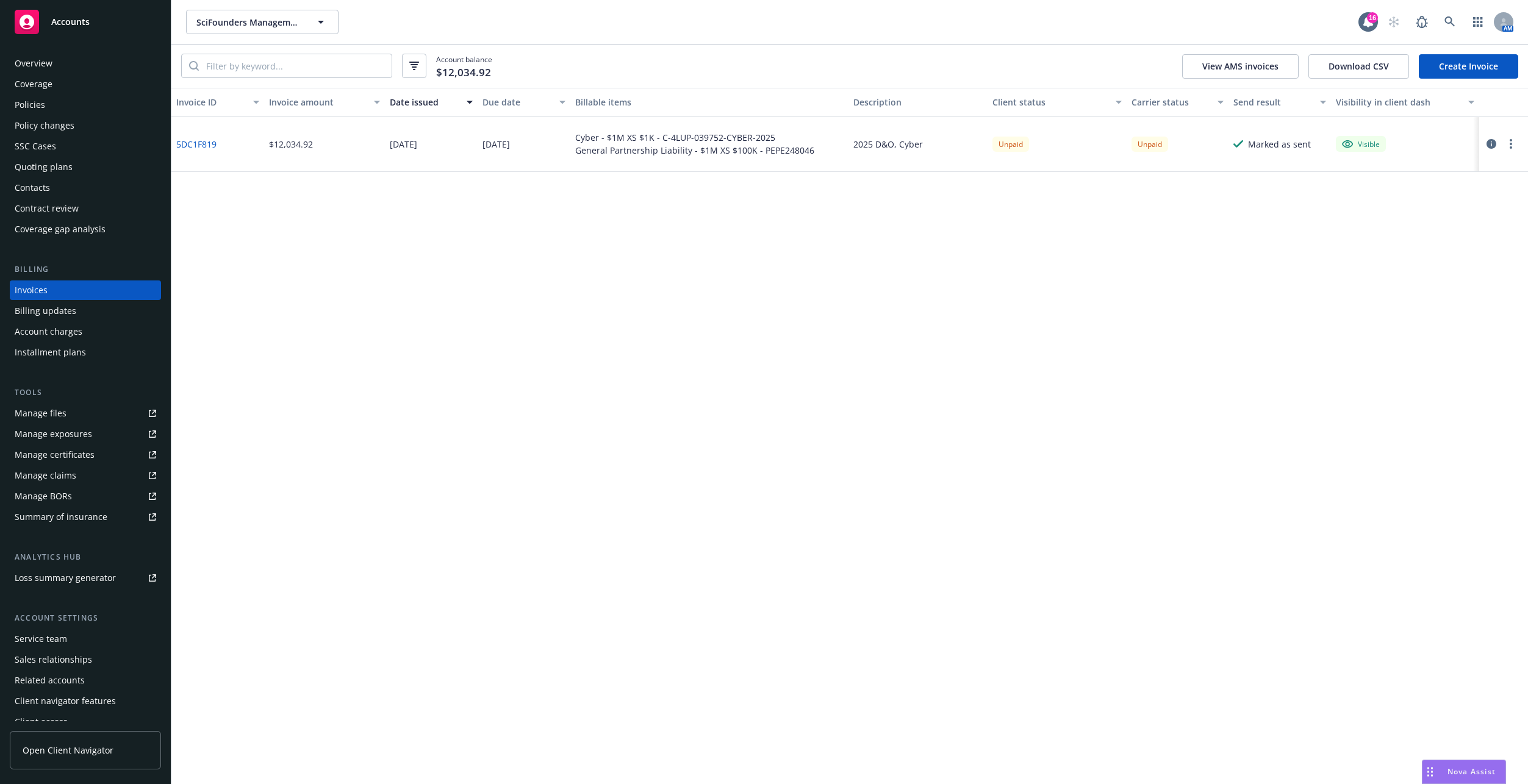
click at [205, 143] on link "5DC1F819" at bounding box center [196, 144] width 40 height 13
click at [25, 101] on div "Policies" at bounding box center [29, 105] width 30 height 19
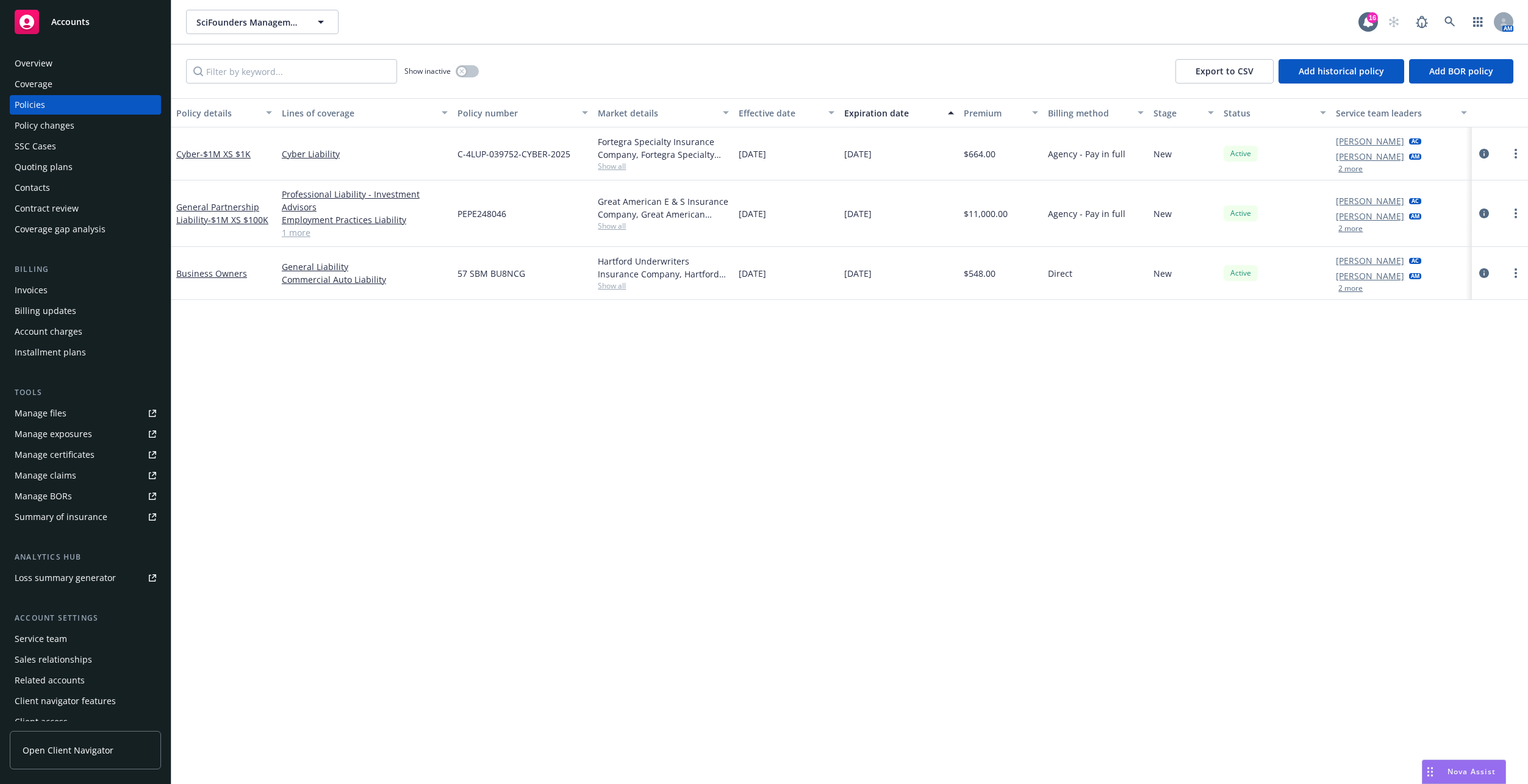
click at [53, 295] on div "Invoices" at bounding box center [85, 290] width 142 height 19
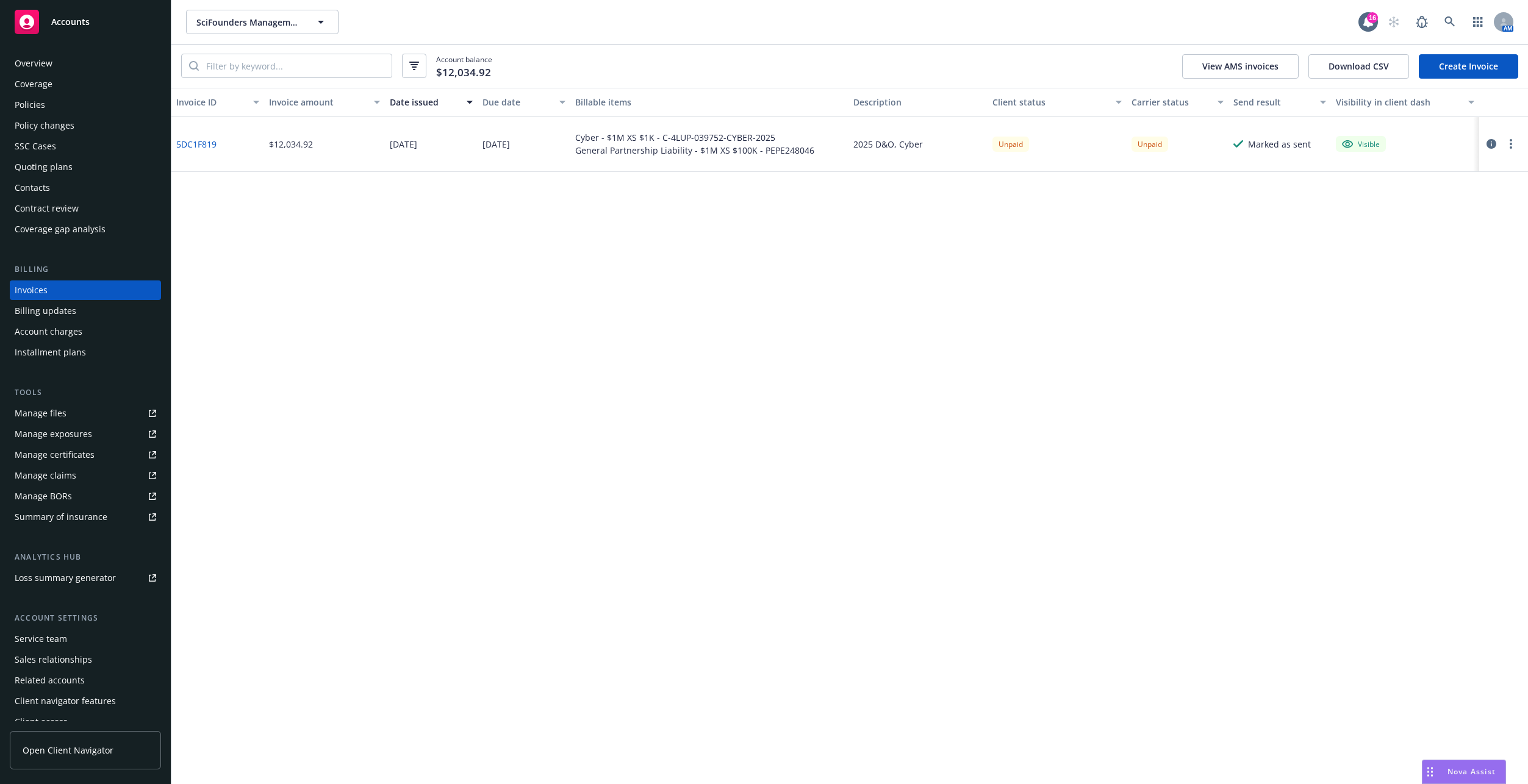
click at [1513, 148] on button "button" at bounding box center [1510, 143] width 15 height 15
click at [1416, 307] on link "Copy logging email" at bounding box center [1439, 315] width 156 height 24
click at [48, 194] on div "Contacts" at bounding box center [33, 187] width 36 height 19
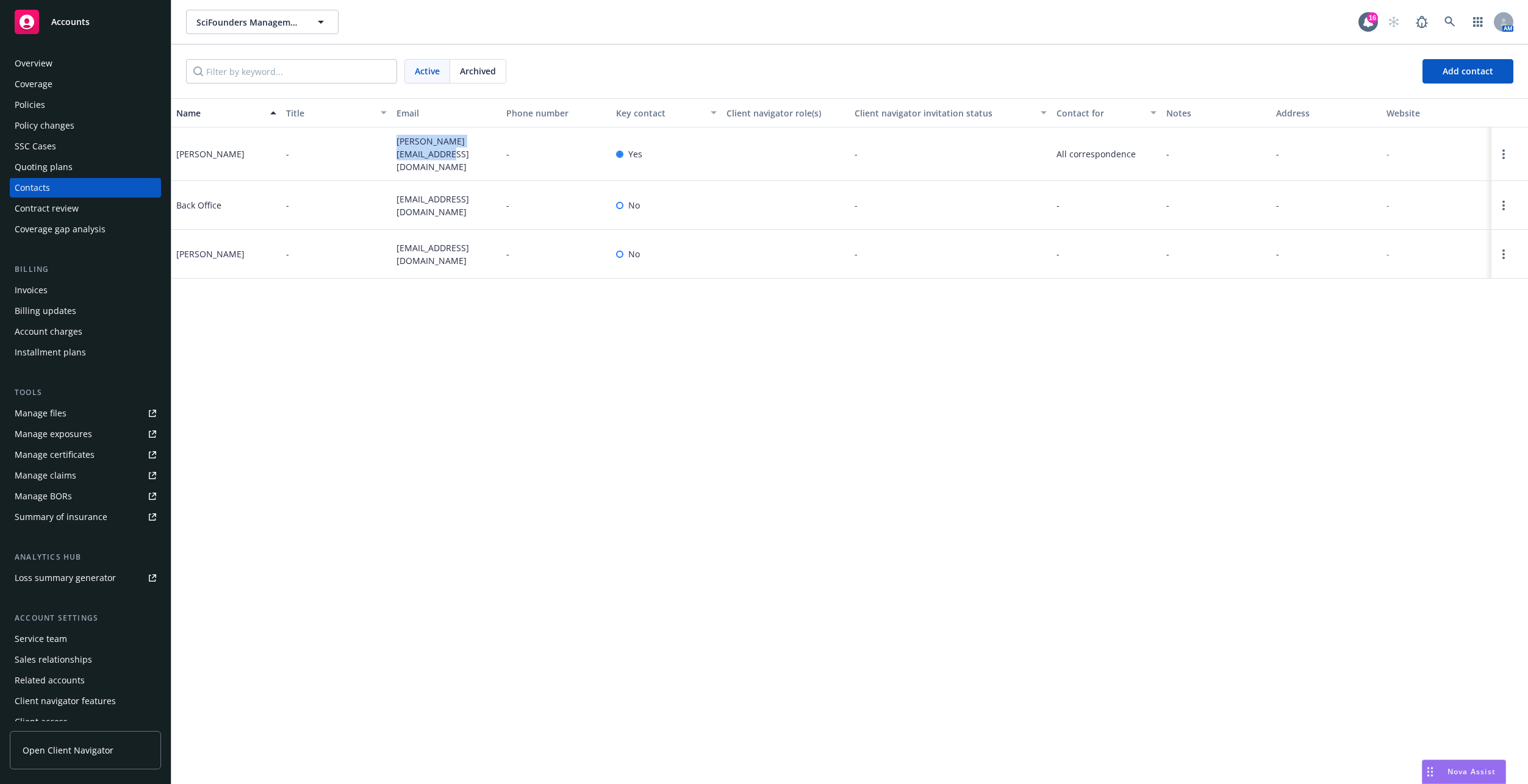
drag, startPoint x: 394, startPoint y: 139, endPoint x: 437, endPoint y: 159, distance: 47.4
click at [437, 159] on div "alexander@scifounders.com" at bounding box center [446, 153] width 110 height 53
copy span "alexander@scifounders.com"
drag, startPoint x: 395, startPoint y: 191, endPoint x: 423, endPoint y: 211, distance: 34.4
click at [423, 211] on div "finance@scifounders.com" at bounding box center [446, 205] width 110 height 49
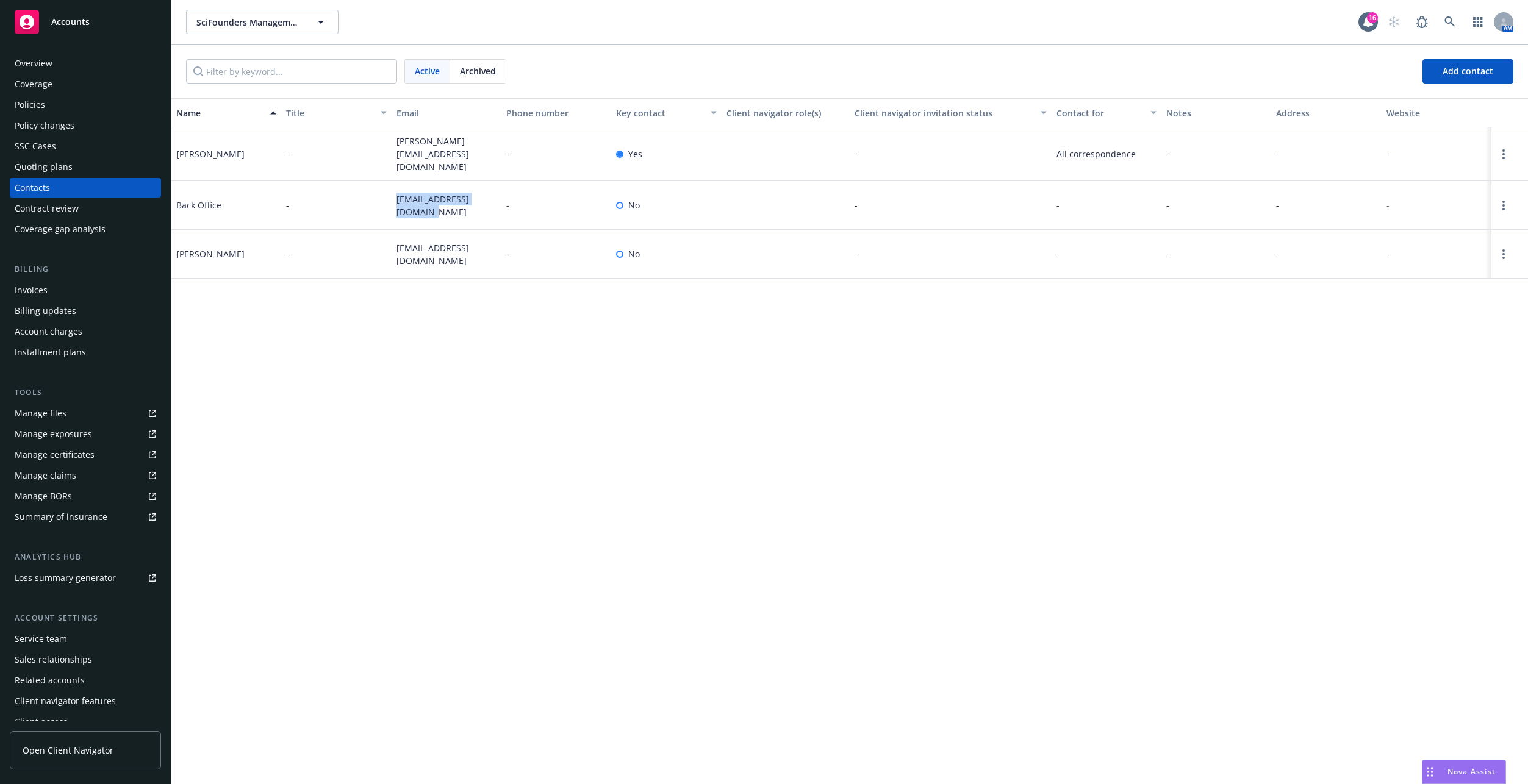
copy span "finance@scifounders.com"
click at [442, 254] on span "matt@scifounders.com" at bounding box center [446, 254] width 100 height 26
copy span "matt@scifounders.com"
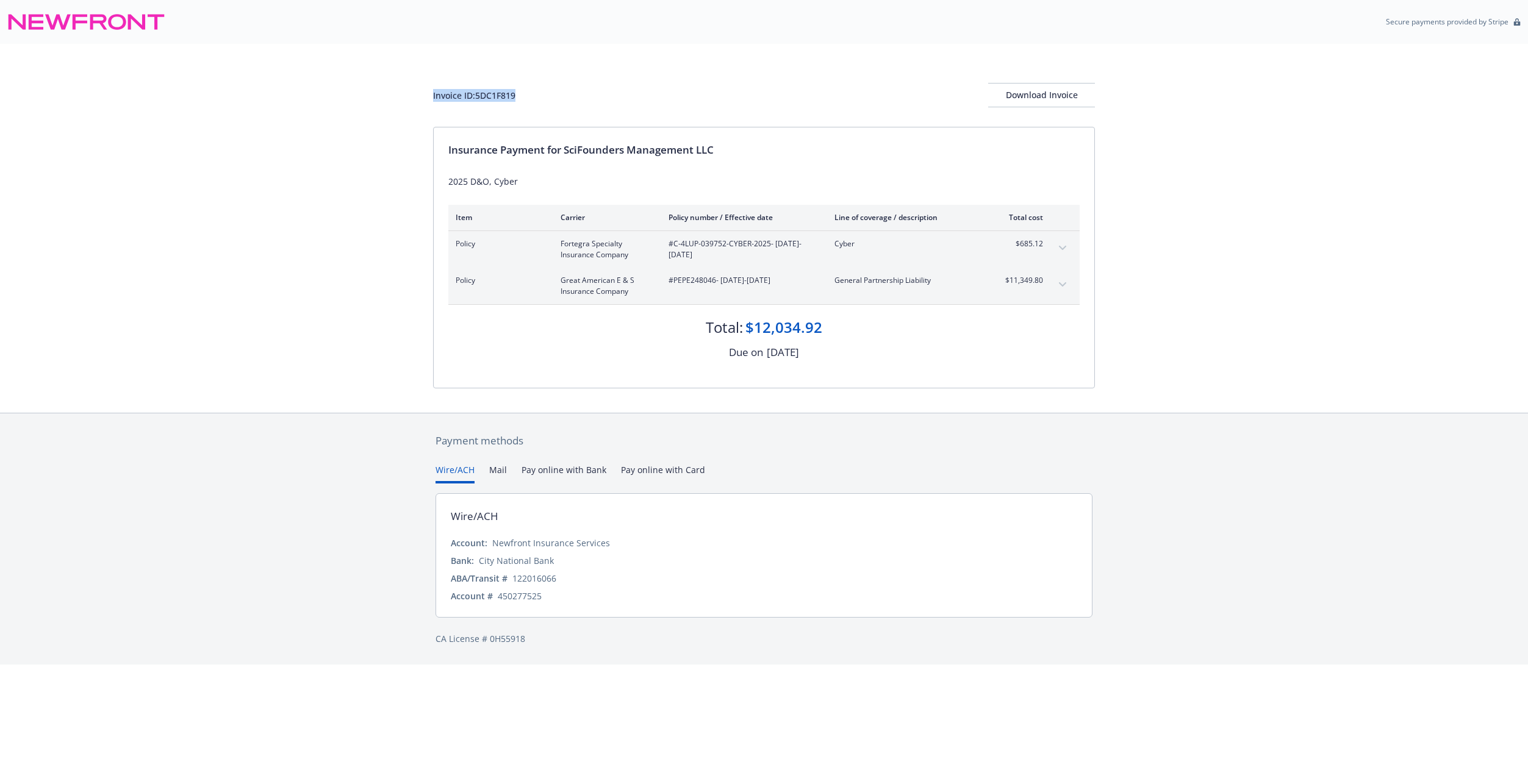
drag, startPoint x: 520, startPoint y: 95, endPoint x: 400, endPoint y: 100, distance: 120.1
click at [400, 100] on div "Invoice ID: 5DC1F819 Download Invoice Insurance Payment for SciFounders Managem…" at bounding box center [764, 229] width 1528 height 369
copy div "Invoice ID: 5DC1F819"
click at [1065, 95] on div "Download Invoice" at bounding box center [1041, 95] width 107 height 23
drag, startPoint x: 566, startPoint y: 150, endPoint x: 764, endPoint y: 151, distance: 198.0
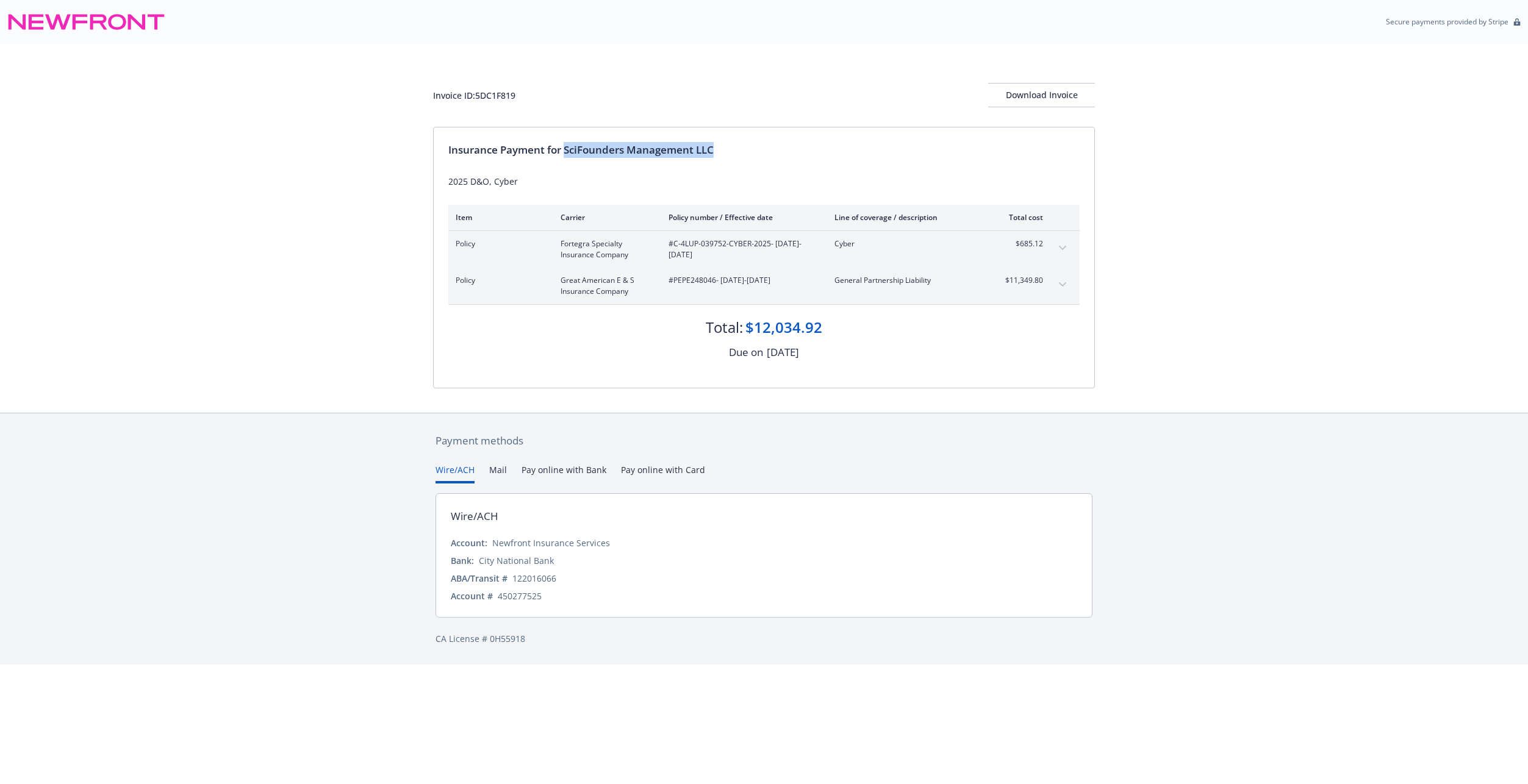
click at [764, 151] on div "Insurance Payment for SciFounders Management LLC" at bounding box center [763, 150] width 632 height 15
drag, startPoint x: 764, startPoint y: 151, endPoint x: 666, endPoint y: 148, distance: 98.0
copy div "SciFounders Management LLC"
drag, startPoint x: 673, startPoint y: 243, endPoint x: 769, endPoint y: 244, distance: 96.0
click at [769, 244] on span "#C-4LUP-039752-CYBER-2025 - 08/18/2025-08/18/2026" at bounding box center [742, 249] width 146 height 22
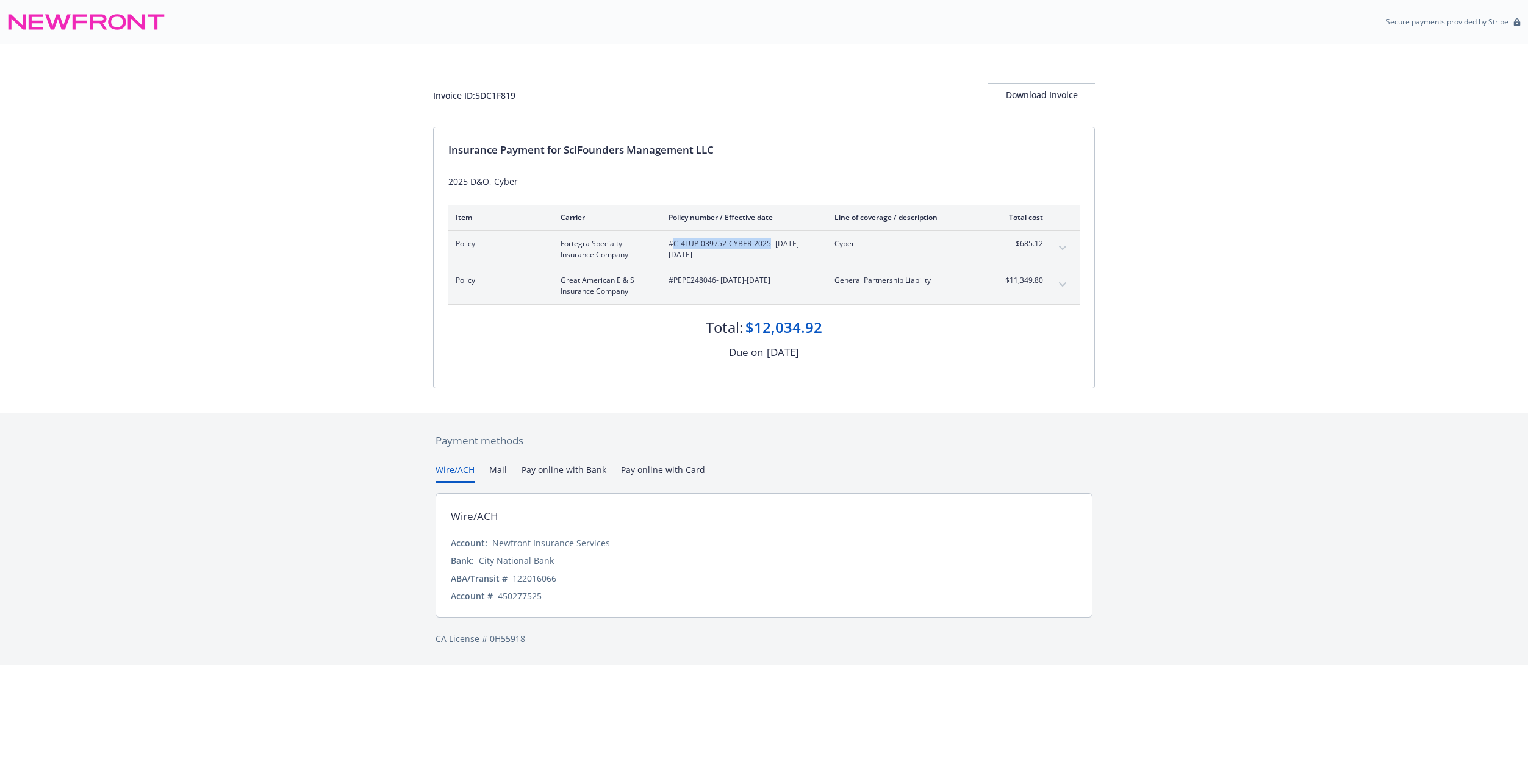
copy span "C-4LUP-039752-CYBER-2025"
click at [677, 280] on span "#PEPE248046 - 08/18/2025-08/18/2026" at bounding box center [742, 280] width 146 height 11
copy span "PEPE248046"
drag, startPoint x: 1010, startPoint y: 246, endPoint x: 1045, endPoint y: 247, distance: 35.0
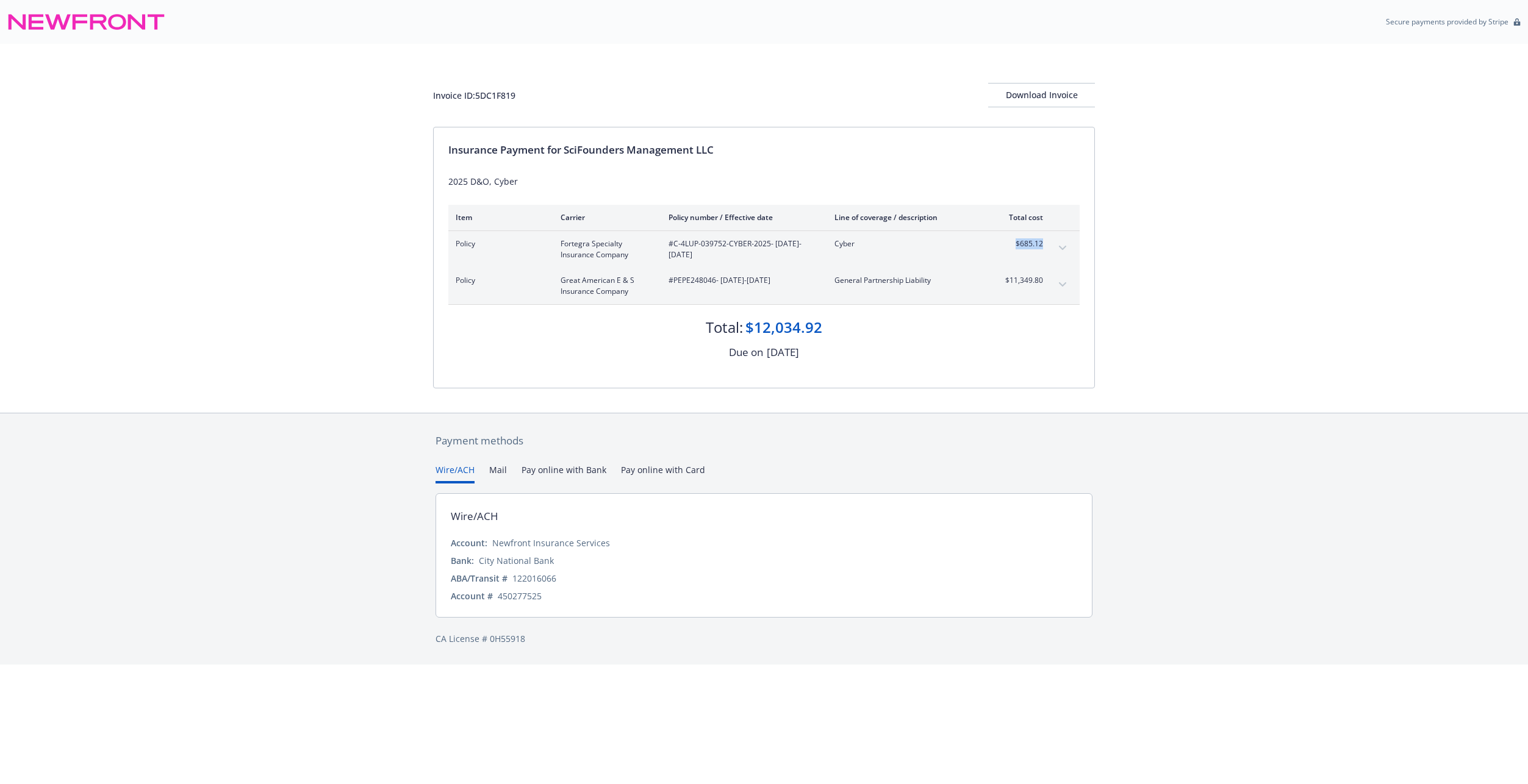
click at [1045, 247] on div "Policy Fortegra Specialty Insurance Company #C-4LUP-039752-CYBER-2025 - 08/18/2…" at bounding box center [763, 249] width 632 height 36
copy span "$685.12"
drag, startPoint x: 1003, startPoint y: 281, endPoint x: 1044, endPoint y: 285, distance: 41.2
click at [1044, 285] on div "Policy Great American E & S Insurance Company #PEPE248046 - 08/18/2025-08/18/20…" at bounding box center [763, 286] width 632 height 36
copy span "$11,349.80"
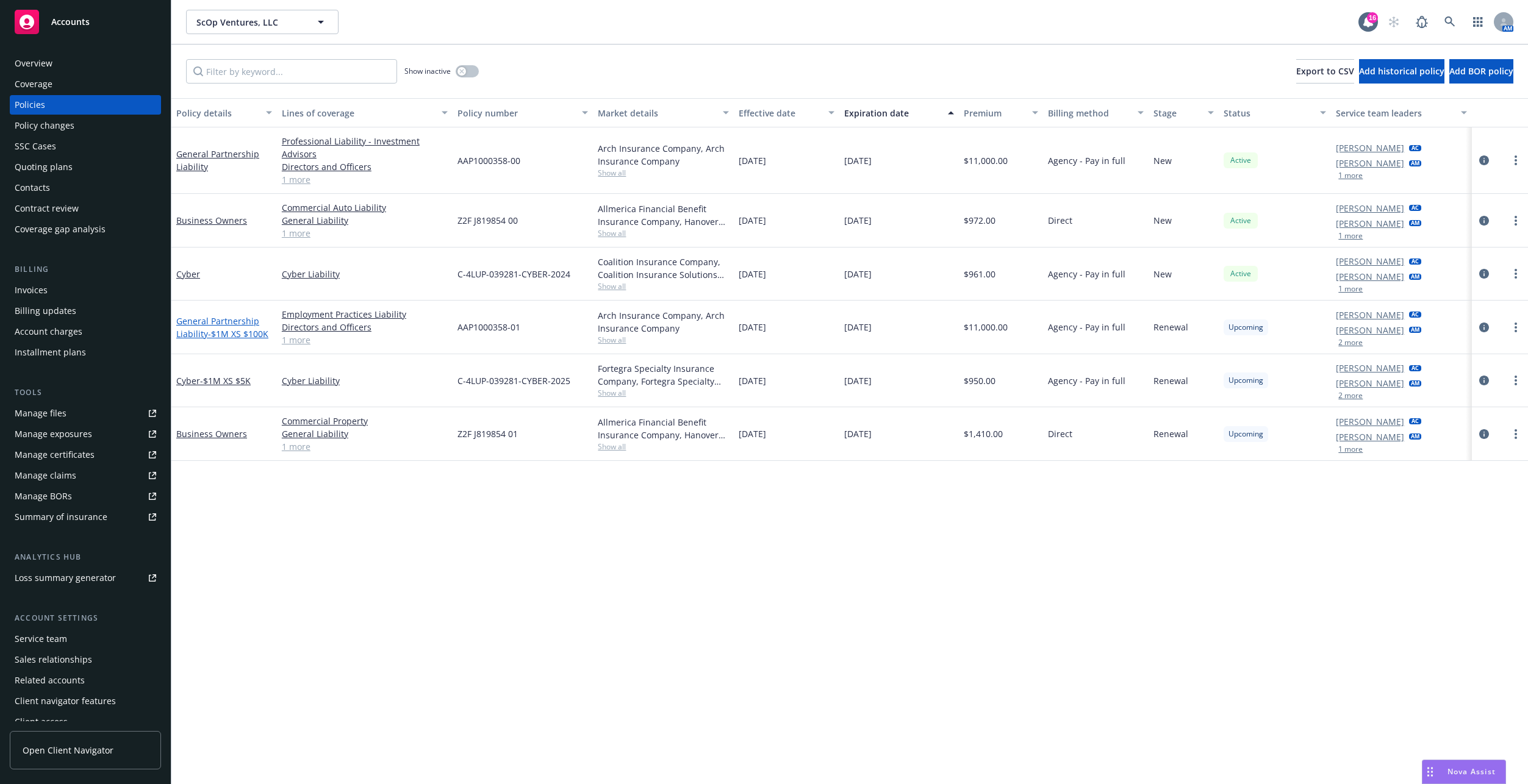
click at [201, 329] on link "General Partnership Liability - $1M XS $100K" at bounding box center [222, 327] width 92 height 24
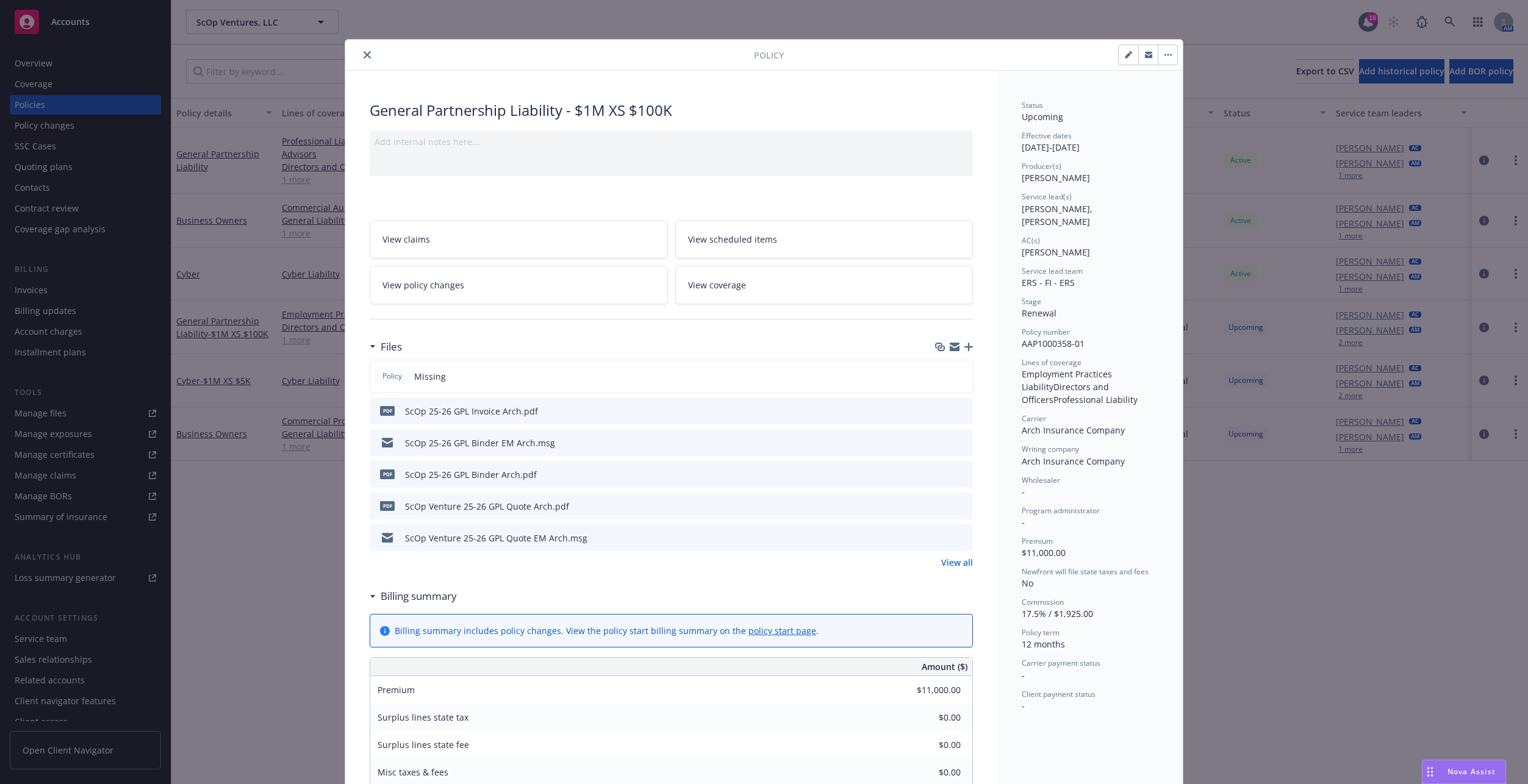
click at [937, 470] on icon "download file" at bounding box center [941, 473] width 10 height 10
click at [365, 53] on icon "close" at bounding box center [367, 54] width 7 height 7
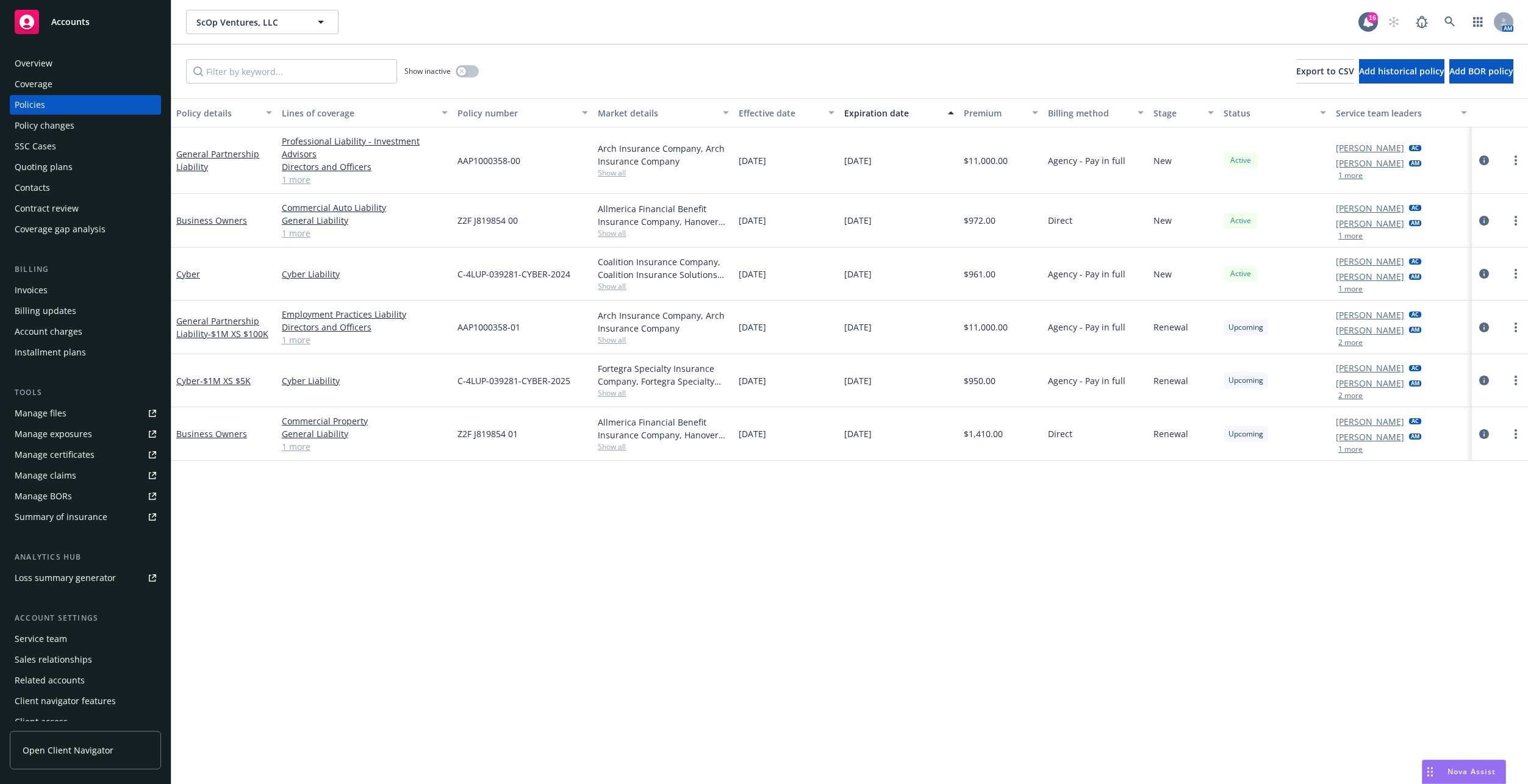
click at [218, 379] on span "- $1M XS $5K" at bounding box center [225, 380] width 50 height 12
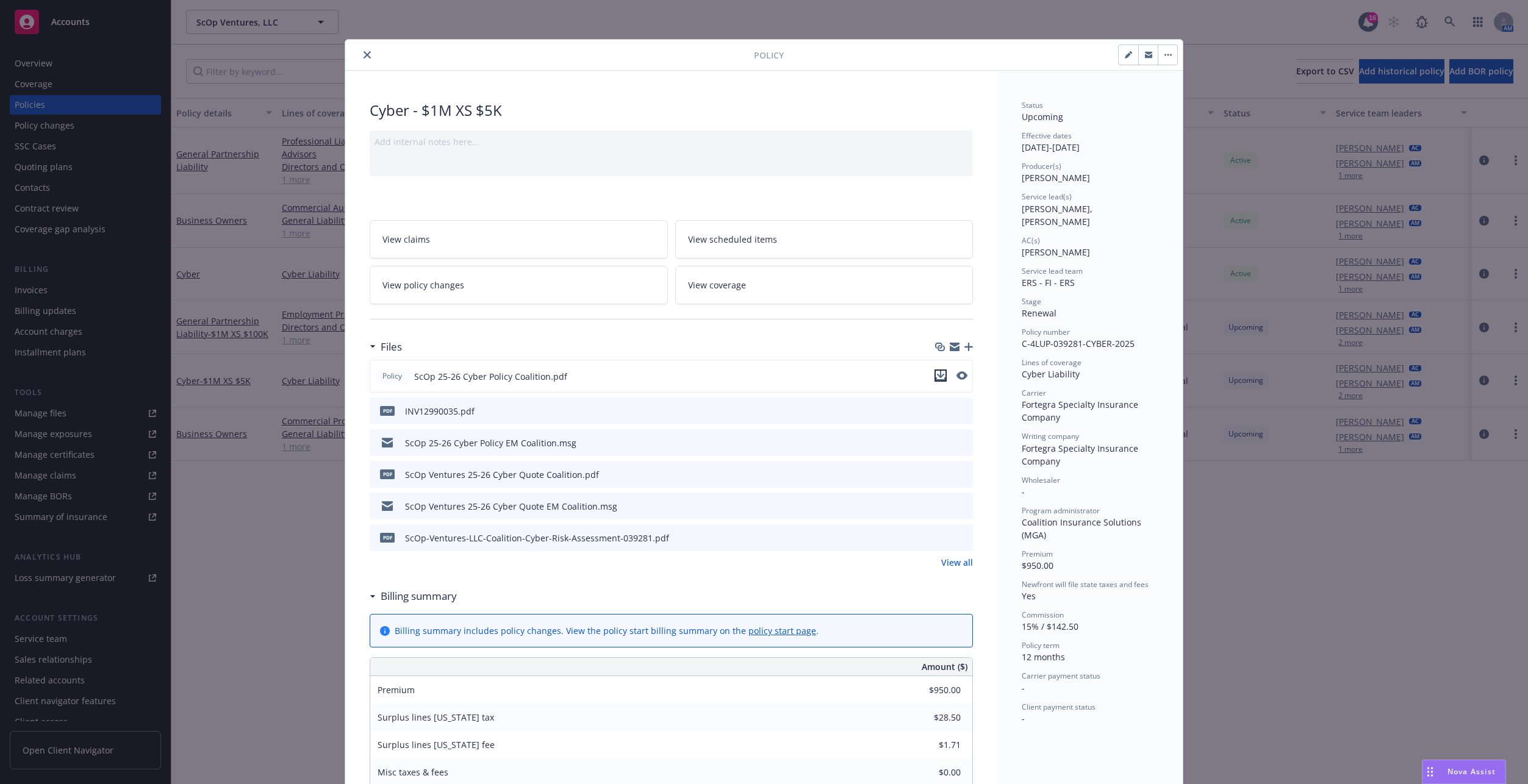
click at [935, 373] on icon "download file" at bounding box center [940, 376] width 10 height 10
click at [363, 55] on icon "close" at bounding box center [367, 54] width 7 height 7
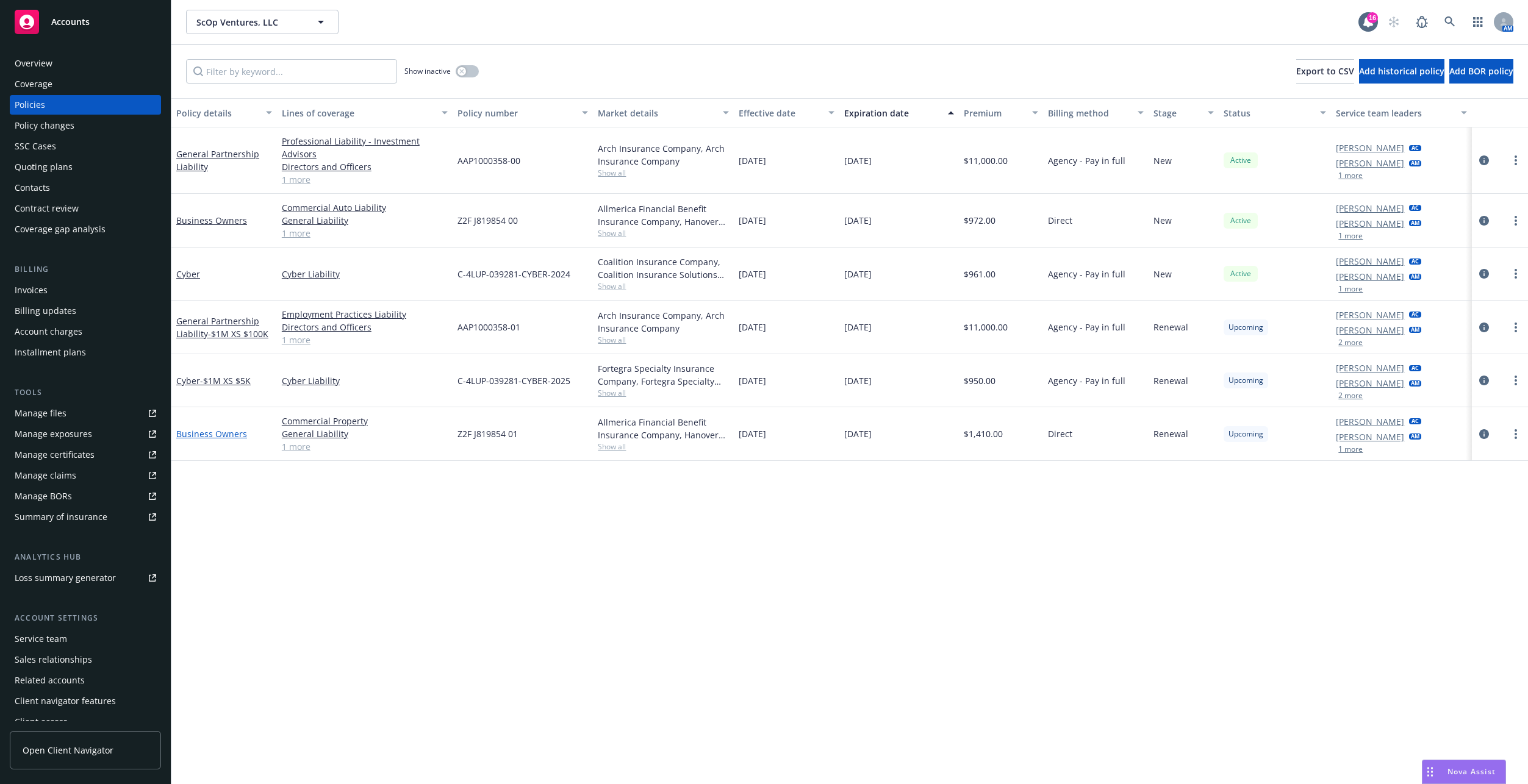
click at [239, 431] on link "Business Owners" at bounding box center [211, 433] width 71 height 12
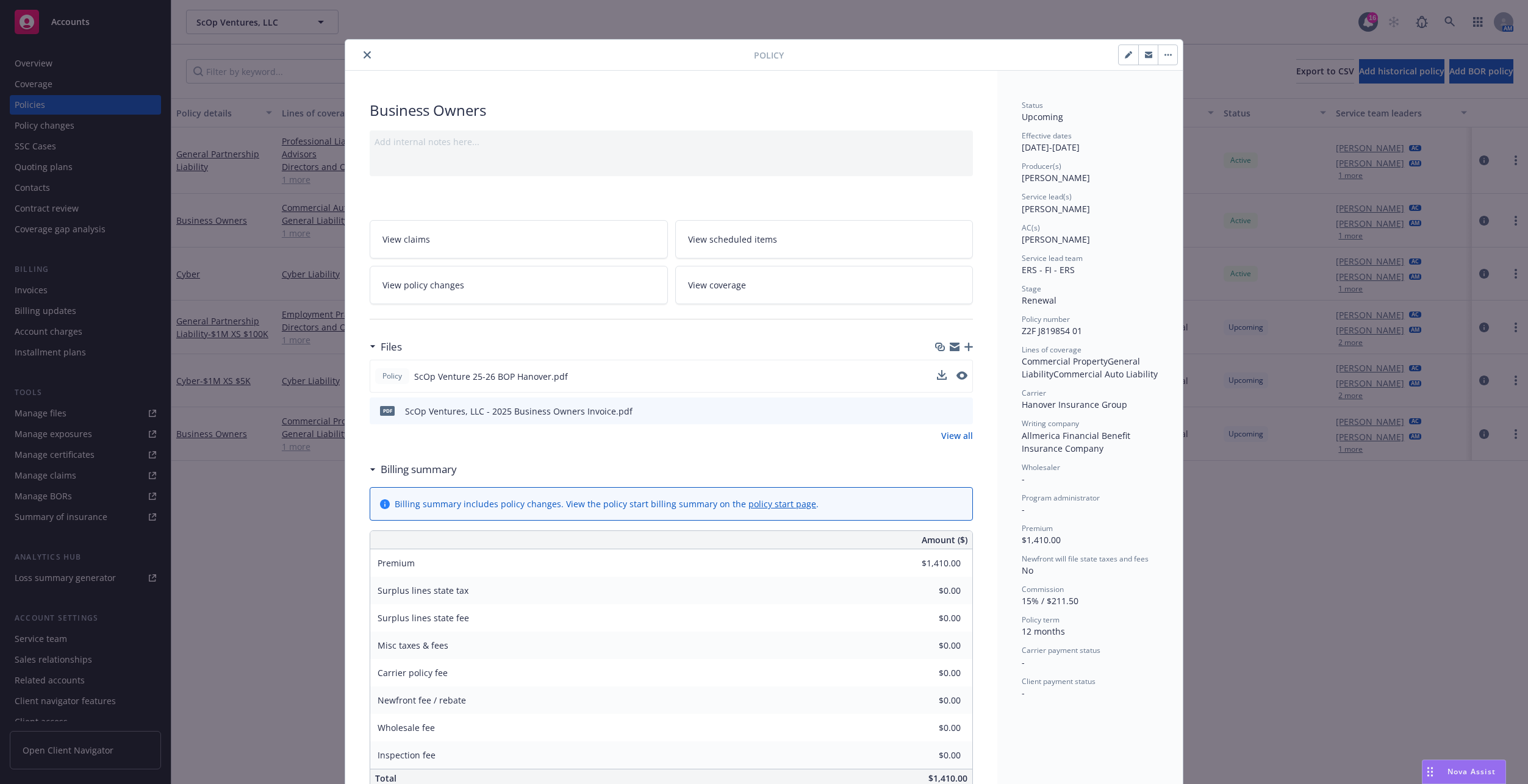
click at [931, 373] on div "Policy ScOp Venture 25-26 BOP Hanover.pdf" at bounding box center [671, 376] width 603 height 33
click at [941, 380] on button at bounding box center [941, 377] width 10 height 13
click at [941, 374] on icon "download file" at bounding box center [940, 376] width 10 height 10
click at [938, 413] on icon "download file" at bounding box center [941, 410] width 10 height 10
click at [363, 53] on icon "close" at bounding box center [367, 54] width 7 height 7
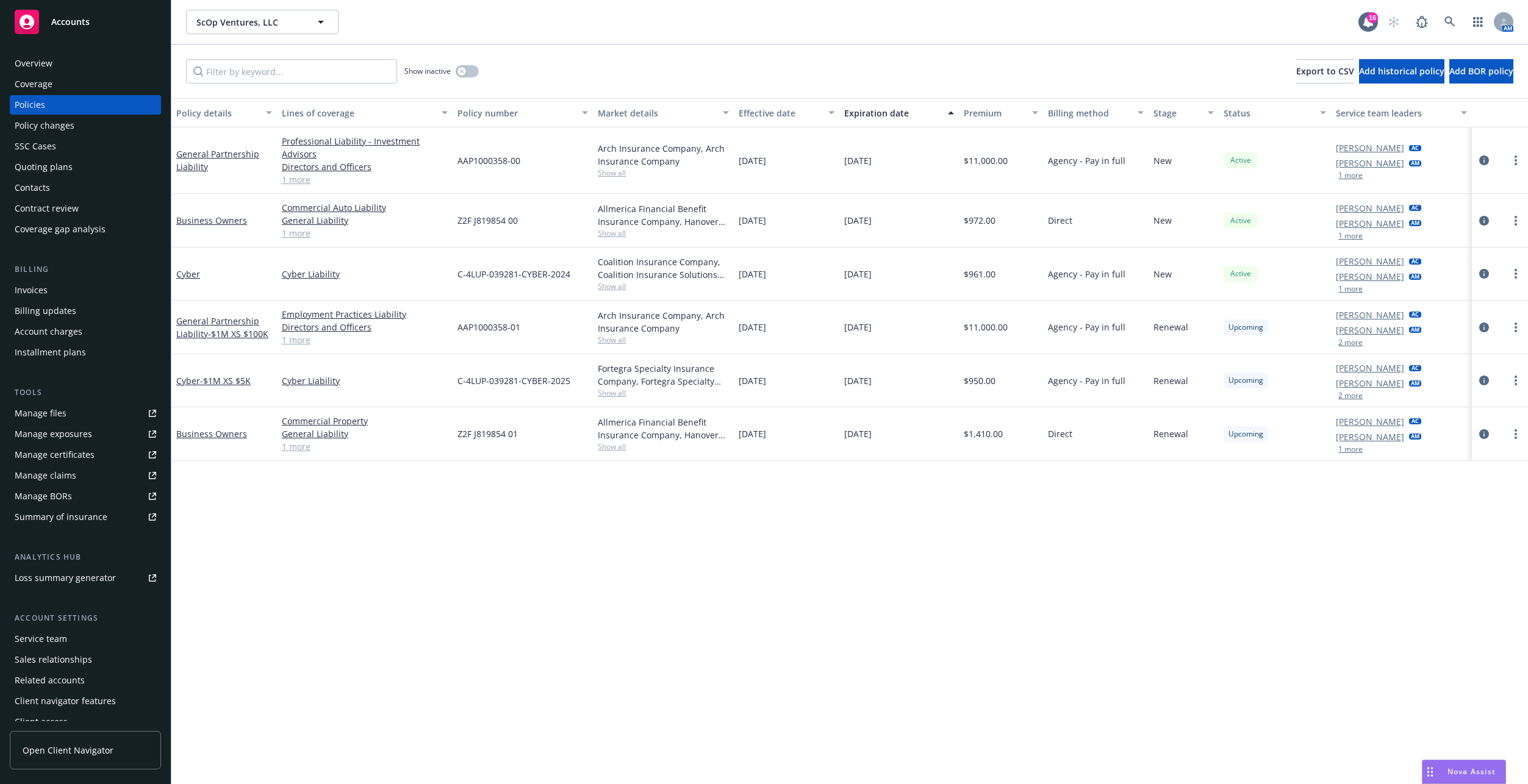
click at [44, 291] on div "Invoices" at bounding box center [31, 290] width 33 height 19
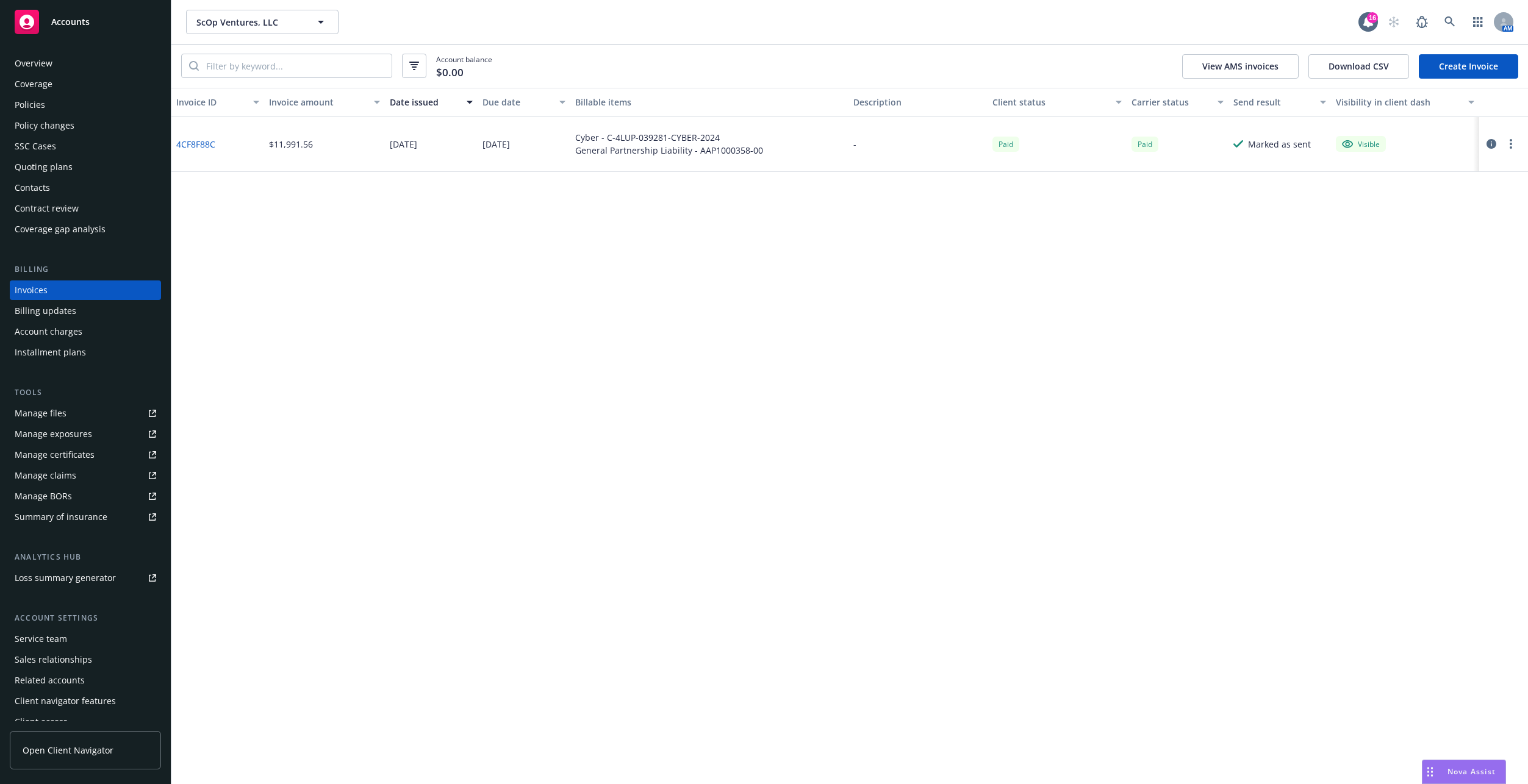
click at [1510, 67] on link "Create Invoice" at bounding box center [1468, 66] width 99 height 24
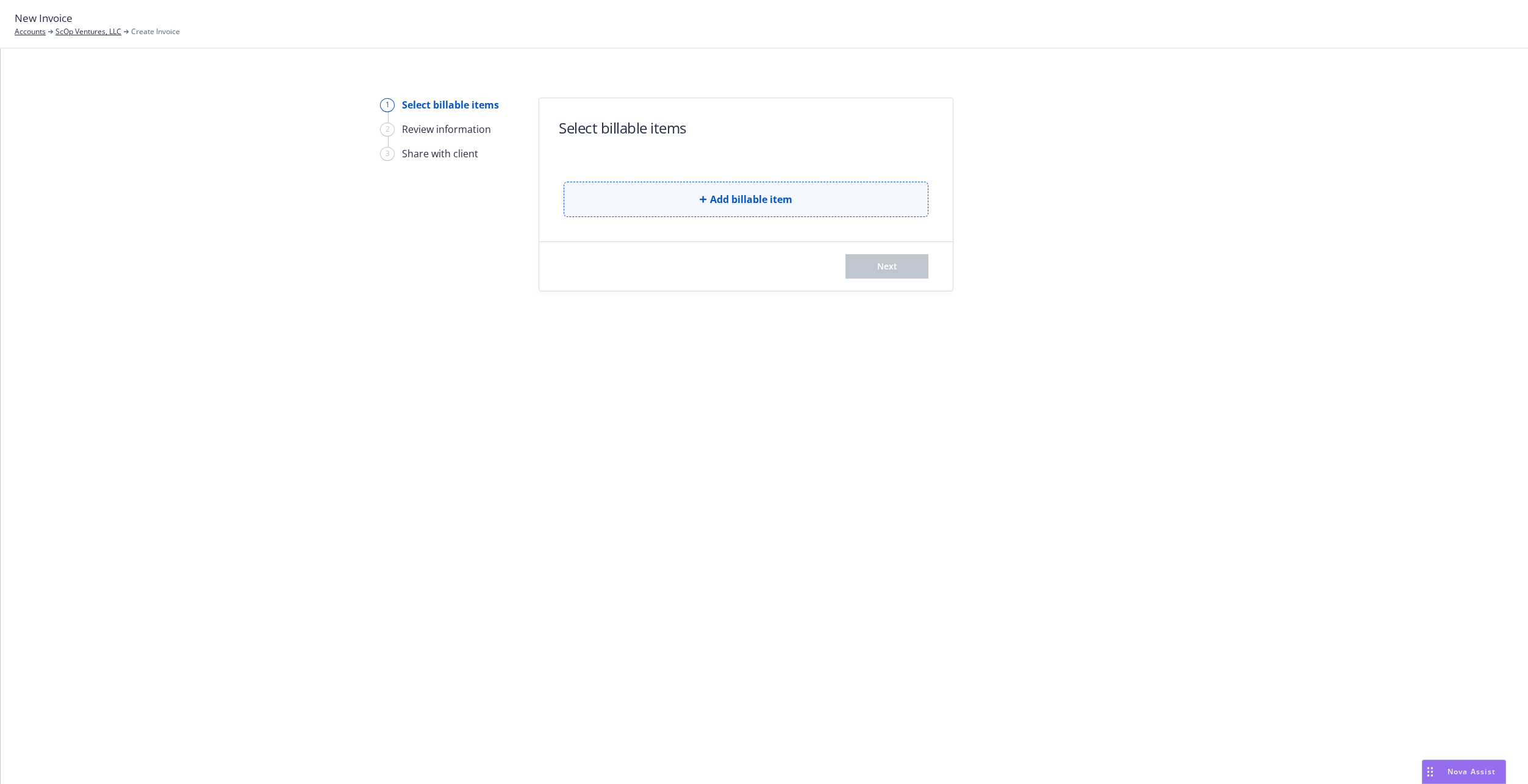
click at [652, 187] on button "Add billable item" at bounding box center [745, 200] width 365 height 36
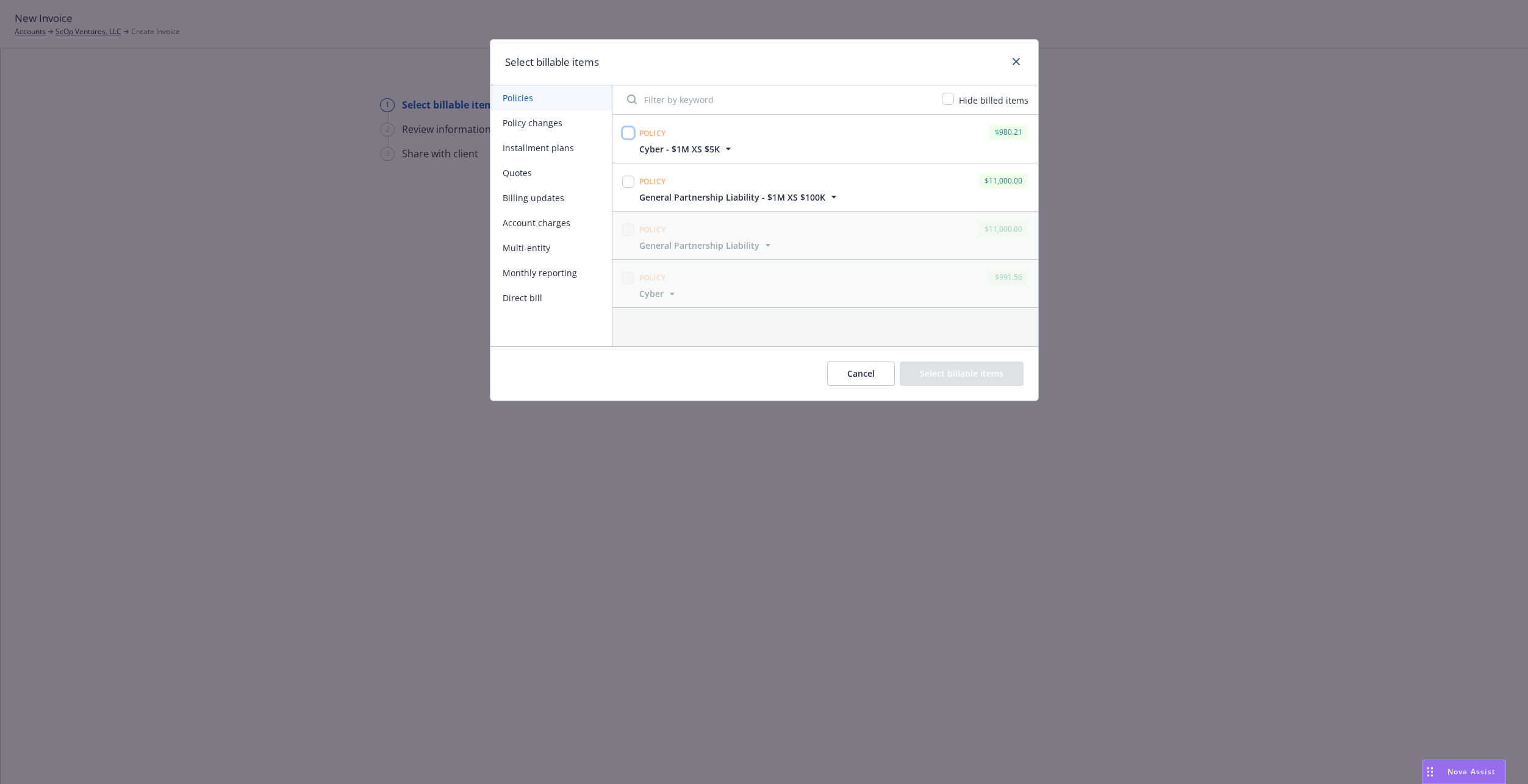
click at [624, 134] on input "checkbox" at bounding box center [628, 133] width 12 height 12
checkbox input "true"
click at [625, 174] on div at bounding box center [628, 182] width 12 height 17
click at [629, 182] on input "checkbox" at bounding box center [628, 182] width 12 height 12
checkbox input "true"
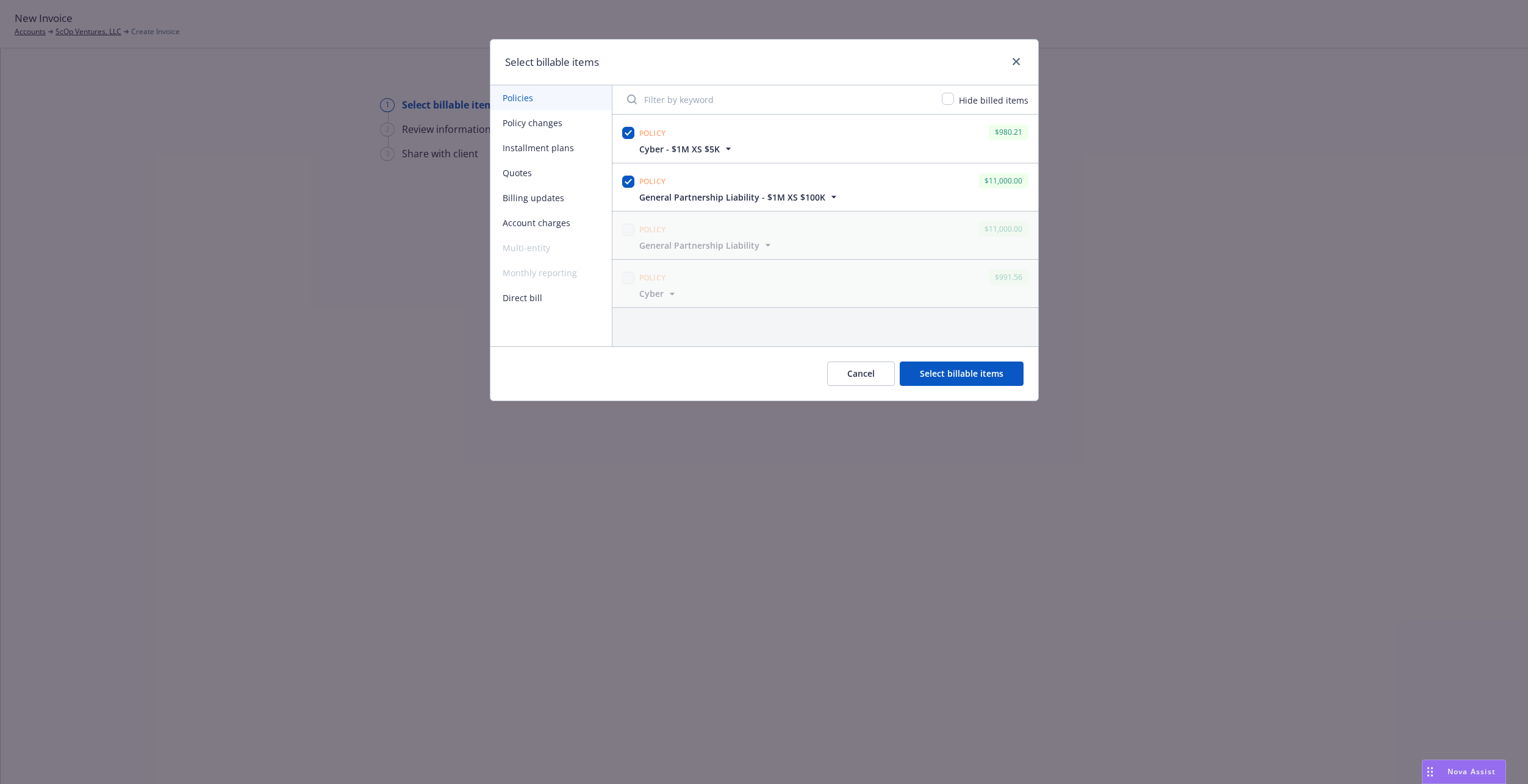
click at [965, 357] on div "Cancel Select billable items" at bounding box center [764, 373] width 548 height 54
click at [963, 371] on button "Select billable items" at bounding box center [962, 373] width 124 height 24
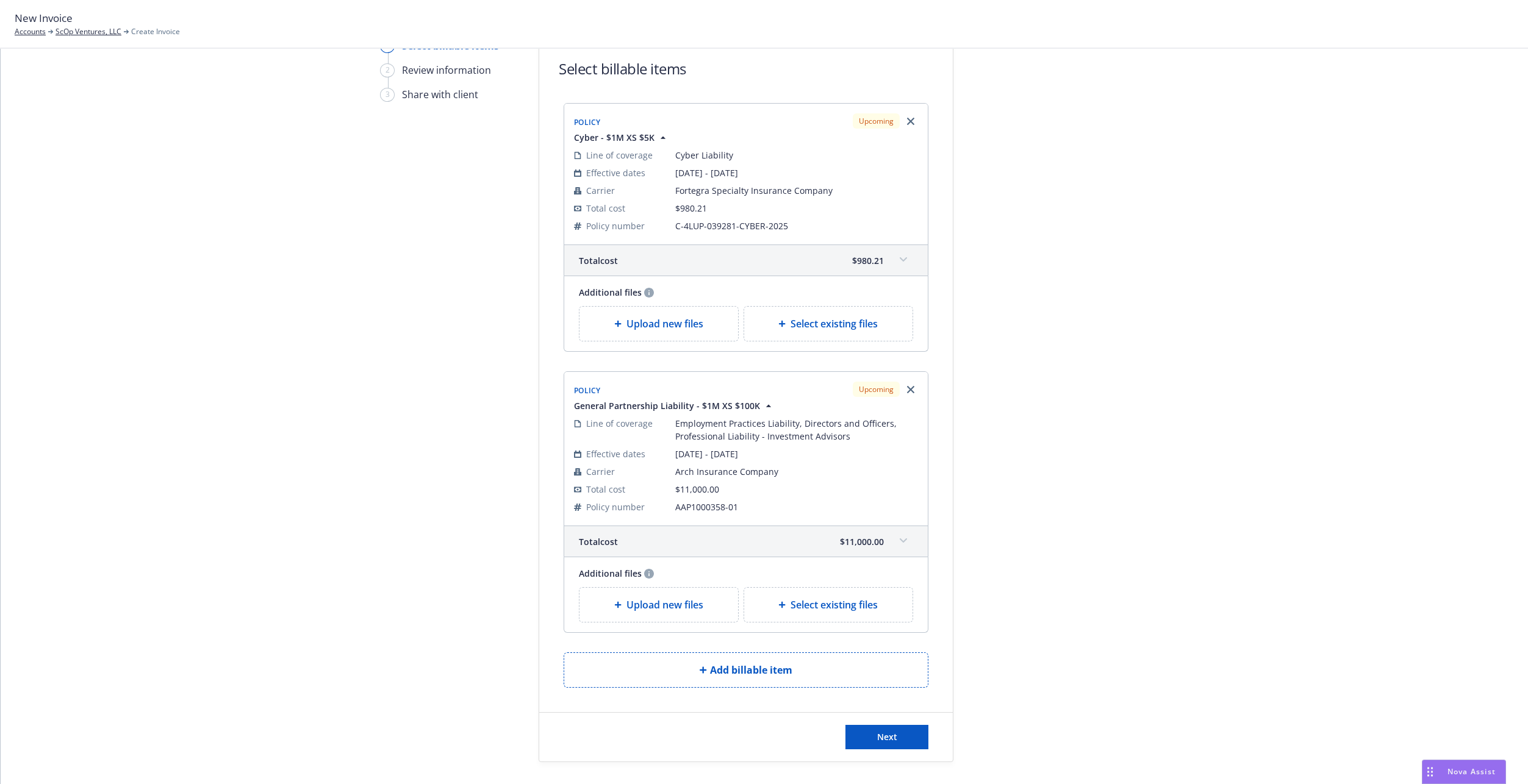
scroll to position [115, 0]
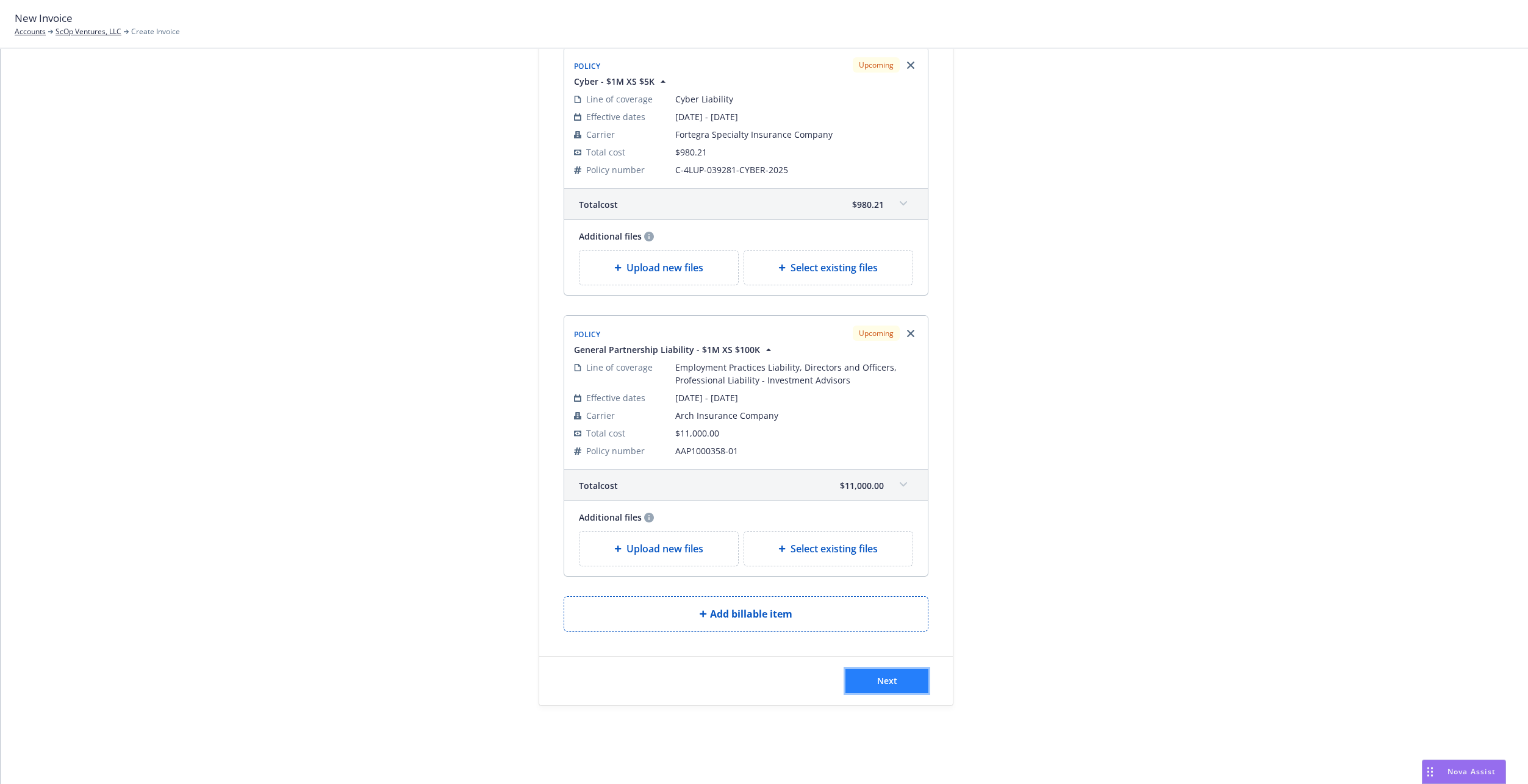
click at [877, 677] on span "Next" at bounding box center [887, 680] width 20 height 12
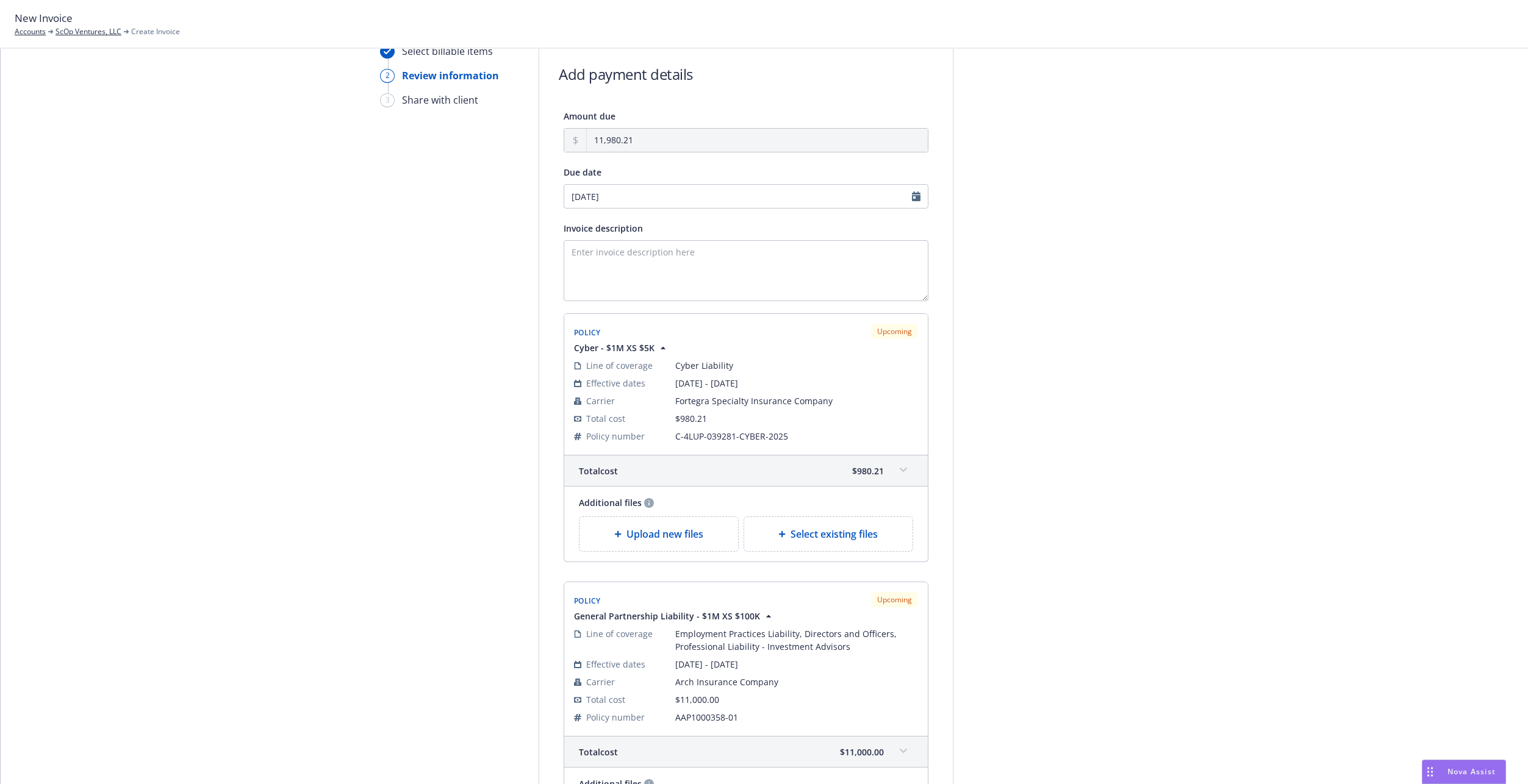
scroll to position [0, 0]
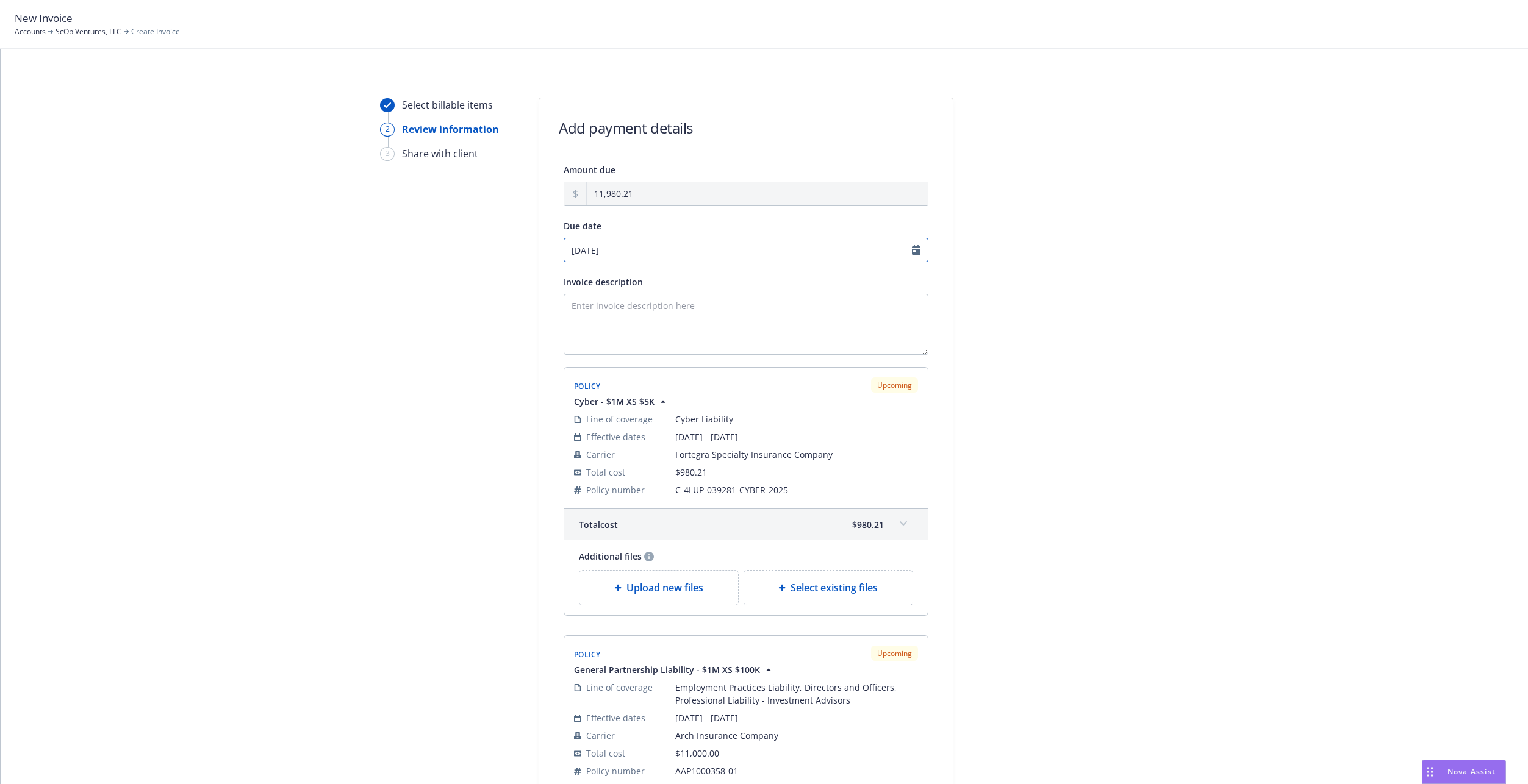
select select "August"
select select "2025"
click at [659, 258] on input "[DATE]" at bounding box center [745, 249] width 365 height 24
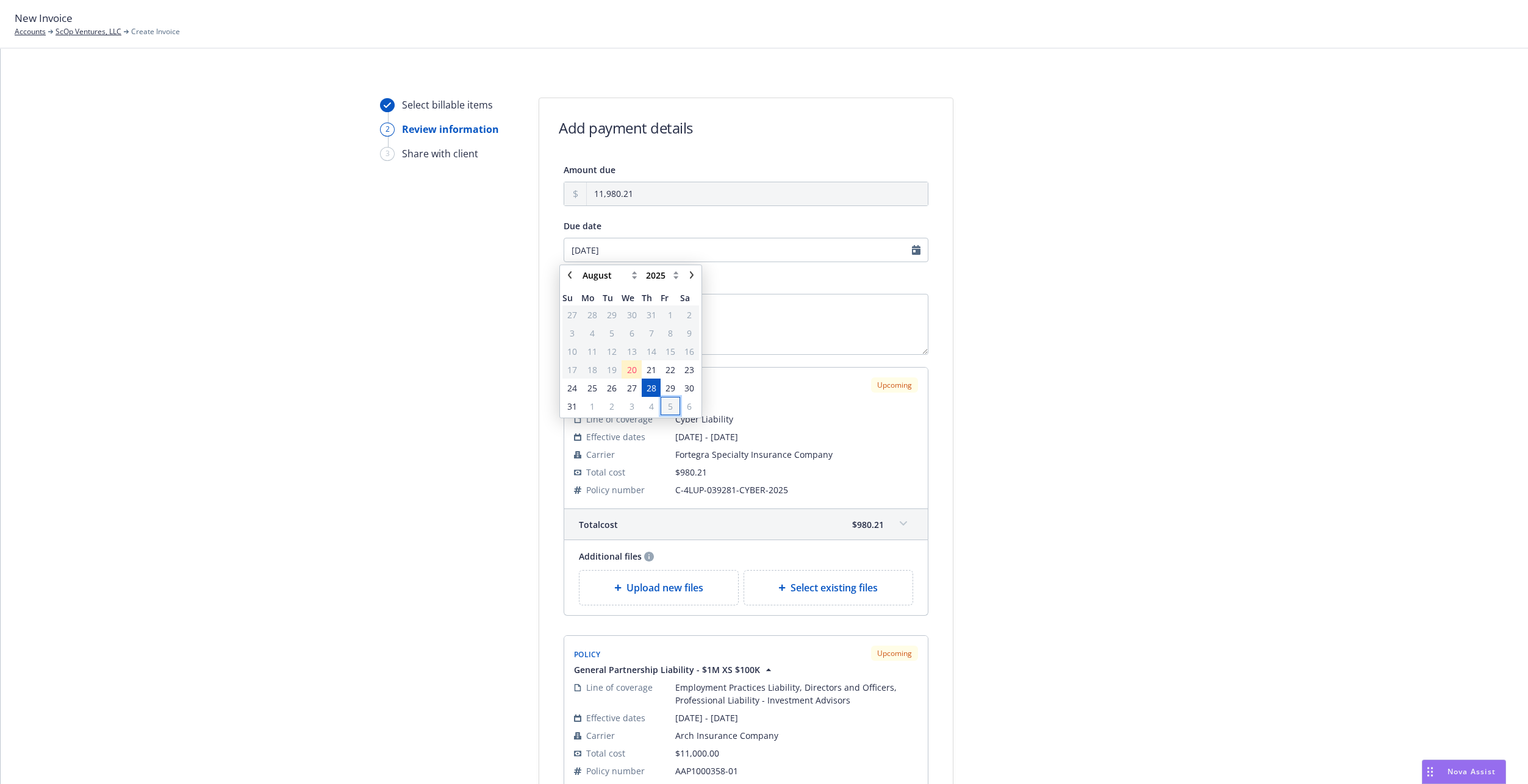
click at [668, 407] on span "5" at bounding box center [670, 406] width 5 height 13
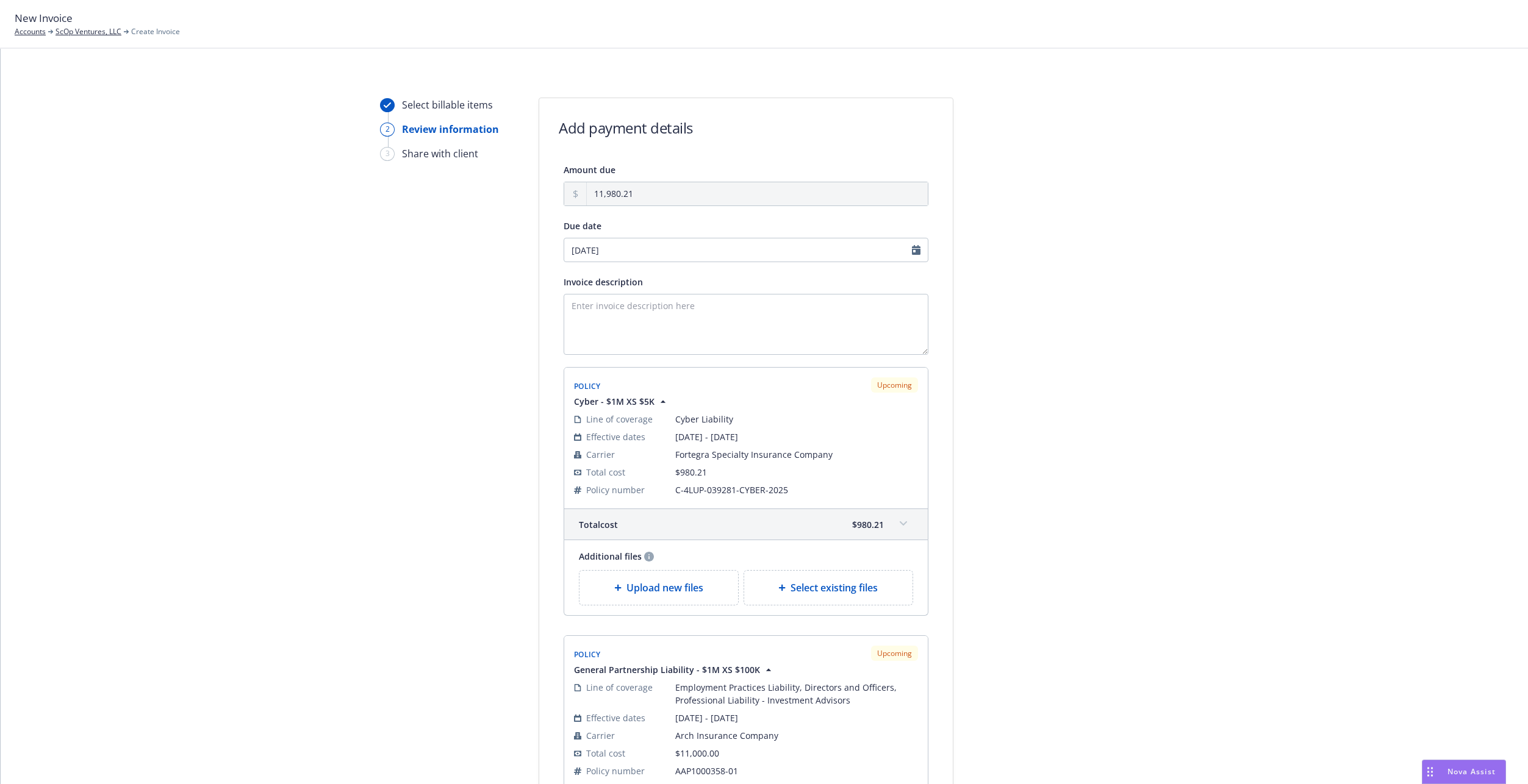
type input "[DATE]"
click at [649, 322] on textarea "Invoice description" at bounding box center [745, 324] width 365 height 61
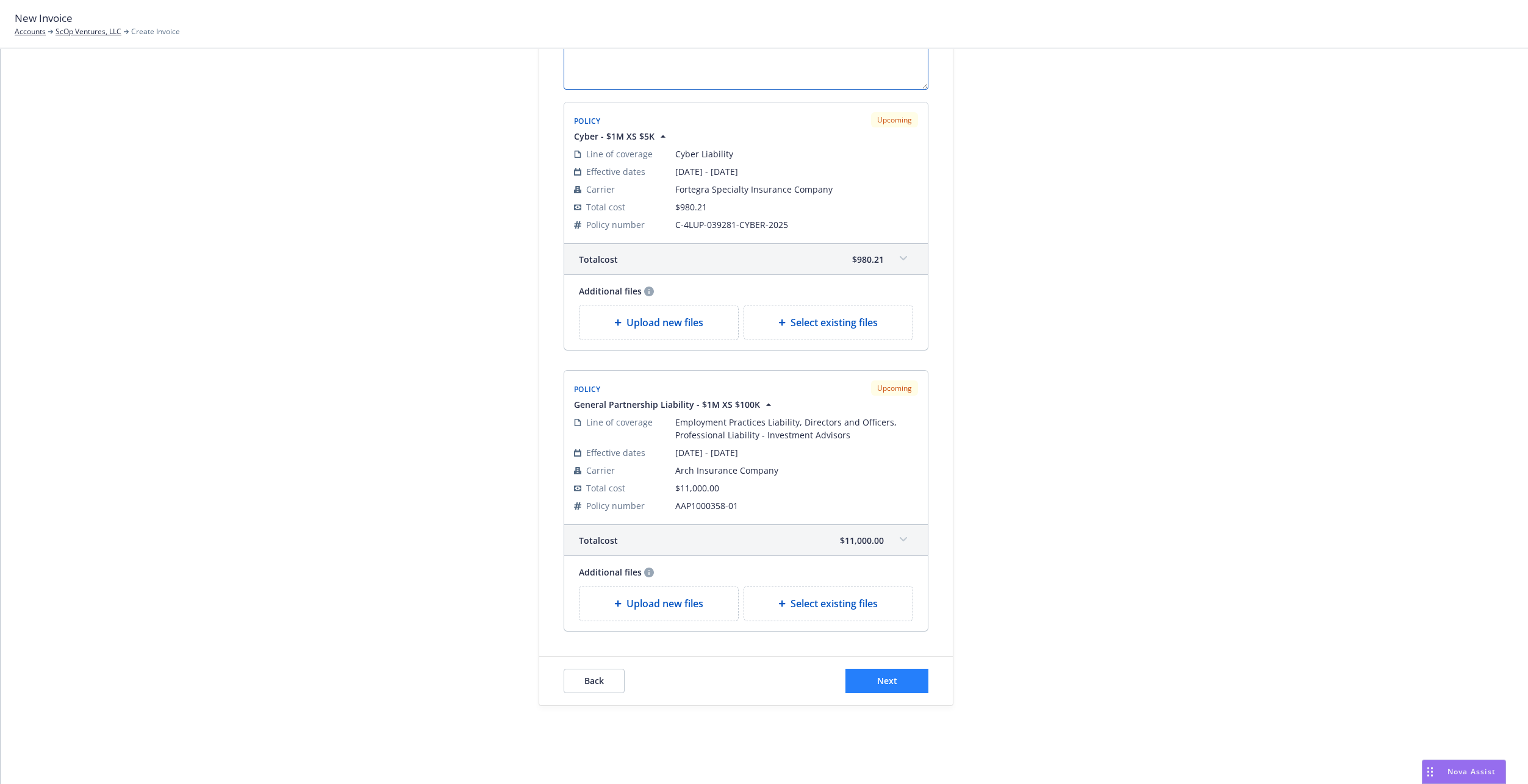
type textarea "2025 D&O, Cyber"
click at [880, 687] on button "Next" at bounding box center [886, 680] width 83 height 24
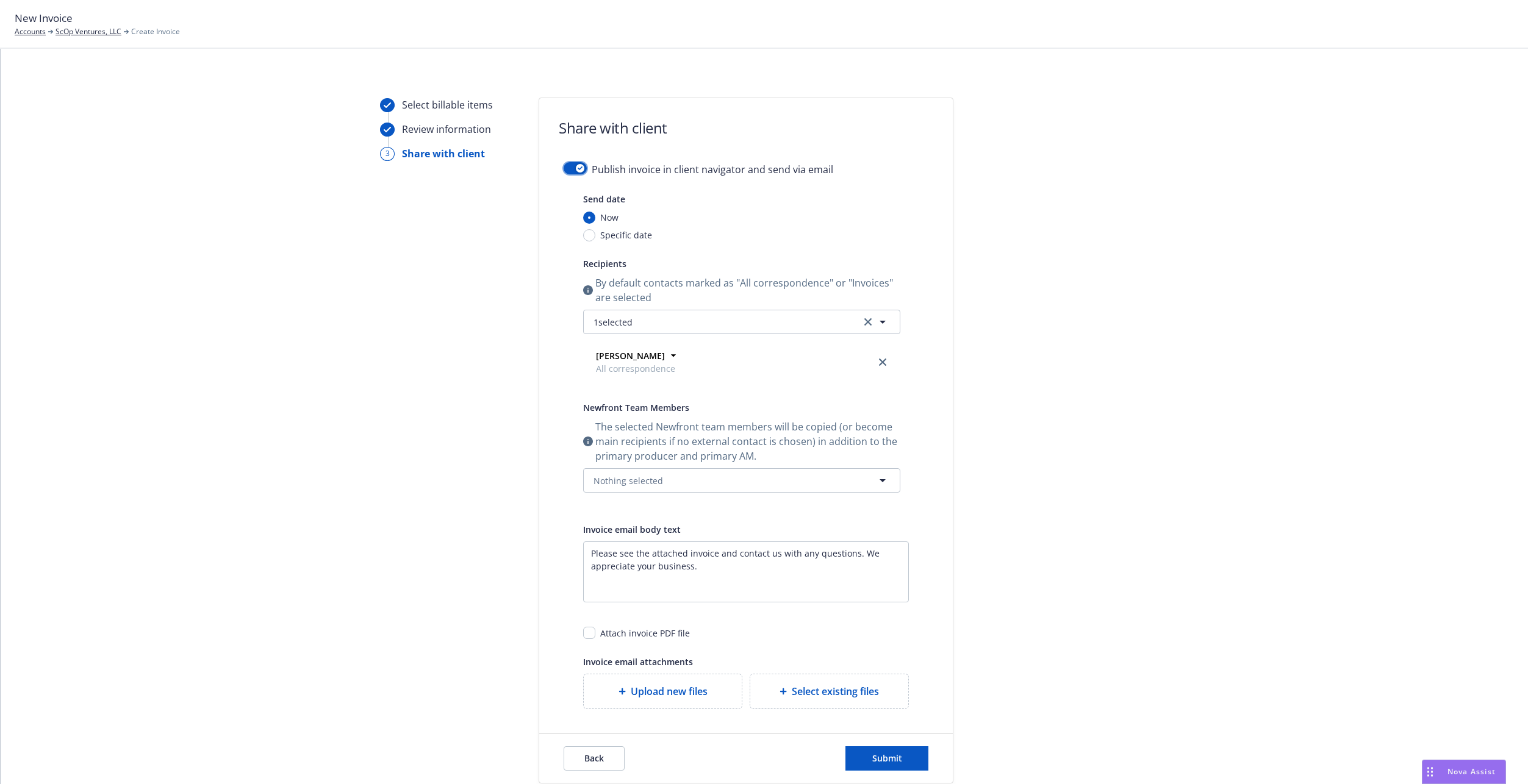
click at [576, 166] on div "button" at bounding box center [580, 168] width 9 height 9
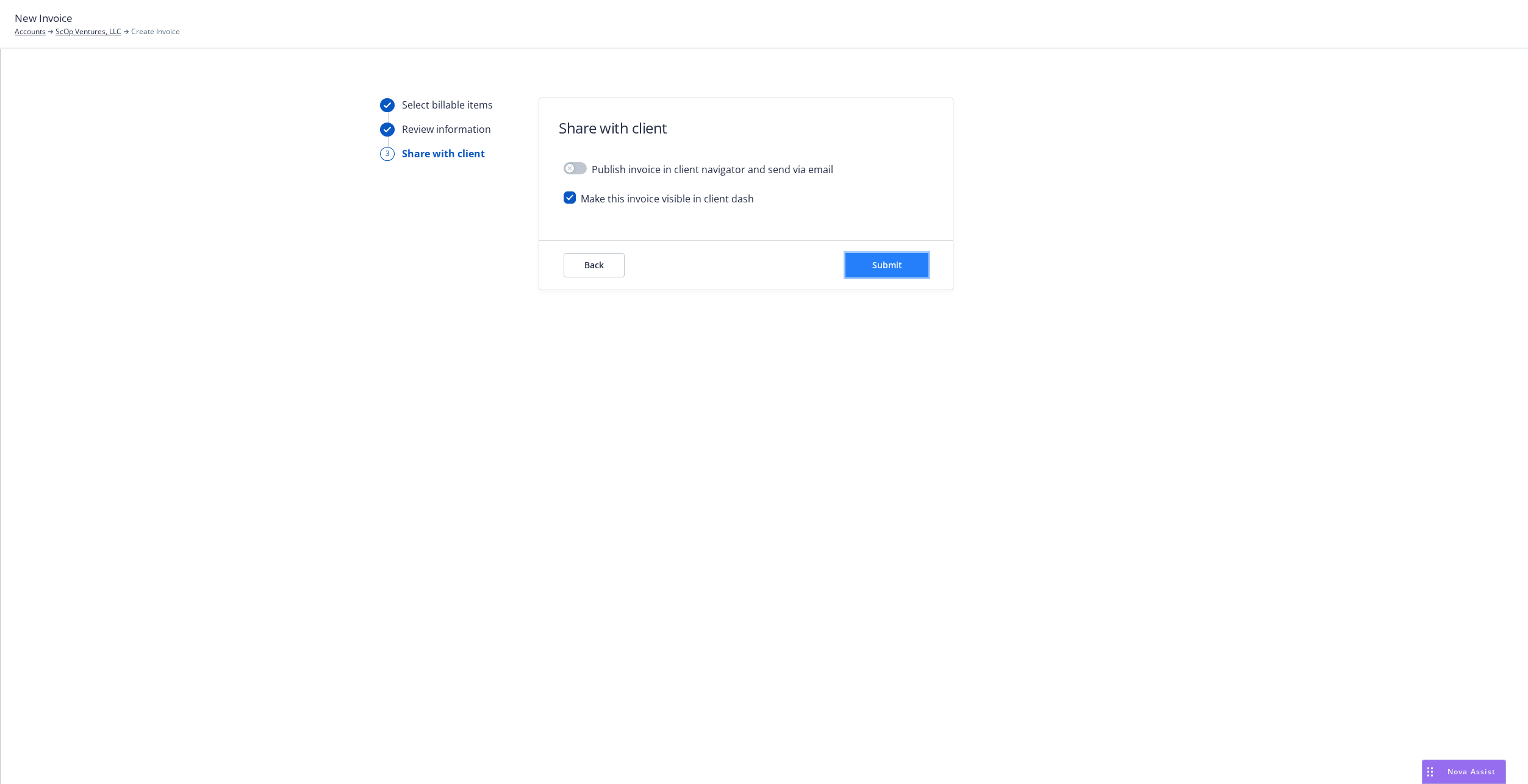
click at [857, 269] on button "Submit" at bounding box center [886, 265] width 83 height 24
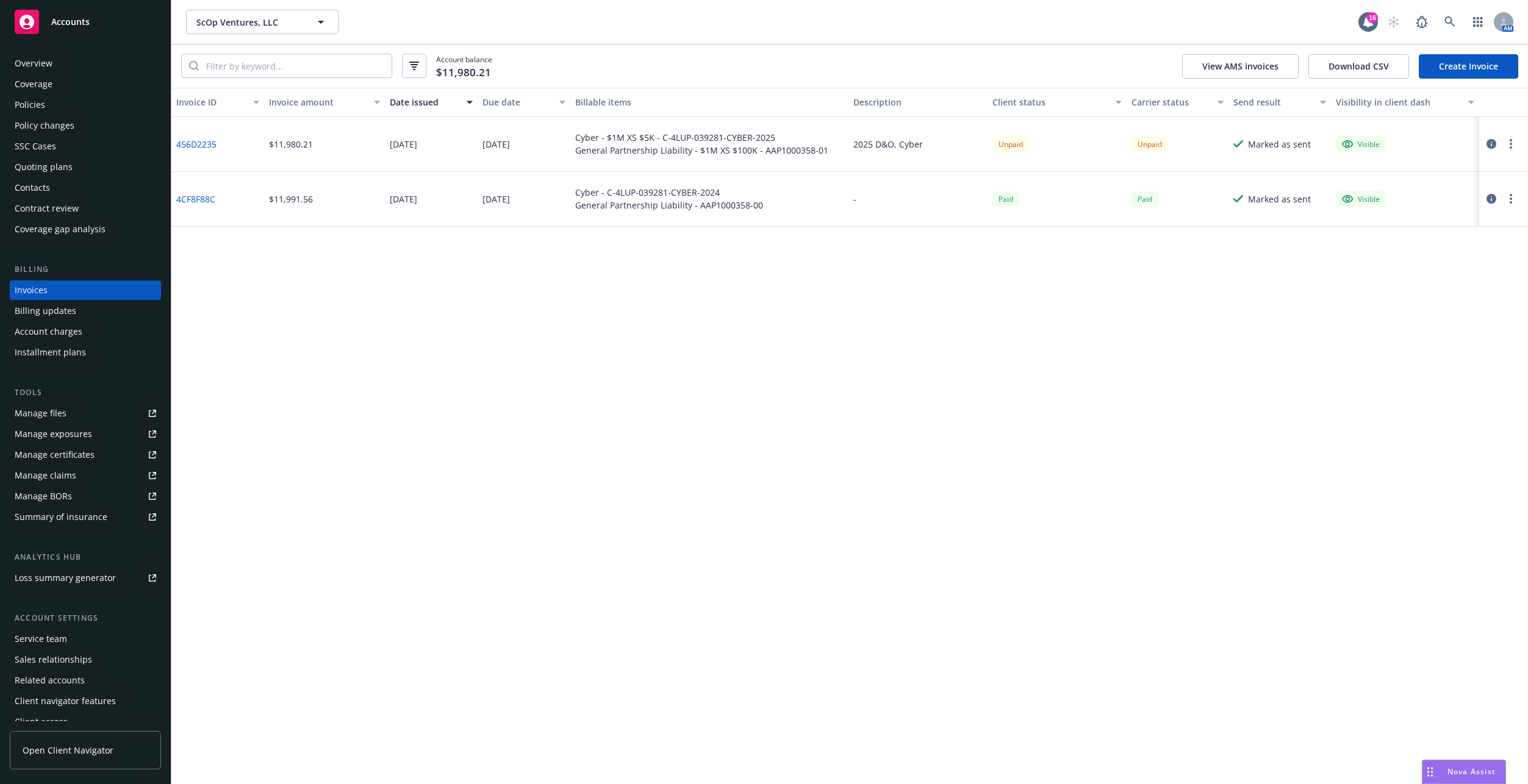
click at [213, 132] on div "456D2235" at bounding box center [218, 144] width 93 height 55
click at [209, 140] on link "456D2235" at bounding box center [196, 144] width 40 height 13
click at [39, 192] on div "Contacts" at bounding box center [33, 187] width 36 height 19
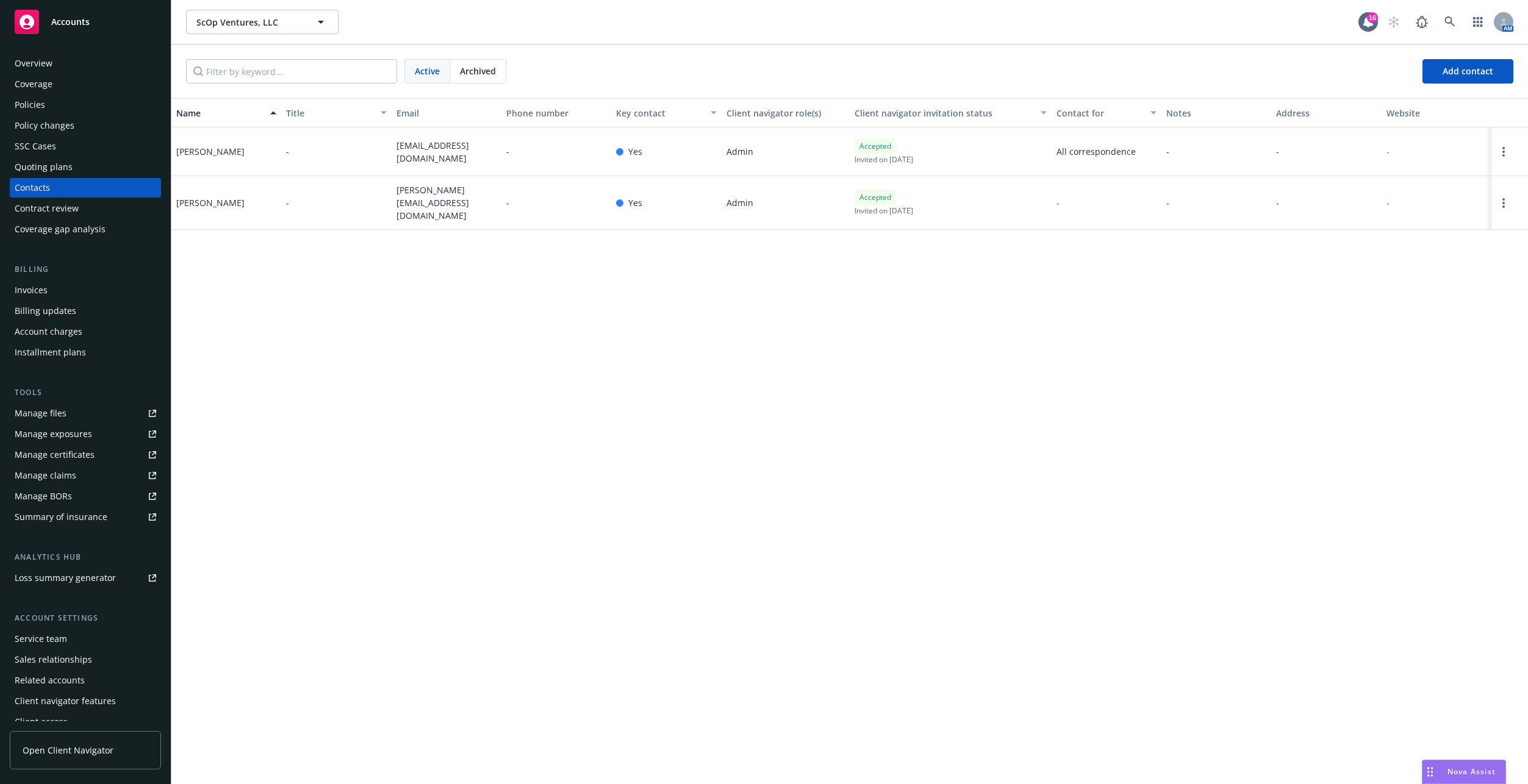
click at [391, 153] on div "cormac@scopvc.com" at bounding box center [446, 151] width 110 height 49
click at [405, 153] on span "cormac@scopvc.com" at bounding box center [446, 151] width 100 height 26
drag, startPoint x: 398, startPoint y: 153, endPoint x: 491, endPoint y: 153, distance: 93.0
click at [491, 153] on div "cormac@scopvc.com" at bounding box center [446, 151] width 110 height 49
copy span "cormac@scopvc.com"
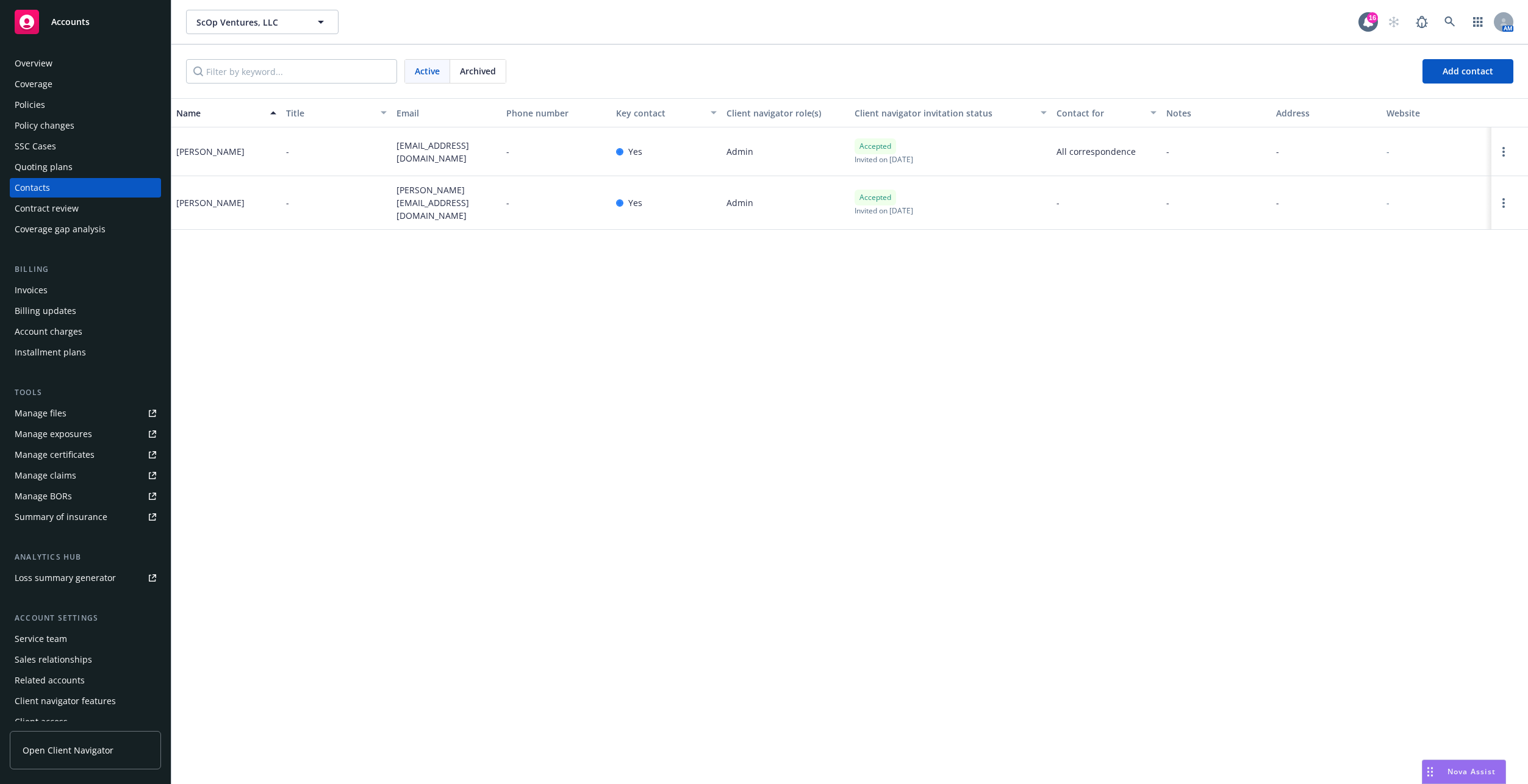
click at [411, 206] on span "mike@scopvc.com" at bounding box center [446, 203] width 100 height 39
copy span "mike@scopvc.com"
click at [40, 282] on div "Invoices" at bounding box center [31, 290] width 33 height 19
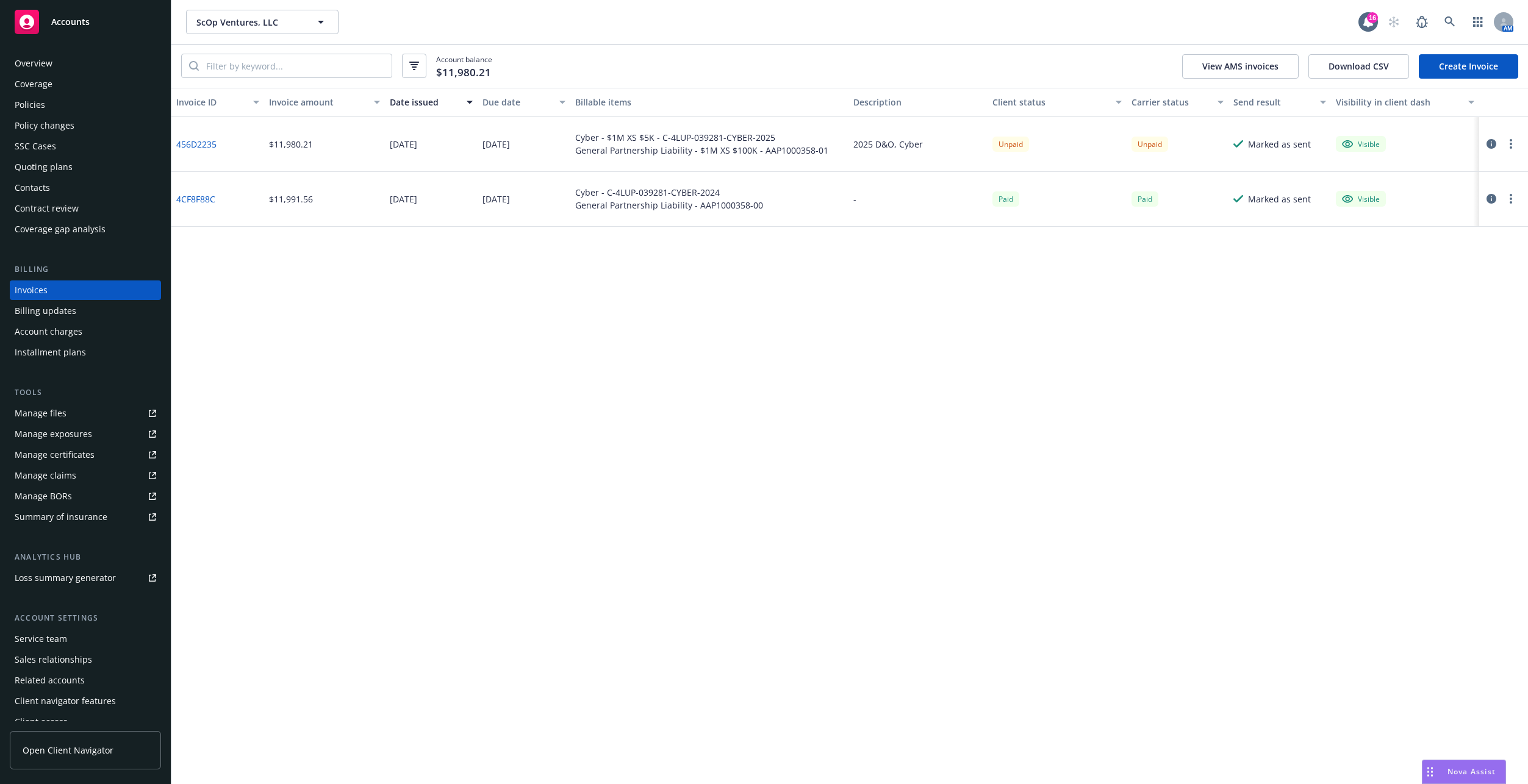
click at [1510, 146] on icon "button" at bounding box center [1510, 143] width 2 height 10
click at [1417, 308] on link "Copy logging email" at bounding box center [1439, 315] width 156 height 24
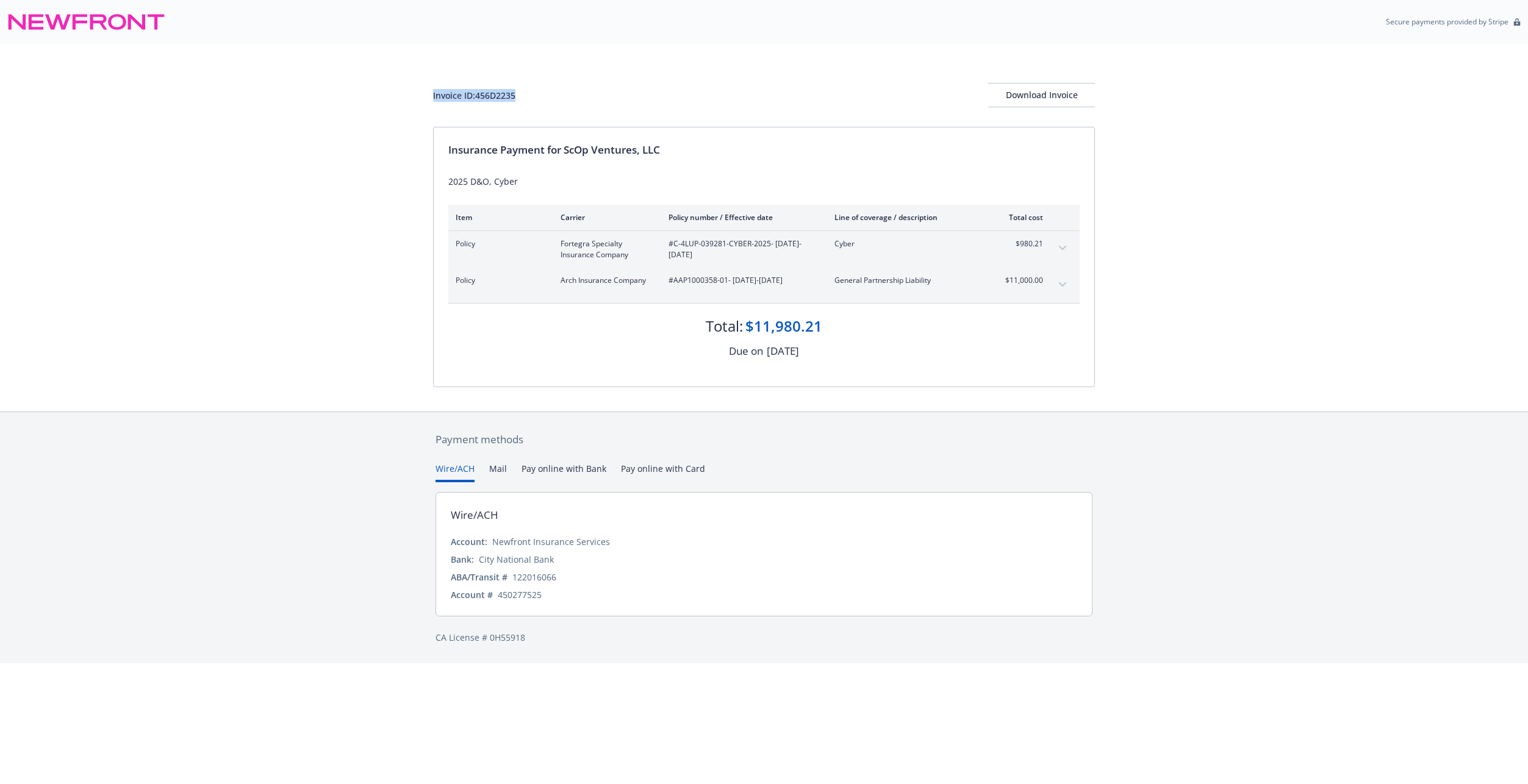
drag, startPoint x: 525, startPoint y: 101, endPoint x: 413, endPoint y: 95, distance: 112.2
click at [413, 95] on div "Invoice ID: 456D2235 Download Invoice Insurance Payment for ScOp Ventures, LLC …" at bounding box center [764, 228] width 1528 height 368
copy div "Invoice ID: 456D2235"
click at [995, 95] on button "Download Invoice" at bounding box center [1041, 95] width 107 height 24
drag, startPoint x: 672, startPoint y: 243, endPoint x: 769, endPoint y: 246, distance: 97.0
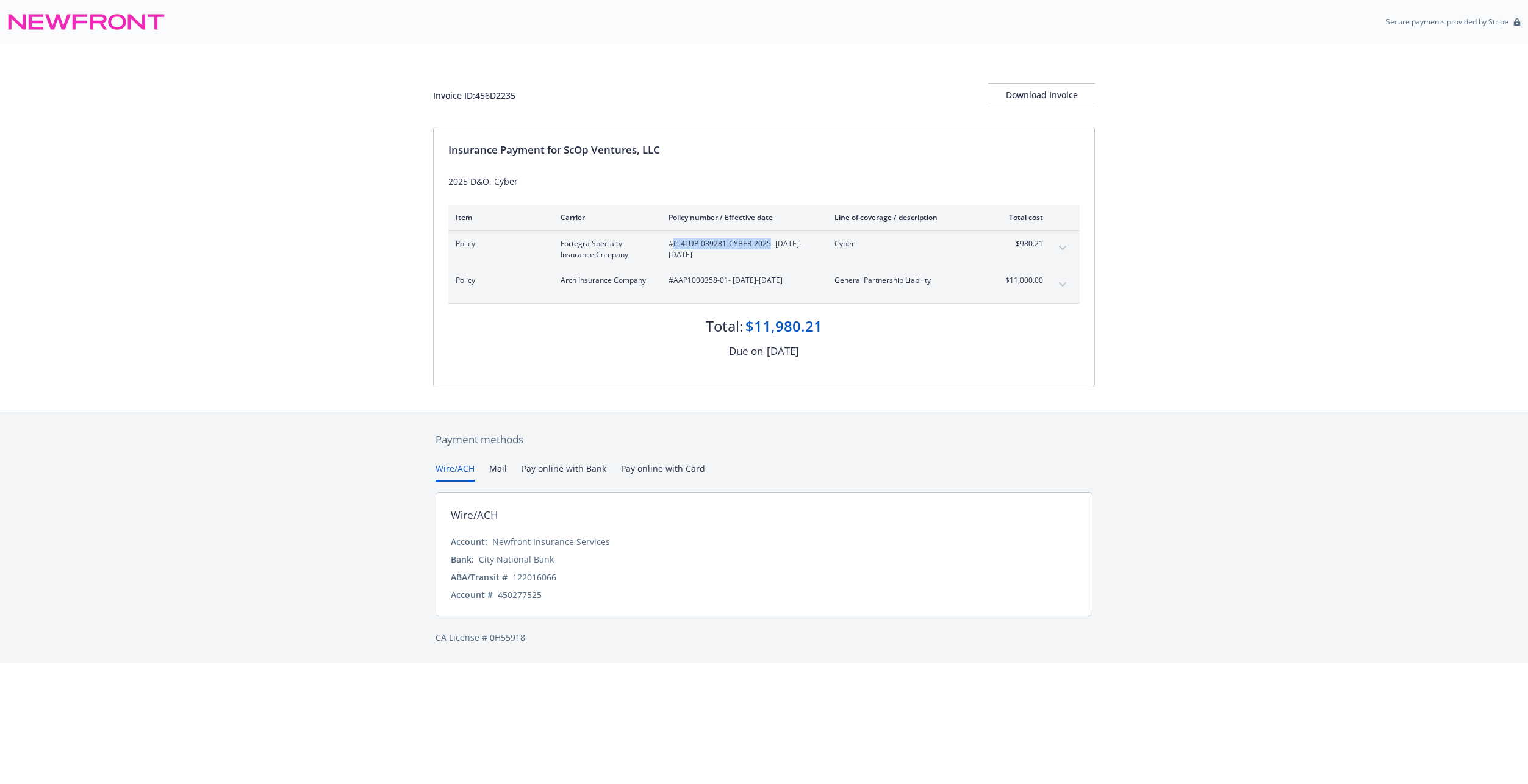
click at [769, 246] on span "#C-4LUP-039281-CYBER-2025 - [DATE]-[DATE]" at bounding box center [742, 249] width 146 height 22
copy span "C-4LUP-039281-CYBER-2025"
drag, startPoint x: 670, startPoint y: 280, endPoint x: 708, endPoint y: 282, distance: 38.1
click at [708, 282] on span "#AAP1000358-01 - [DATE]-[DATE]" at bounding box center [742, 280] width 146 height 11
drag, startPoint x: 708, startPoint y: 282, endPoint x: 732, endPoint y: 282, distance: 24.0
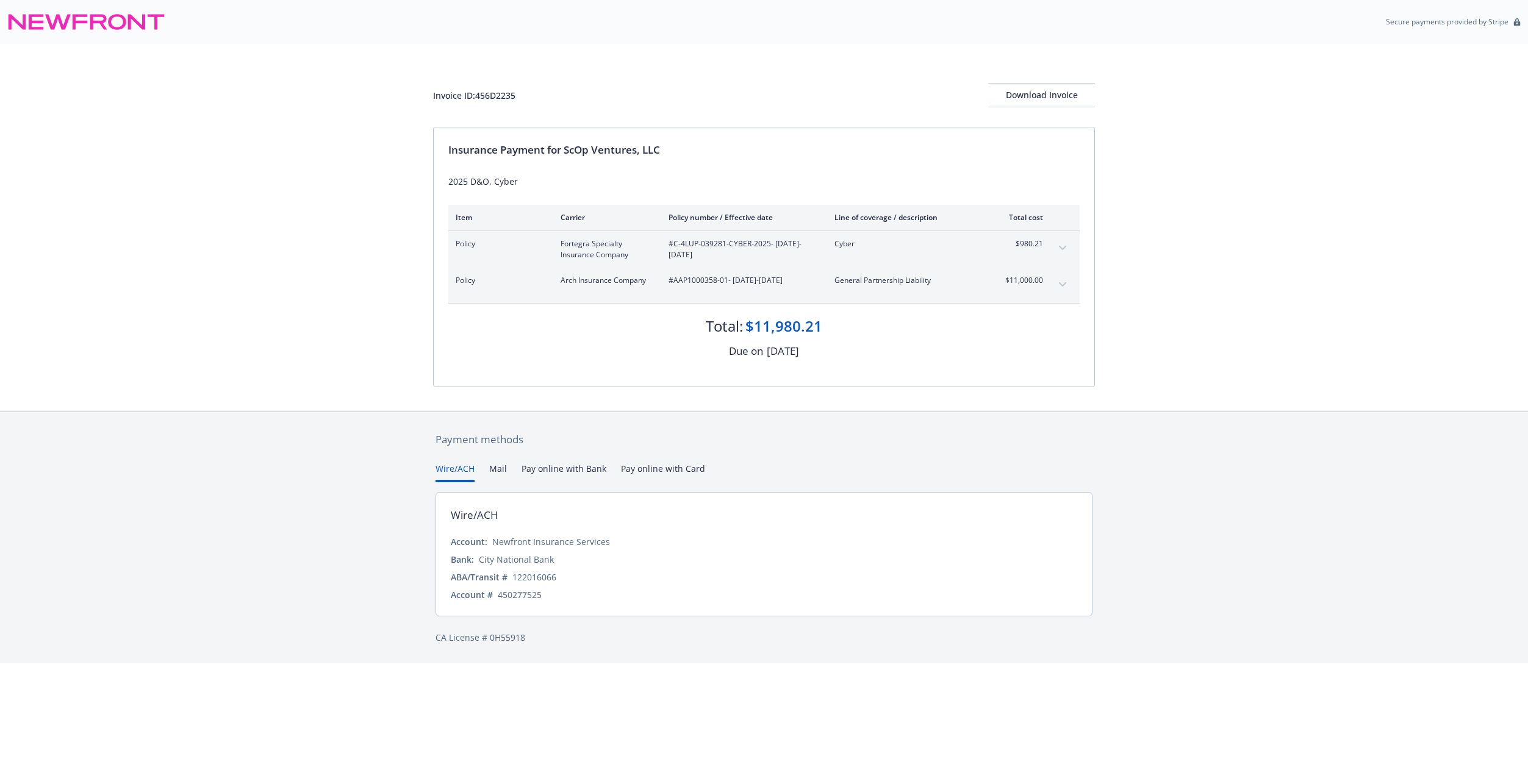
click at [734, 282] on span "#AAP1000358-01 - [DATE]-[DATE]" at bounding box center [742, 280] width 146 height 11
drag, startPoint x: 724, startPoint y: 281, endPoint x: 690, endPoint y: 280, distance: 34.0
click at [690, 280] on span "#AAP1000358-01 - [DATE]-[DATE]" at bounding box center [742, 280] width 146 height 11
drag, startPoint x: 690, startPoint y: 280, endPoint x: 671, endPoint y: 279, distance: 19.0
click at [671, 279] on span "#AAP1000358-01 - [DATE]-[DATE]" at bounding box center [742, 280] width 146 height 11
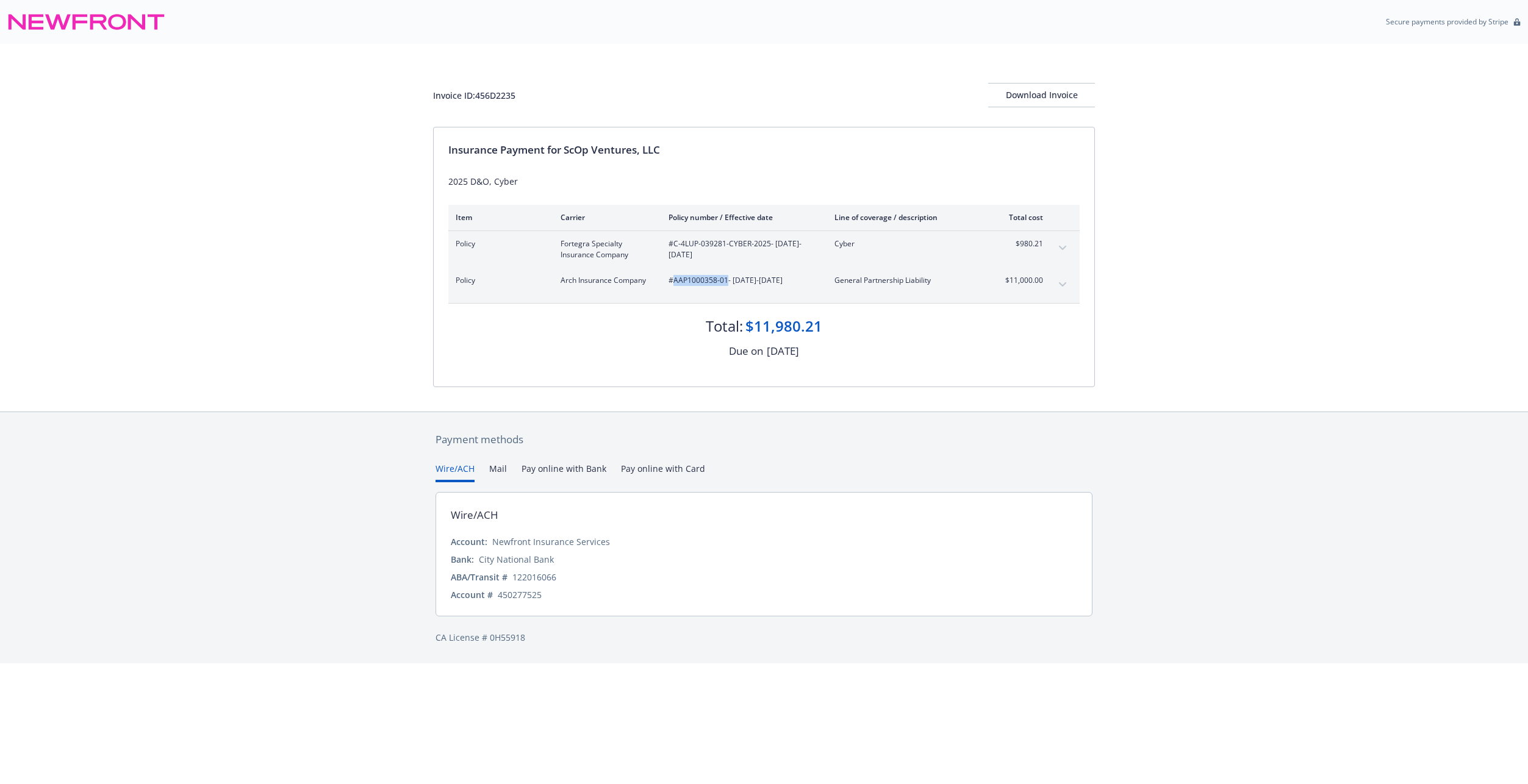
copy span "AAP1000358-01"
drag, startPoint x: 1013, startPoint y: 236, endPoint x: 1043, endPoint y: 242, distance: 30.6
click at [1043, 242] on div "Policy Fortegra Specialty Insurance Company #C-4LUP-039281-CYBER-2025 - [DATE]-…" at bounding box center [763, 249] width 632 height 36
copy span "$980.21"
drag, startPoint x: 1001, startPoint y: 277, endPoint x: 1052, endPoint y: 283, distance: 51.4
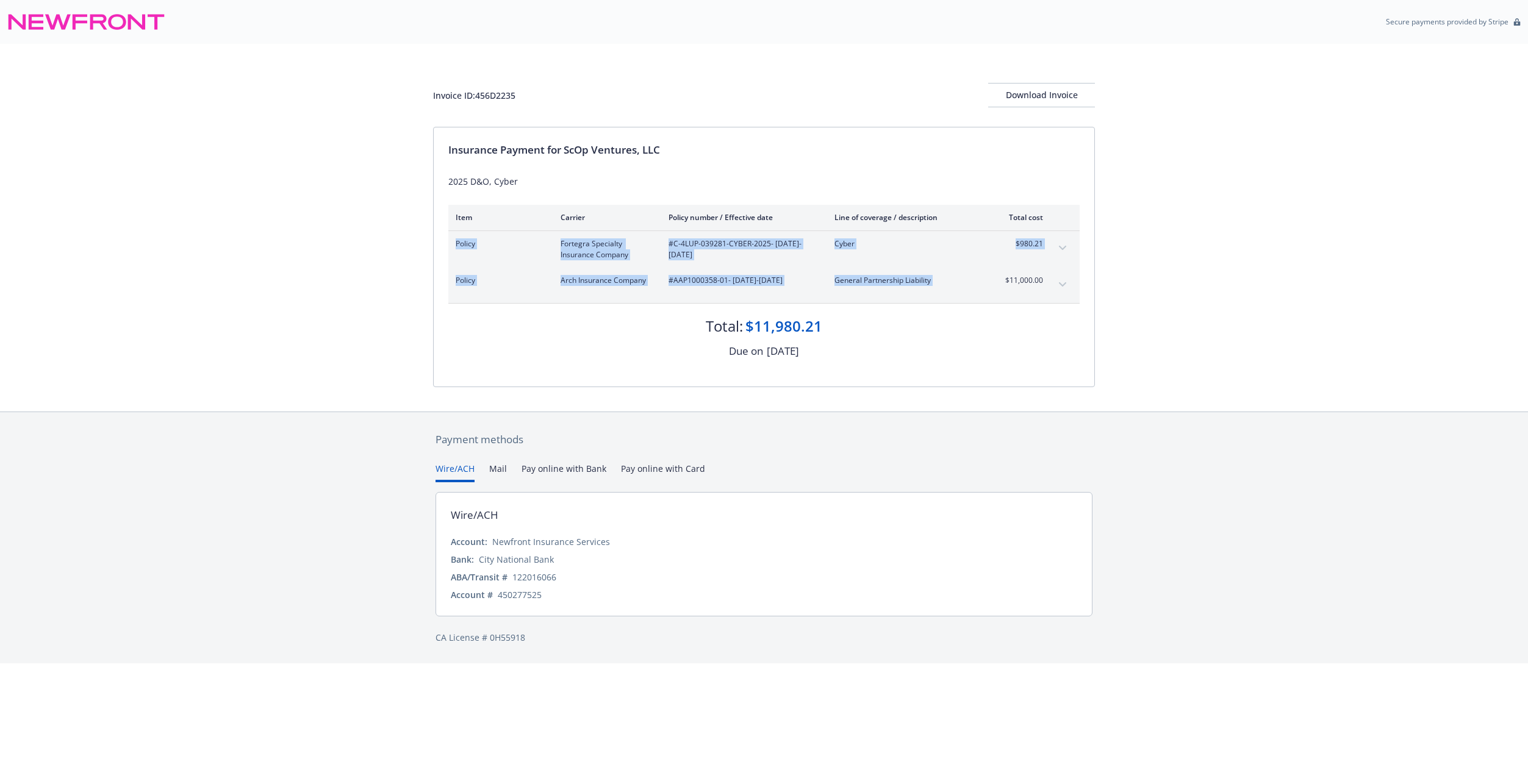
click at [1052, 283] on div "Policy Arch Insurance Company #AAP1000358-01 - [DATE]-[DATE] General Partnershi…" at bounding box center [763, 286] width 632 height 36
copy tbody "Policy Fortegra Specialty Insurance Company #C-4LUP-039281-CYBER-2025 - [DATE]-…"
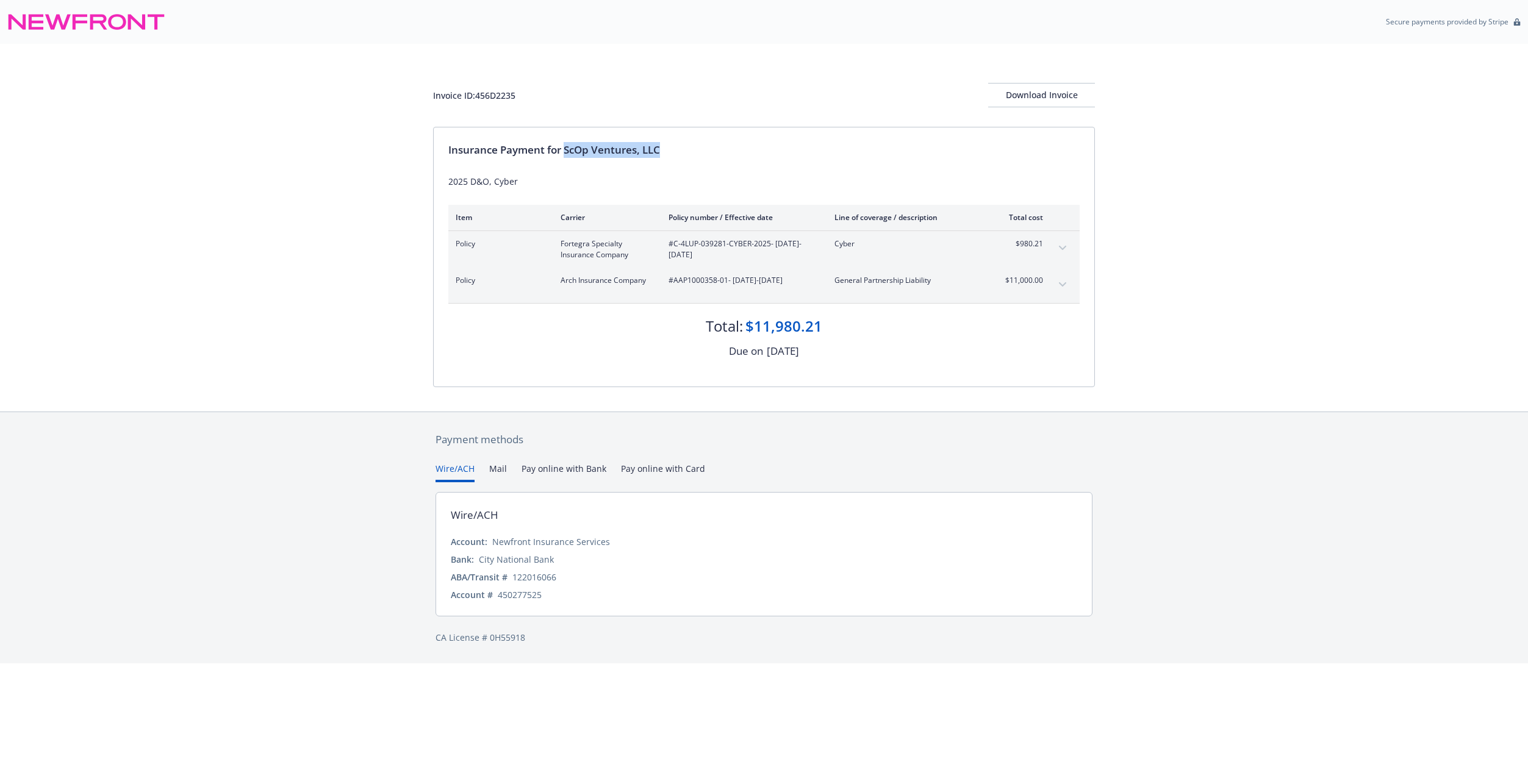
drag, startPoint x: 567, startPoint y: 147, endPoint x: 693, endPoint y: 150, distance: 126.0
click at [693, 150] on div "Insurance Payment for ScOp Ventures, LLC" at bounding box center [763, 150] width 632 height 15
drag, startPoint x: 693, startPoint y: 150, endPoint x: 641, endPoint y: 147, distance: 52.1
copy div "ScOp Ventures, LLC"
